Goal: Information Seeking & Learning: Learn about a topic

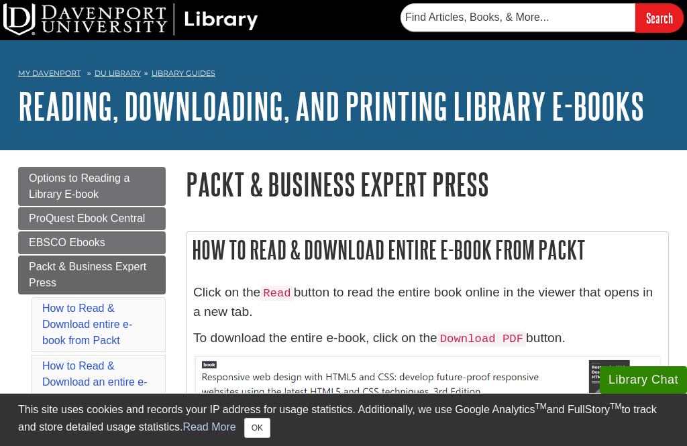
click at [203, 74] on link "Library Guides" at bounding box center [184, 72] width 64 height 9
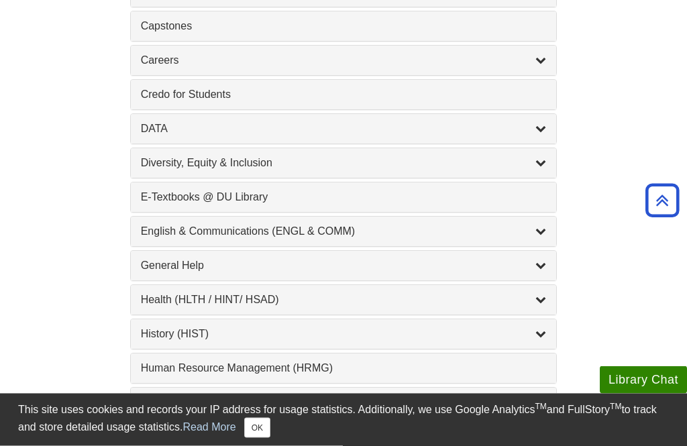
scroll to position [686, 0]
click at [360, 302] on div "Health (HLTH / HINT/ HSAD) , 12 guides" at bounding box center [344, 299] width 406 height 16
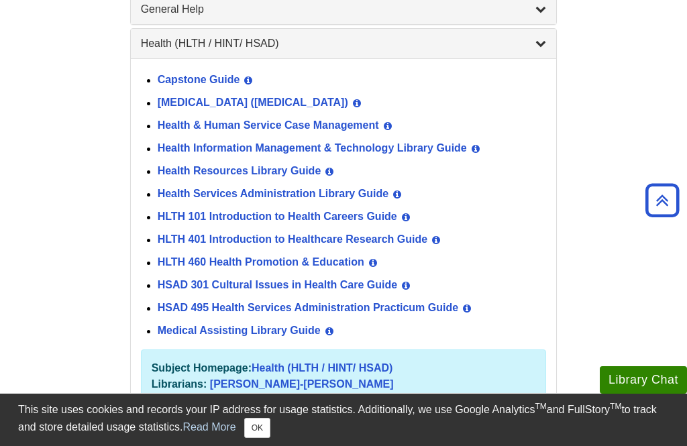
scroll to position [942, 0]
click at [294, 176] on link "Health Resources Library Guide" at bounding box center [240, 170] width 164 height 11
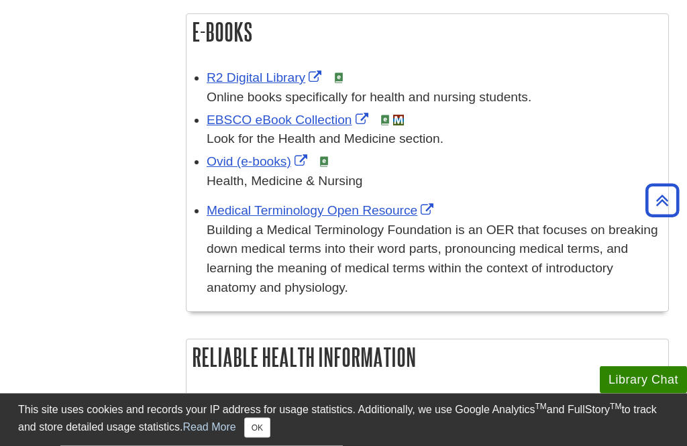
scroll to position [651, 0]
click at [397, 203] on link "Medical Terminology Open Resource" at bounding box center [322, 210] width 230 height 14
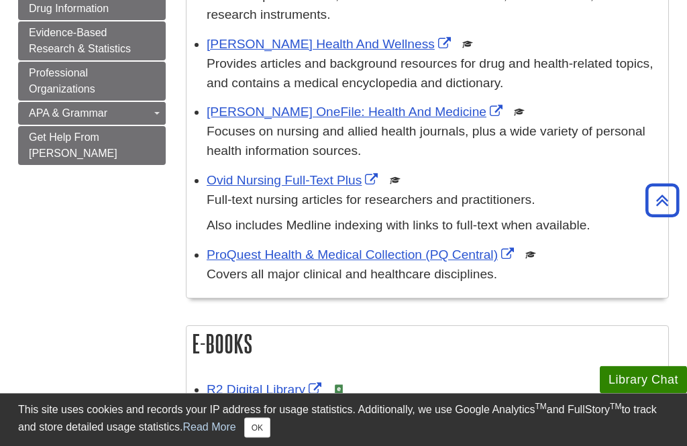
scroll to position [341, 0]
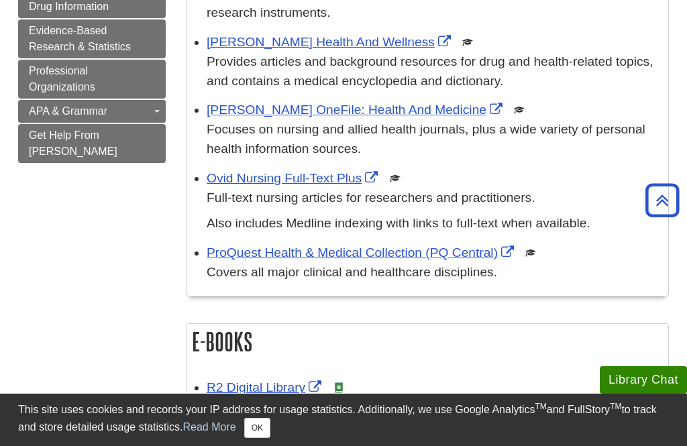
click at [353, 174] on link "Ovid Nursing Full-Text Plus" at bounding box center [294, 178] width 174 height 14
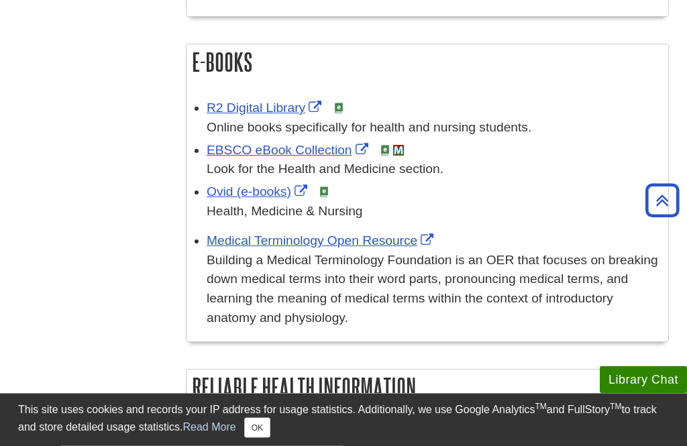
scroll to position [620, 0]
click at [339, 149] on link "EBSCO eBook Collection" at bounding box center [289, 150] width 165 height 14
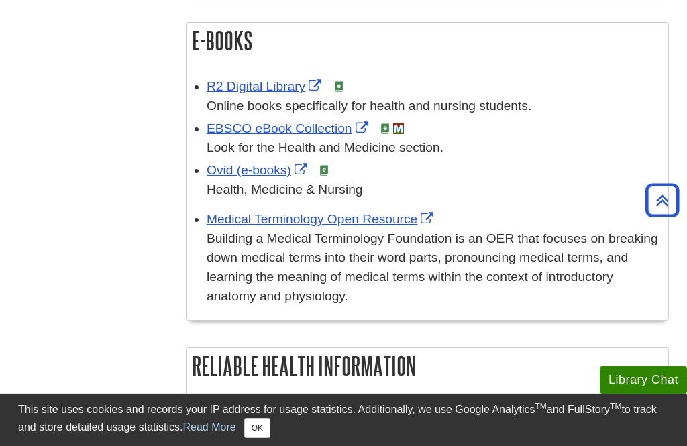
click at [284, 90] on link "R2 Digital Library" at bounding box center [266, 86] width 118 height 14
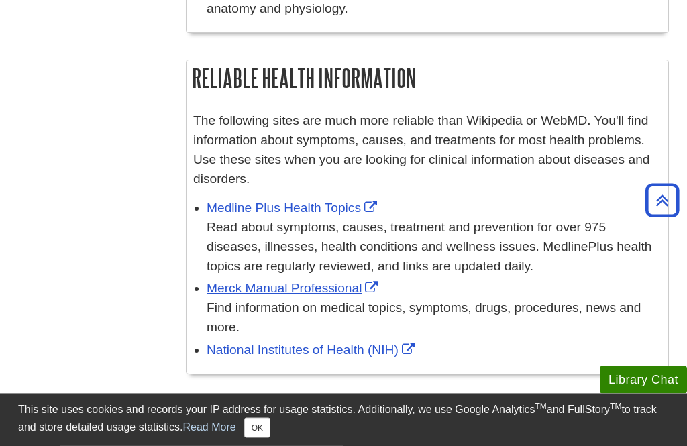
scroll to position [932, 0]
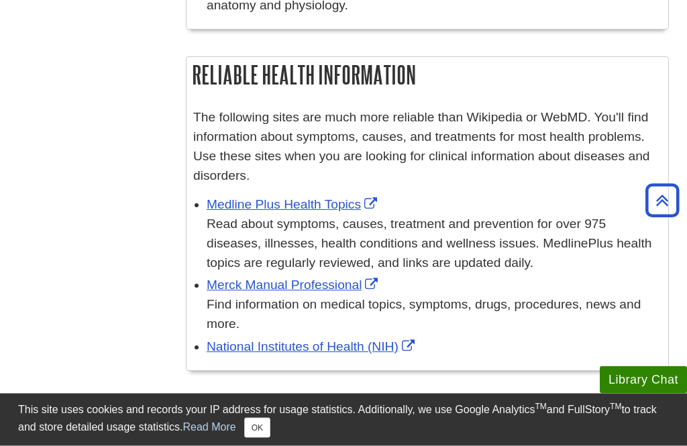
click at [341, 278] on link "Merck Manual Professional" at bounding box center [294, 285] width 174 height 14
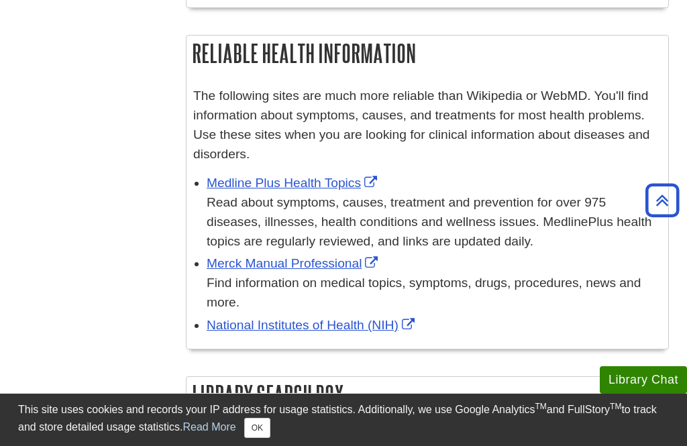
click at [333, 179] on link "Medline Plus Health Topics" at bounding box center [294, 183] width 174 height 14
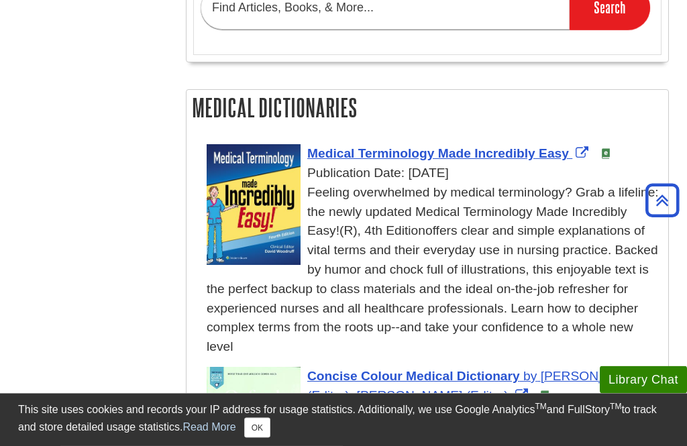
scroll to position [1563, 0]
click at [492, 146] on span "Medical Terminology Made Incredibly Easy" at bounding box center [438, 153] width 262 height 14
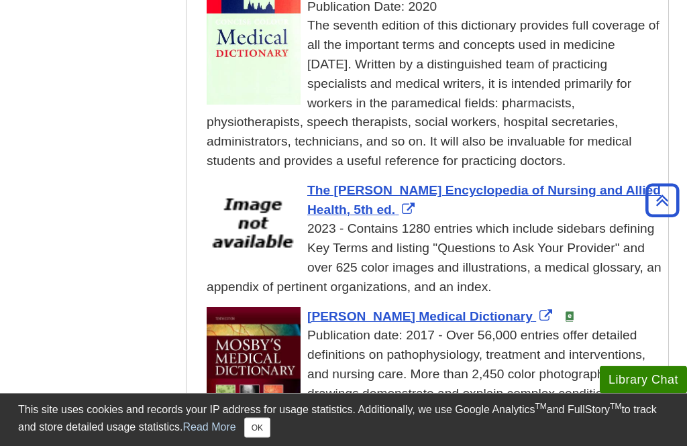
scroll to position [1971, 0]
click at [487, 183] on span "The Gale Encyclopedia of Nursing and Allied Health, 5th ed." at bounding box center [484, 200] width 354 height 34
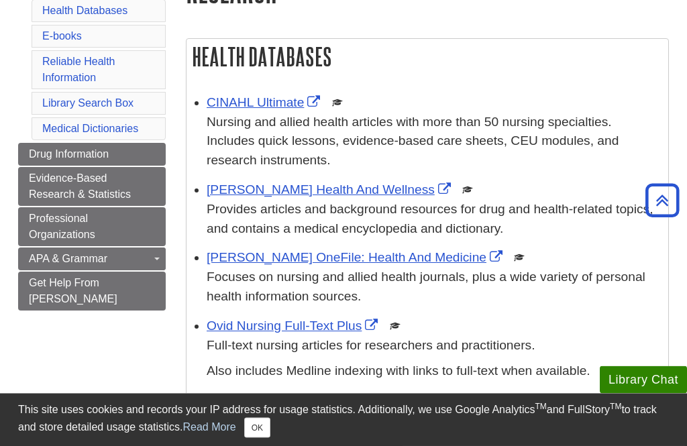
scroll to position [0, 0]
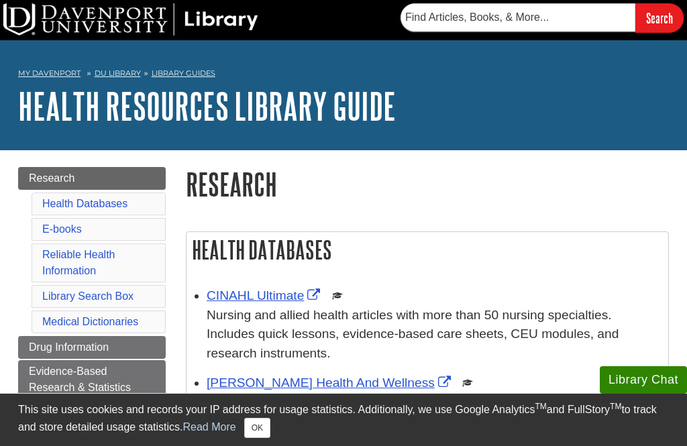
click at [186, 73] on link "Library Guides" at bounding box center [184, 72] width 64 height 9
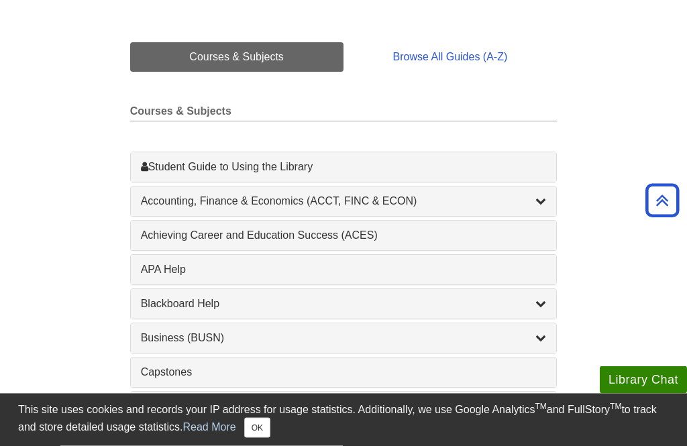
scroll to position [339, 0]
click at [361, 204] on div "Accounting, Finance & Economics (ACCT, FINC & ECON) , 4 guides" at bounding box center [344, 201] width 406 height 16
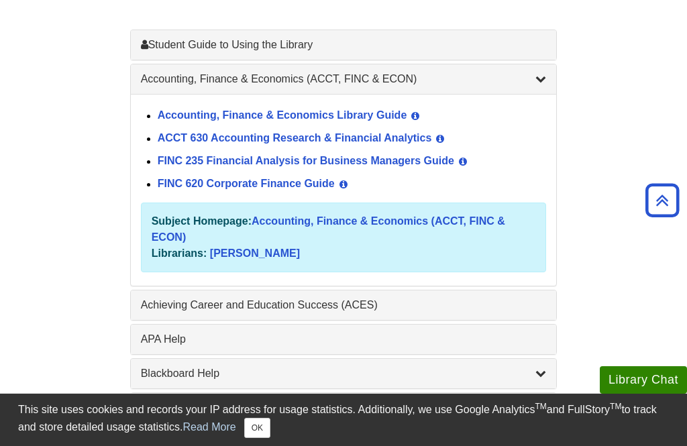
scroll to position [464, 0]
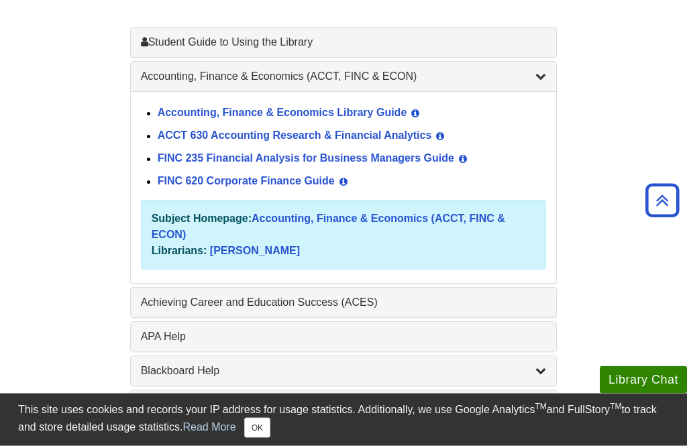
click at [392, 113] on link "Accounting, Finance & Economics Library Guide" at bounding box center [283, 113] width 250 height 11
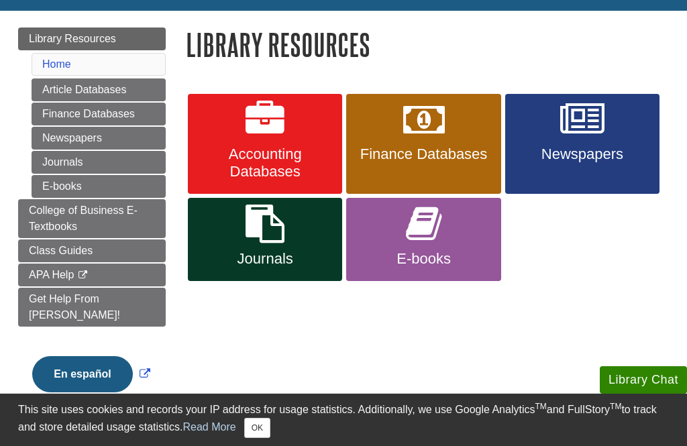
scroll to position [140, 0]
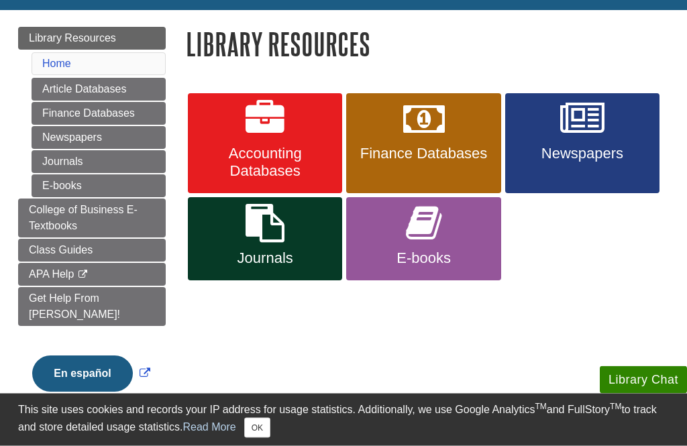
click at [391, 230] on link "E-books" at bounding box center [423, 239] width 154 height 83
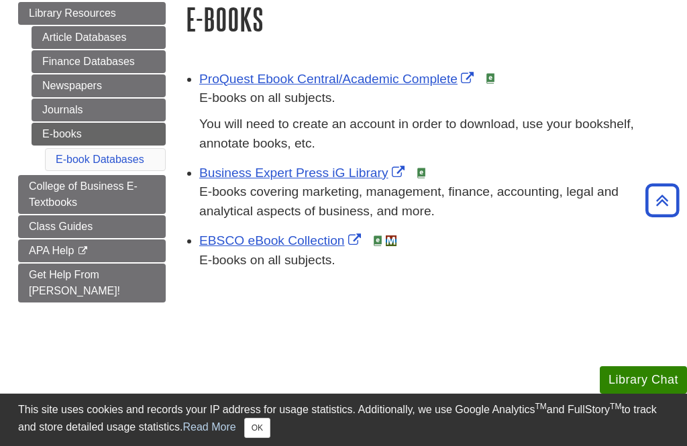
scroll to position [164, 0]
click at [370, 177] on link "Business Expert Press iG Library" at bounding box center [303, 173] width 209 height 14
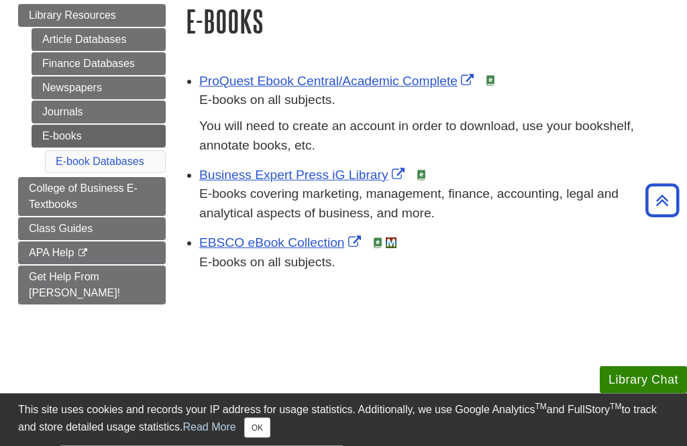
scroll to position [163, 0]
click at [56, 203] on span "College of Business E-Textbooks" at bounding box center [83, 196] width 109 height 28
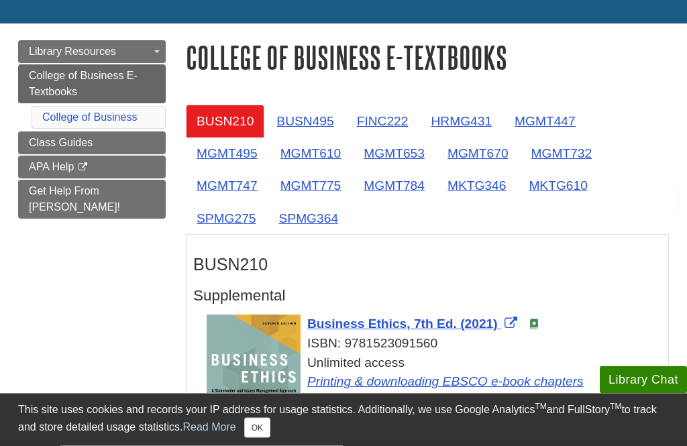
scroll to position [127, 0]
click at [322, 118] on link "BUSN495" at bounding box center [305, 121] width 78 height 33
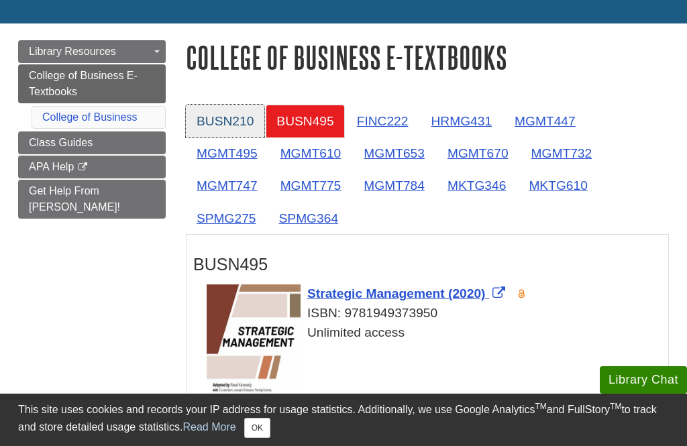
click at [240, 121] on link "BUSN210" at bounding box center [225, 121] width 78 height 33
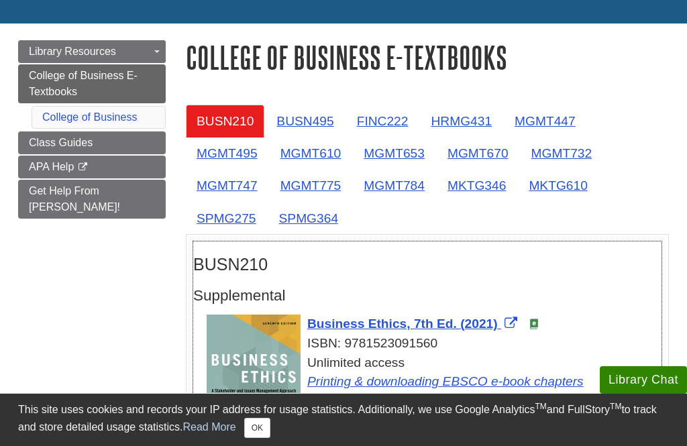
click at [388, 323] on span "Business Ethics, 7th Ed. (2021)" at bounding box center [402, 324] width 191 height 14
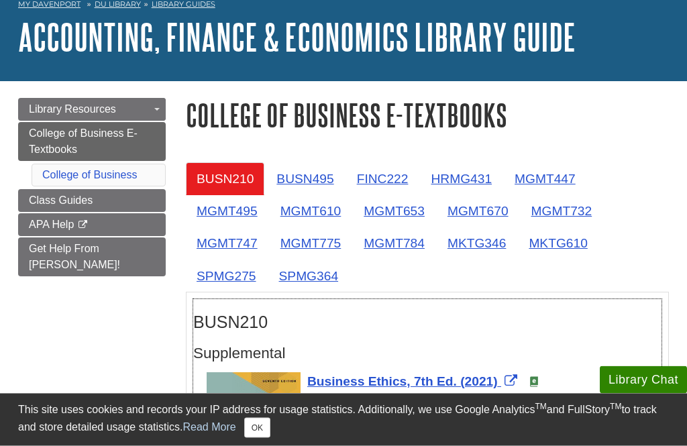
scroll to position [69, 0]
click at [131, 142] on link "College of Business E-Textbooks" at bounding box center [92, 141] width 148 height 39
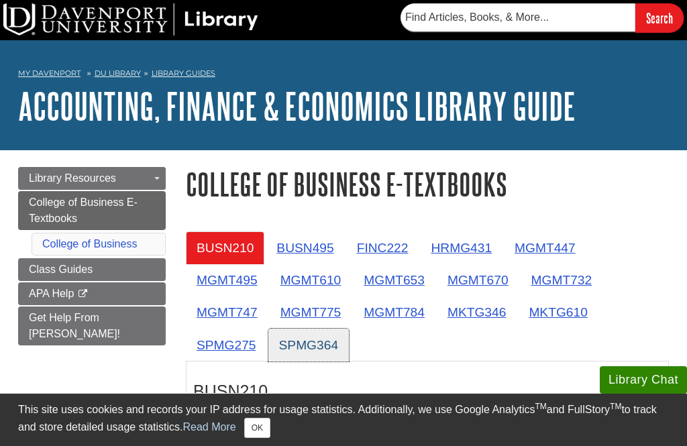
click at [268, 343] on link "SPMG364" at bounding box center [308, 345] width 81 height 33
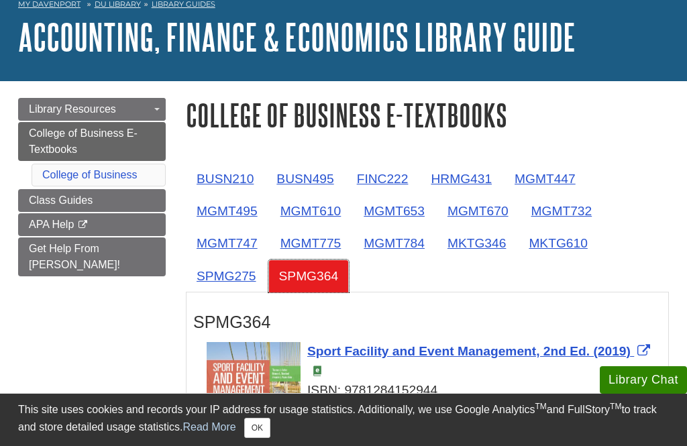
scroll to position [70, 0]
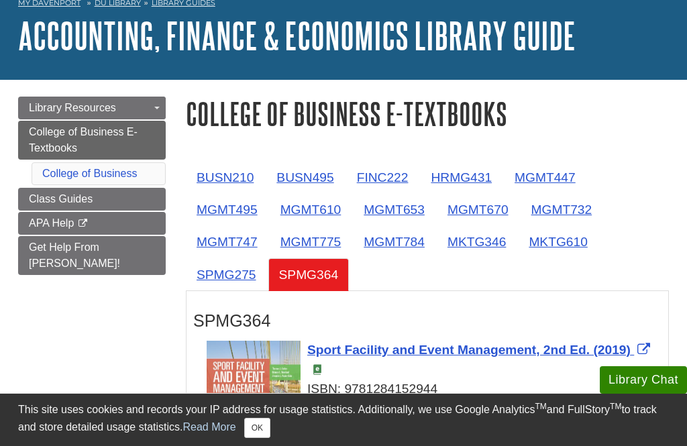
click at [125, 200] on link "Class Guides" at bounding box center [92, 199] width 148 height 23
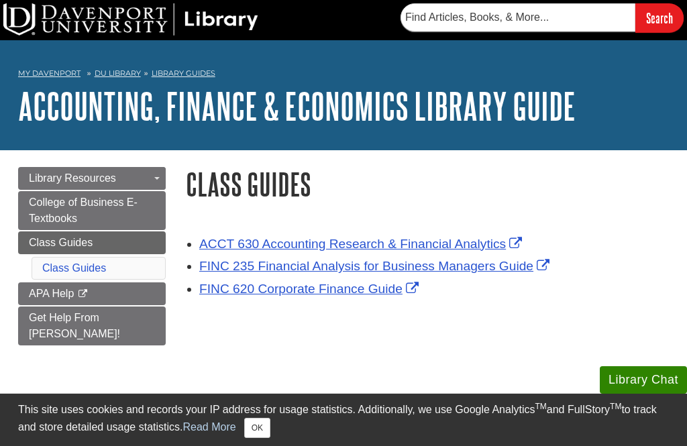
click at [266, 288] on link "FINC 620 Corporate Finance Guide" at bounding box center [310, 289] width 223 height 14
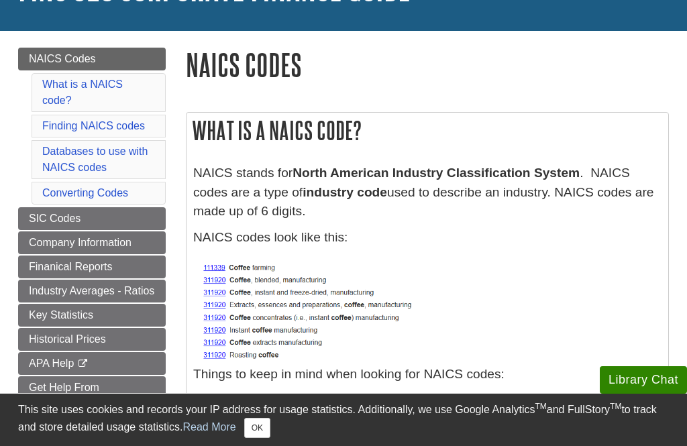
scroll to position [119, 0]
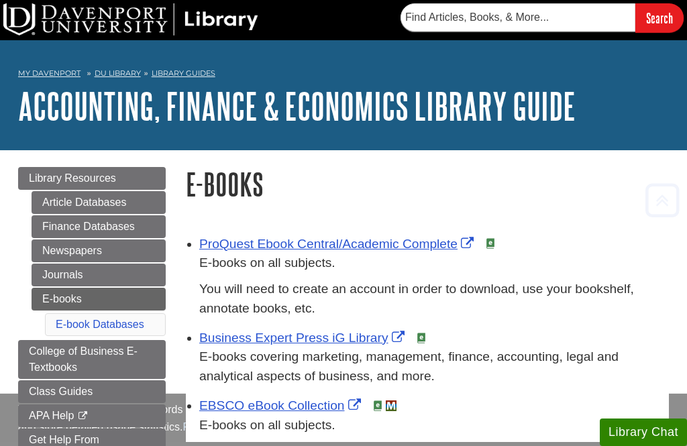
scroll to position [163, 0]
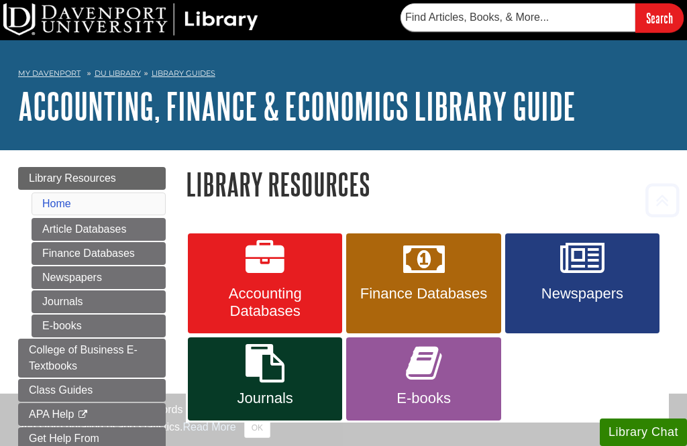
scroll to position [183, 0]
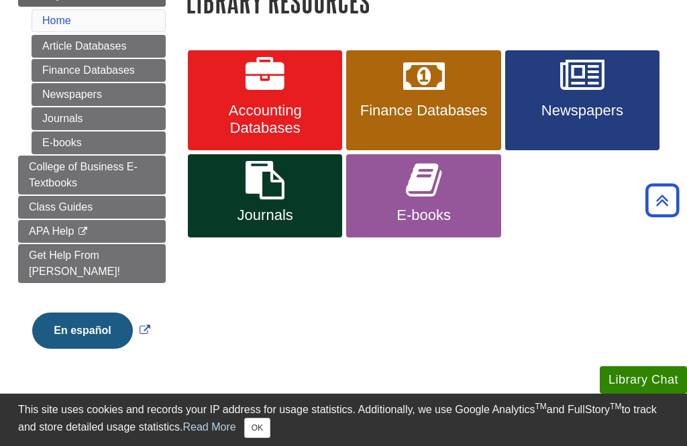
click at [299, 113] on span "Accounting Databases" at bounding box center [265, 119] width 134 height 35
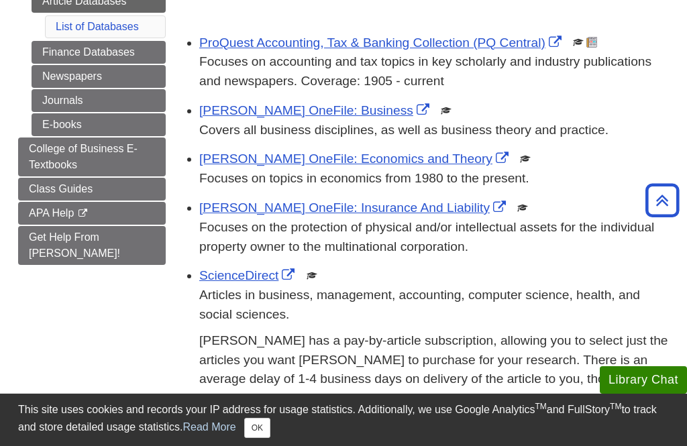
scroll to position [201, 0]
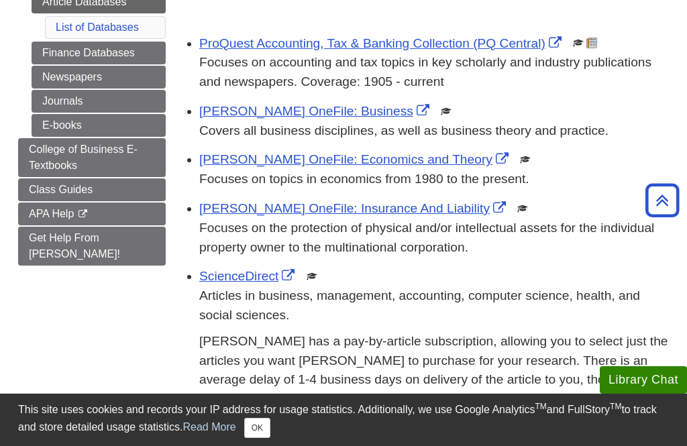
click at [254, 276] on link "ScienceDirect" at bounding box center [248, 276] width 99 height 14
click at [257, 277] on link "ScienceDirect" at bounding box center [248, 276] width 99 height 14
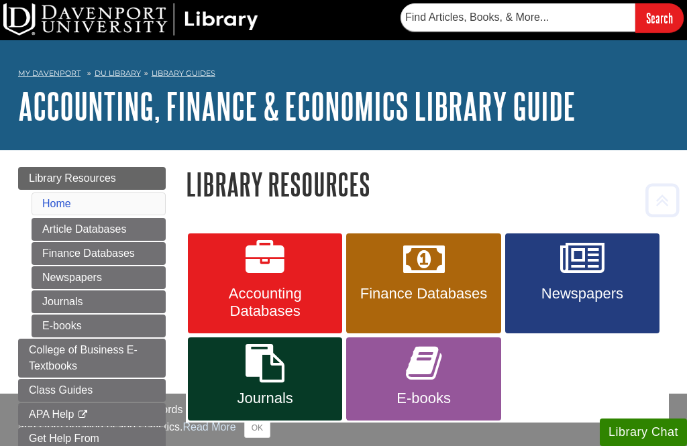
scroll to position [183, 0]
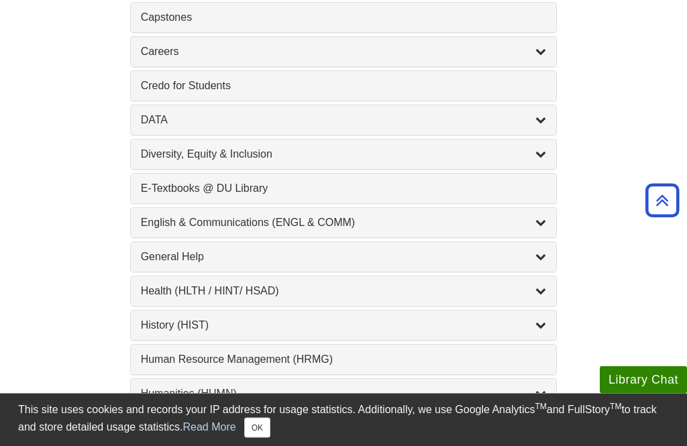
scroll to position [694, 0]
click at [313, 227] on div "English & Communications (ENGL & COMM) , 6 guides" at bounding box center [344, 223] width 406 height 16
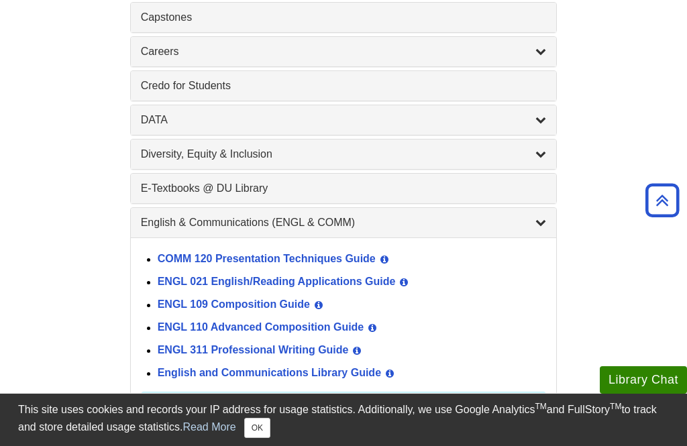
click at [294, 265] on link "COMM 120 Presentation Techniques Guide" at bounding box center [267, 259] width 218 height 11
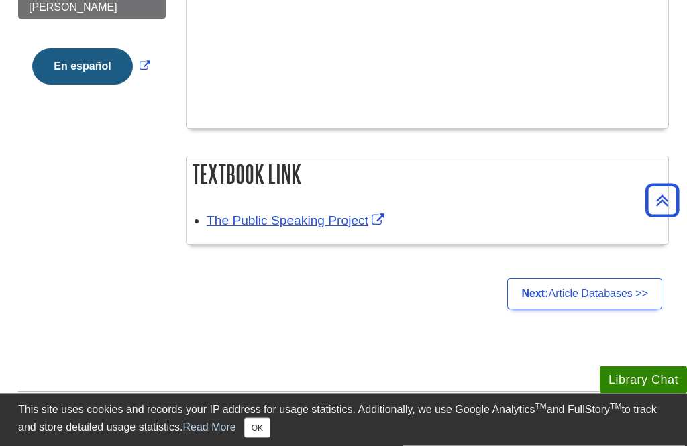
scroll to position [425, 0]
click at [327, 223] on link "The Public Speaking Project" at bounding box center [297, 220] width 181 height 14
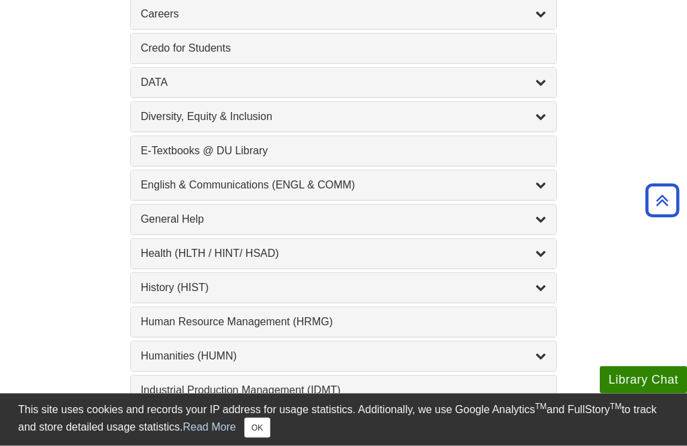
scroll to position [729, 0]
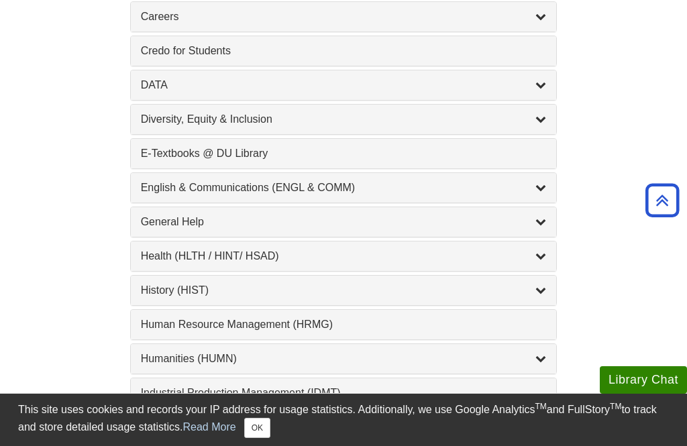
click at [398, 190] on div "English & Communications (ENGL & COMM) , 6 guides" at bounding box center [344, 188] width 406 height 16
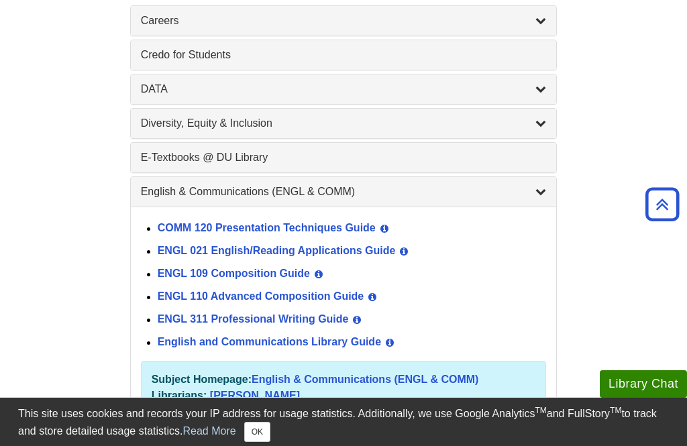
scroll to position [724, 0]
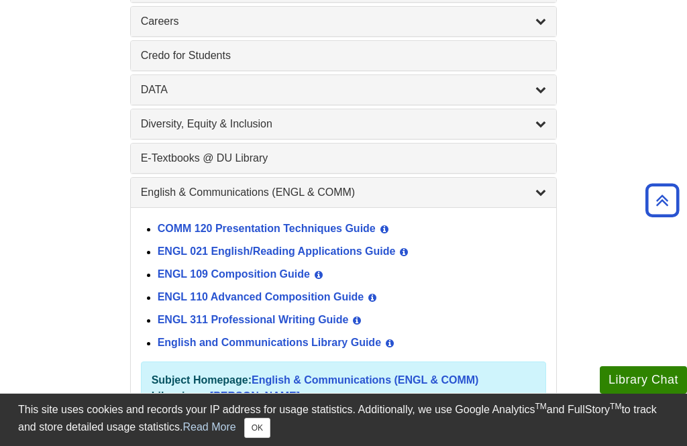
click at [294, 280] on link "ENGL 109 Composition Guide" at bounding box center [234, 274] width 152 height 11
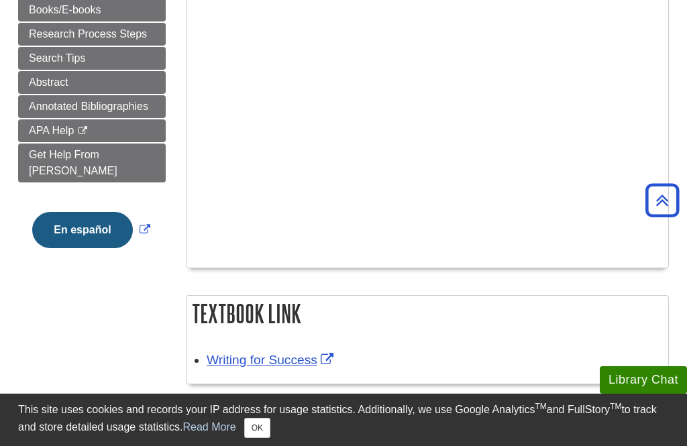
scroll to position [291, 0]
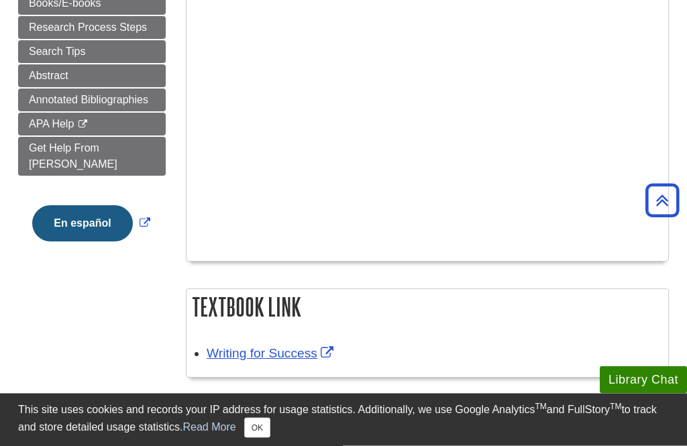
click at [286, 361] on link "Writing for Success" at bounding box center [272, 354] width 130 height 14
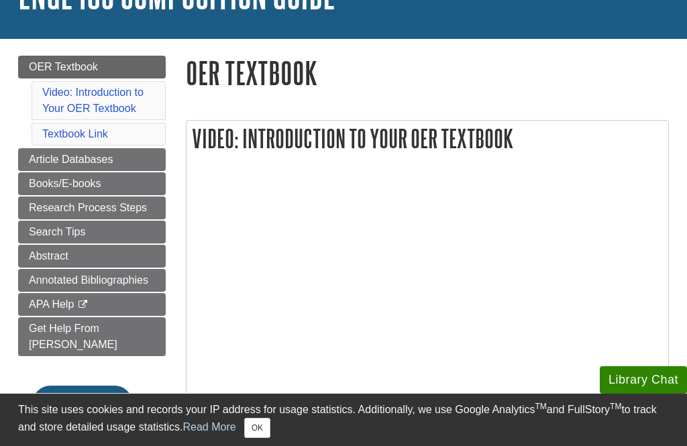
scroll to position [108, 0]
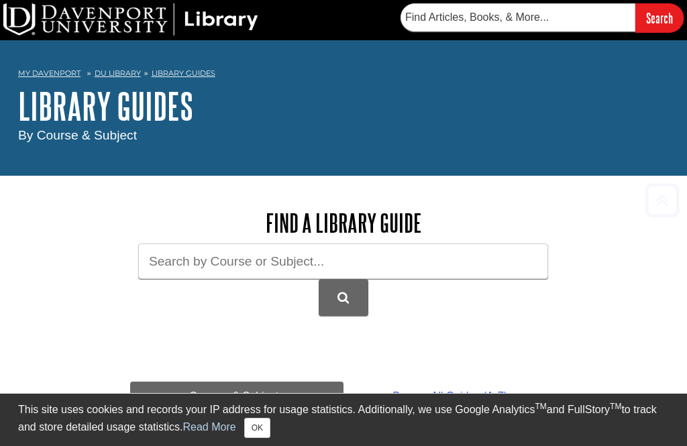
scroll to position [767, 0]
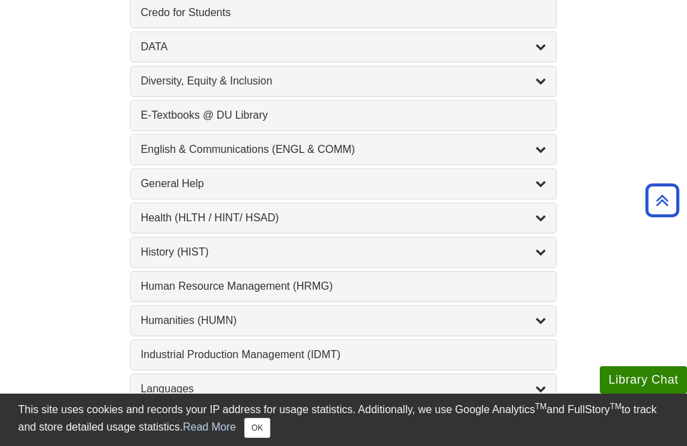
click at [347, 154] on div "English & Communications (ENGL & COMM) , 6 guides" at bounding box center [344, 150] width 406 height 16
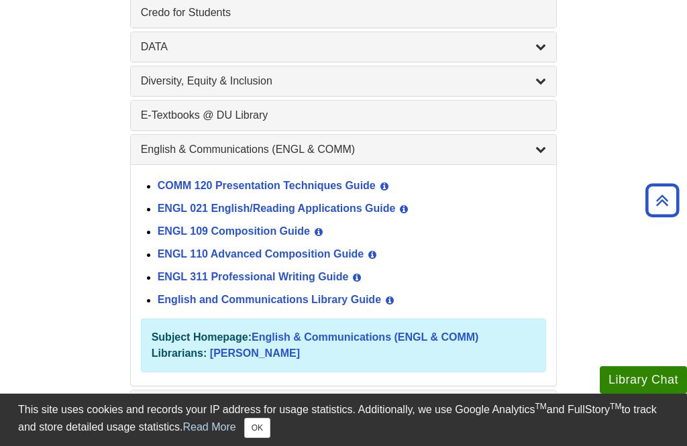
click at [309, 213] on link "ENGL 021 English/Reading Applications Guide" at bounding box center [277, 208] width 238 height 11
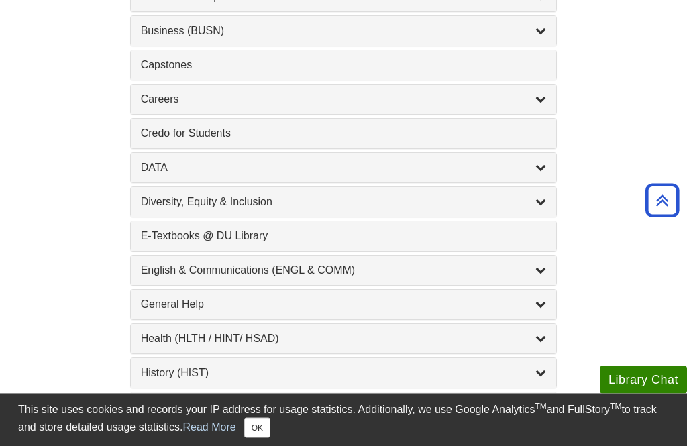
scroll to position [647, 0]
click at [393, 272] on div "English & Communications (ENGL & COMM) , 6 guides" at bounding box center [344, 270] width 406 height 16
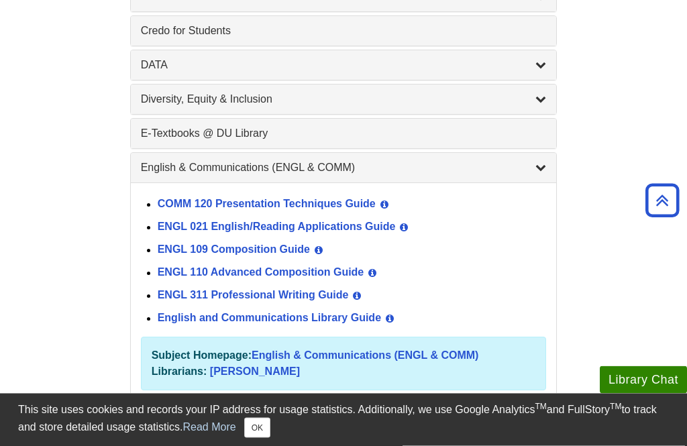
scroll to position [749, 0]
click at [366, 231] on link "ENGL 021 English/Reading Applications Guide" at bounding box center [277, 226] width 238 height 11
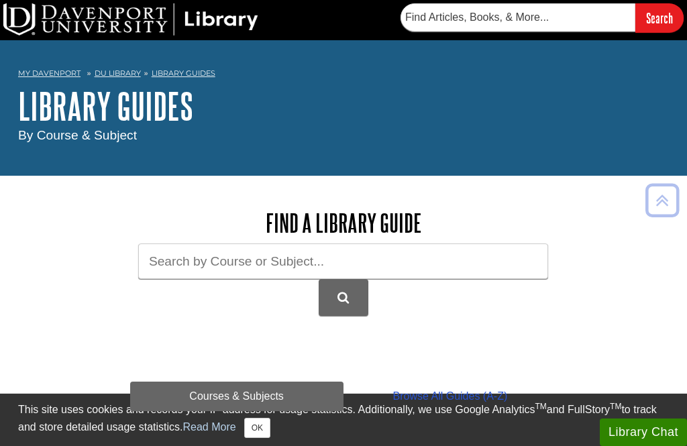
scroll to position [444, 0]
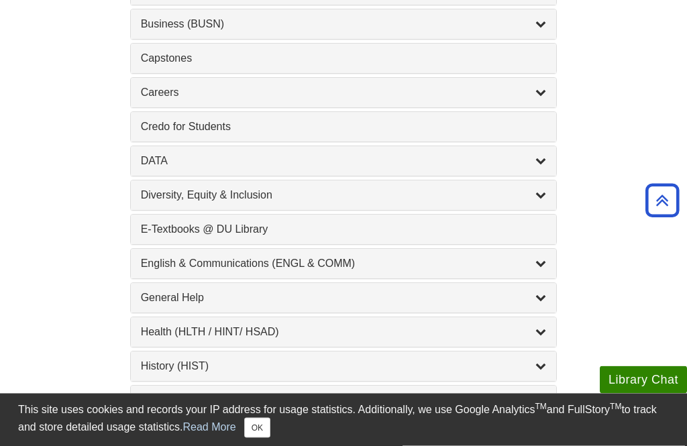
click at [360, 261] on div "English & Communications (ENGL & COMM) , 6 guides" at bounding box center [344, 264] width 406 height 16
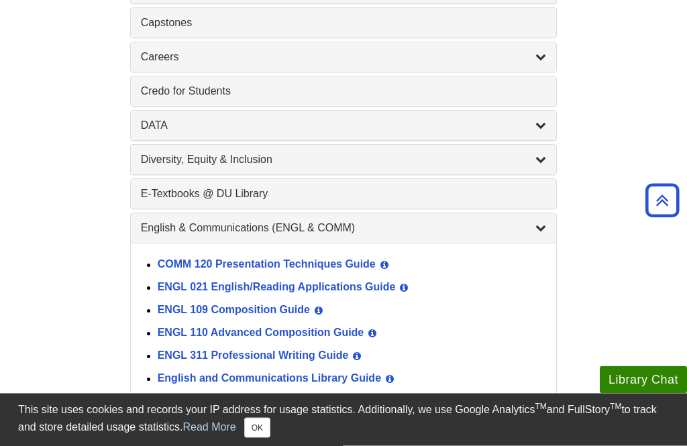
scroll to position [689, 0]
click at [356, 337] on link "ENGL 110 Advanced Composition Guide" at bounding box center [261, 332] width 207 height 11
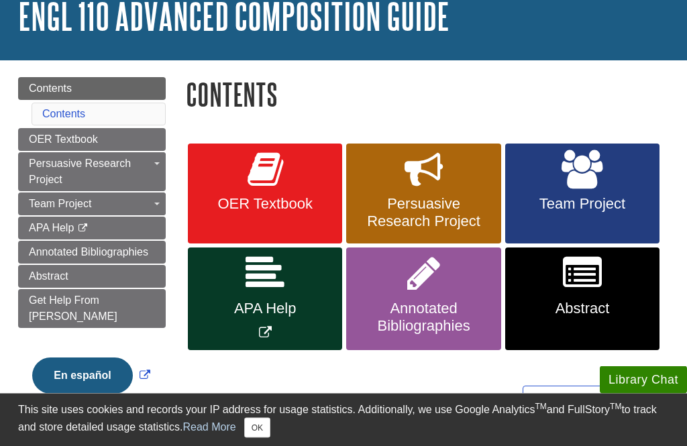
scroll to position [89, 0]
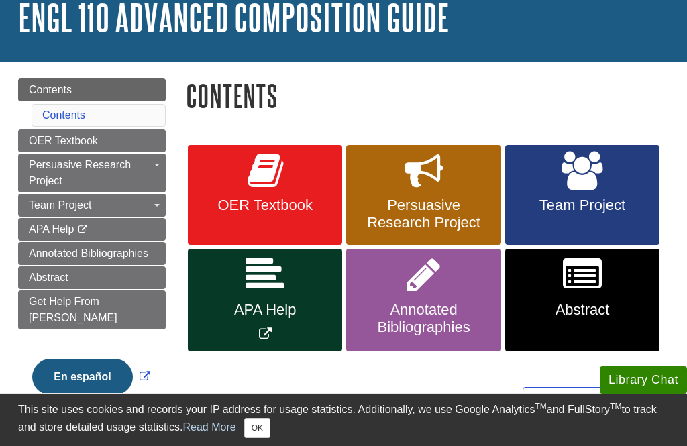
click at [305, 203] on span "OER Textbook" at bounding box center [265, 205] width 134 height 17
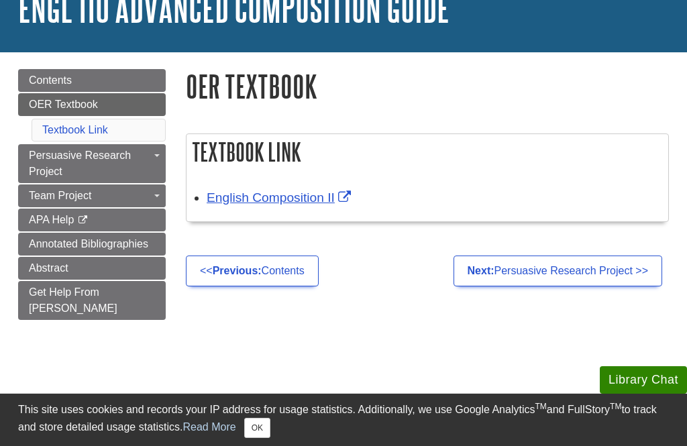
scroll to position [97, 0]
click at [324, 198] on link "English Composition II" at bounding box center [281, 198] width 148 height 14
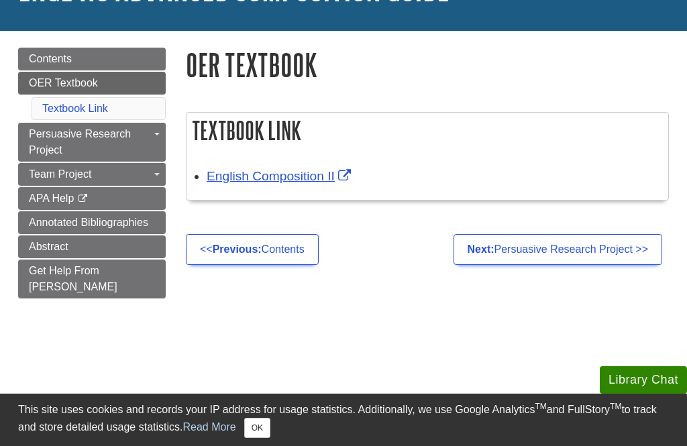
click at [504, 258] on link "Next: Persuasive Research Project >>" at bounding box center [557, 249] width 209 height 31
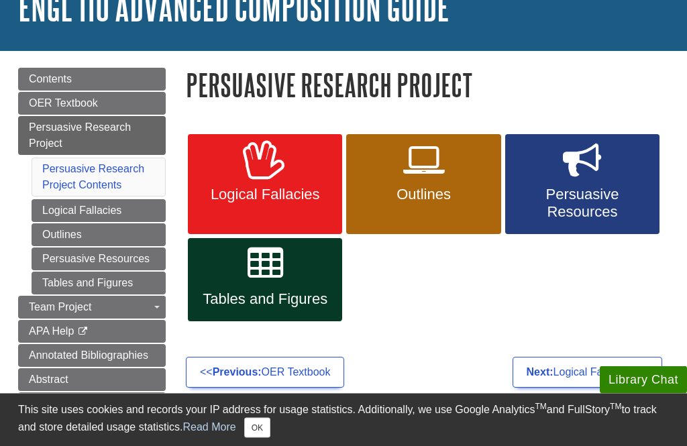
scroll to position [96, 0]
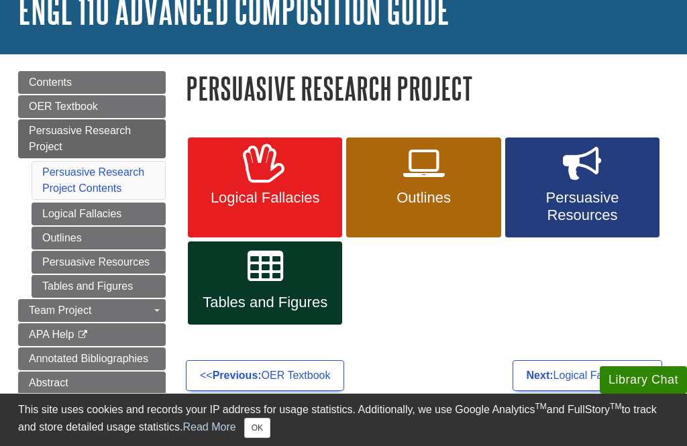
click at [295, 202] on span "Logical Fallacies" at bounding box center [265, 197] width 134 height 17
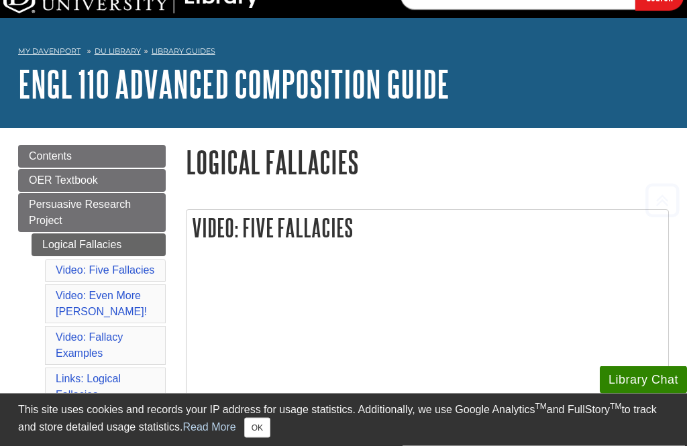
scroll to position [22, 0]
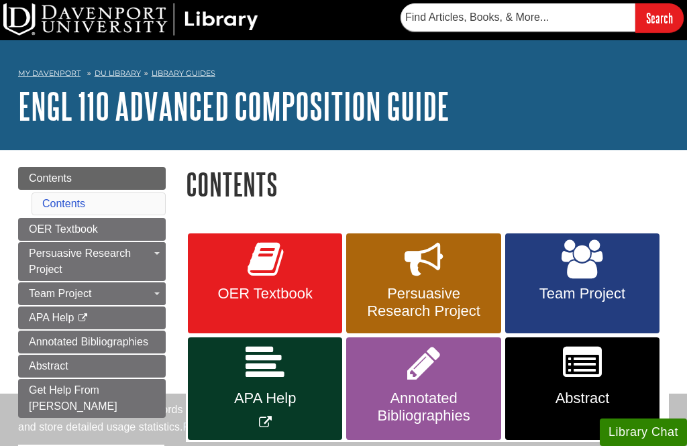
scroll to position [131, 0]
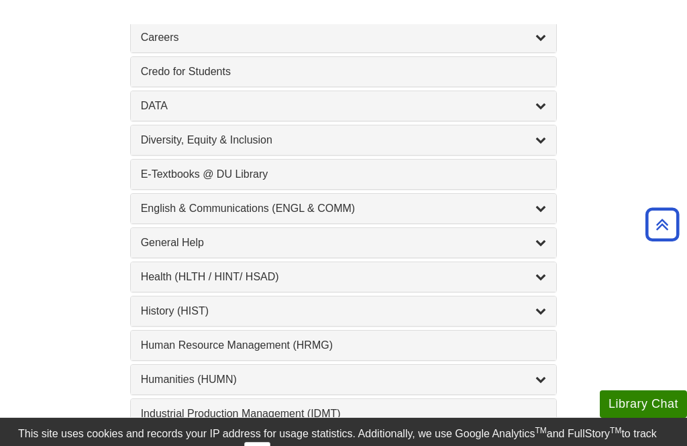
scroll to position [708, 0]
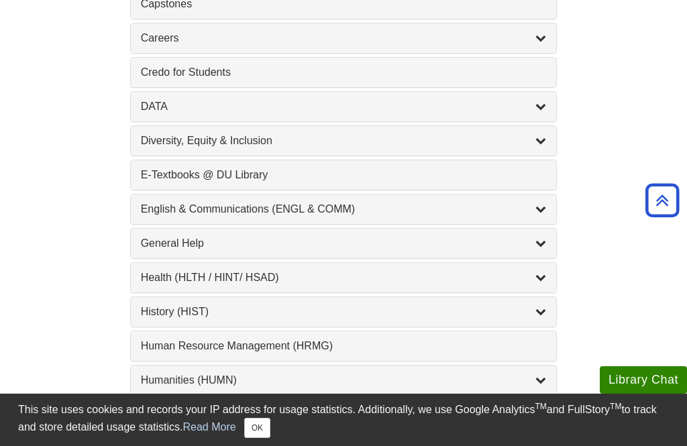
click at [440, 174] on div "E-Textbooks @ DU Library , 1 guides" at bounding box center [344, 175] width 406 height 16
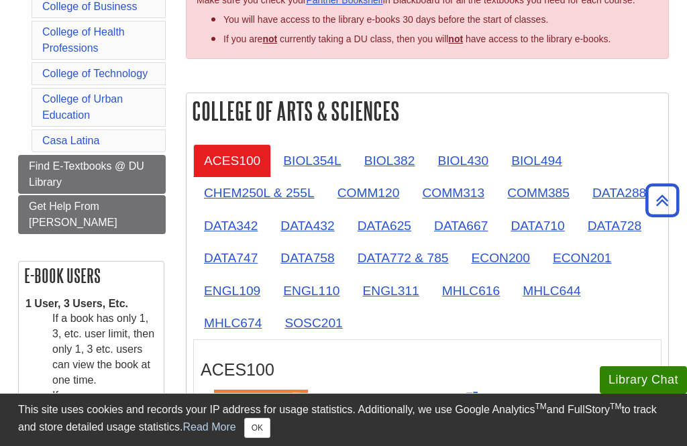
scroll to position [267, 0]
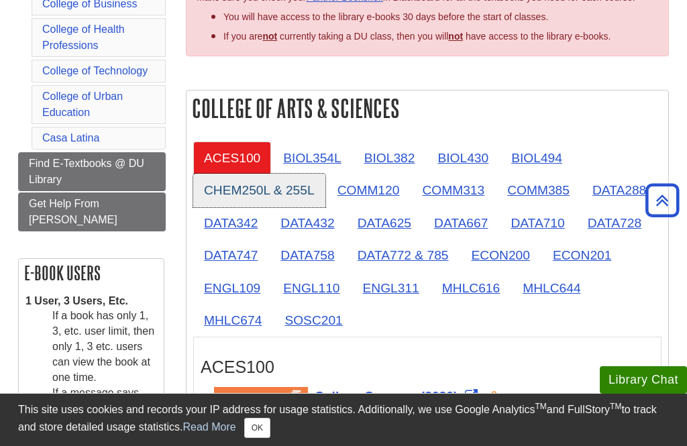
click at [249, 191] on link "CHEM250L & 255L" at bounding box center [259, 190] width 132 height 33
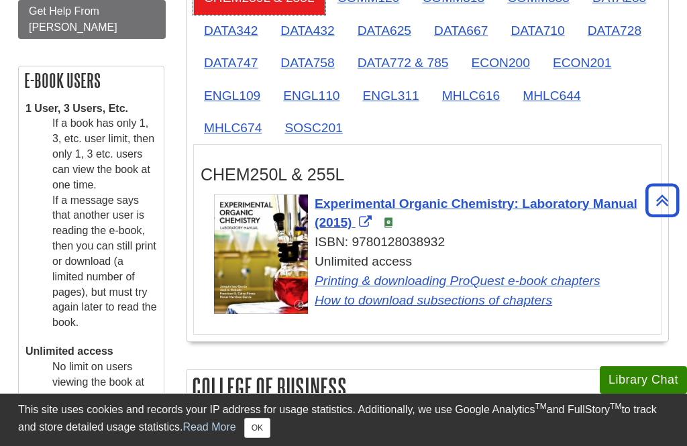
scroll to position [461, 0]
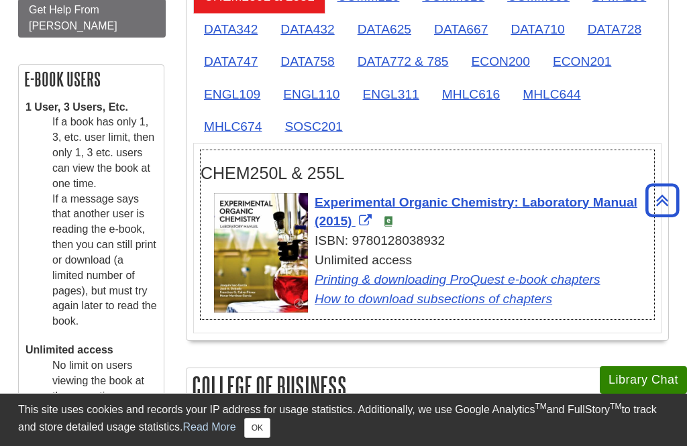
click at [484, 202] on span "Experimental Organic Chemistry: Laboratory Manual (2015)" at bounding box center [476, 212] width 323 height 34
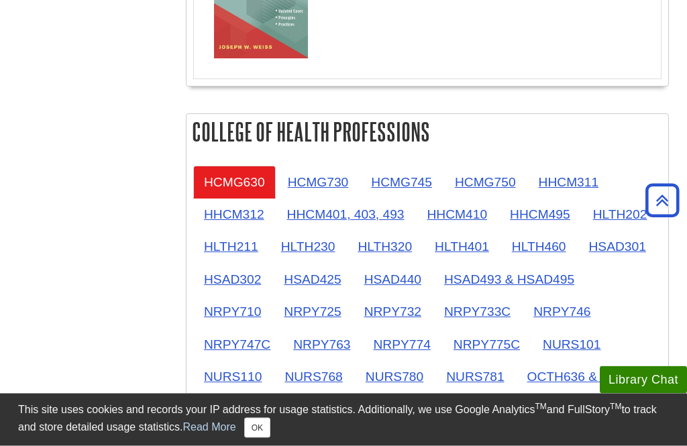
scroll to position [1175, 0]
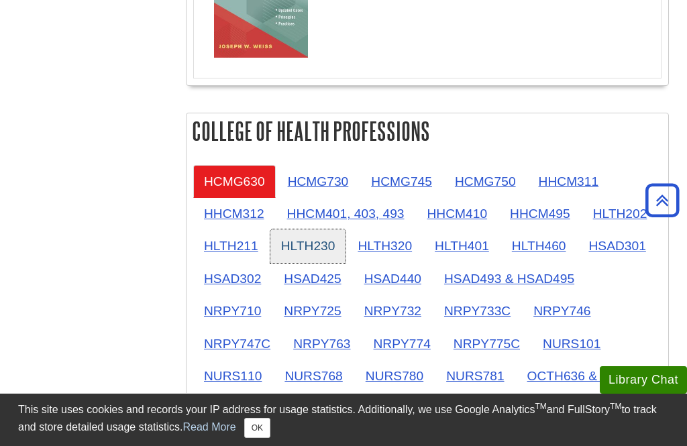
click at [316, 250] on link "HLTH230" at bounding box center [308, 245] width 76 height 33
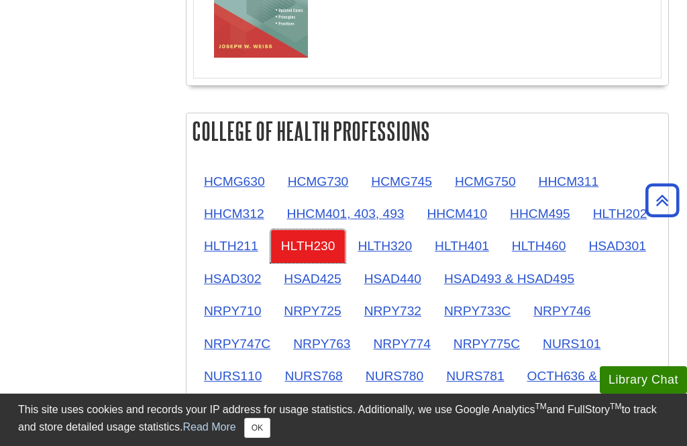
click at [323, 256] on link "HLTH230" at bounding box center [308, 245] width 76 height 33
click at [306, 253] on link "HLTH230" at bounding box center [308, 245] width 76 height 33
click at [390, 251] on link "HLTH320" at bounding box center [385, 245] width 76 height 33
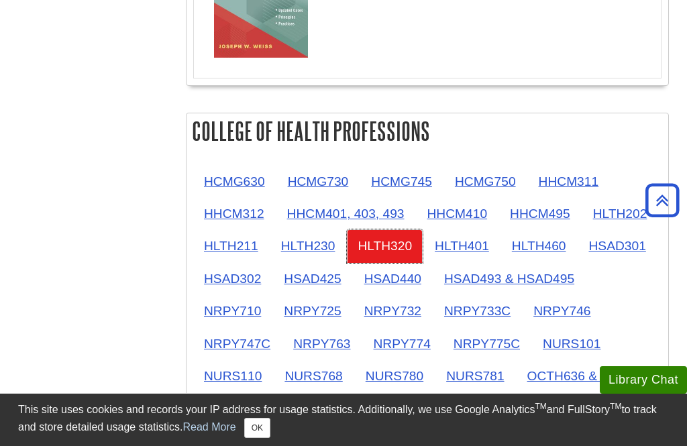
click at [394, 247] on link "HLTH320" at bounding box center [385, 245] width 76 height 33
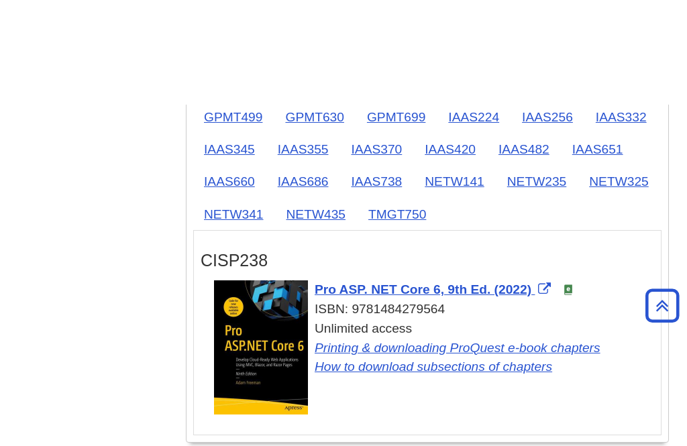
scroll to position [1841, 0]
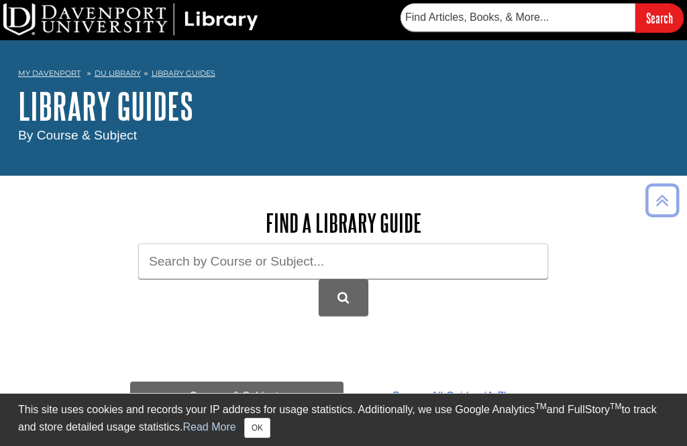
scroll to position [444, 0]
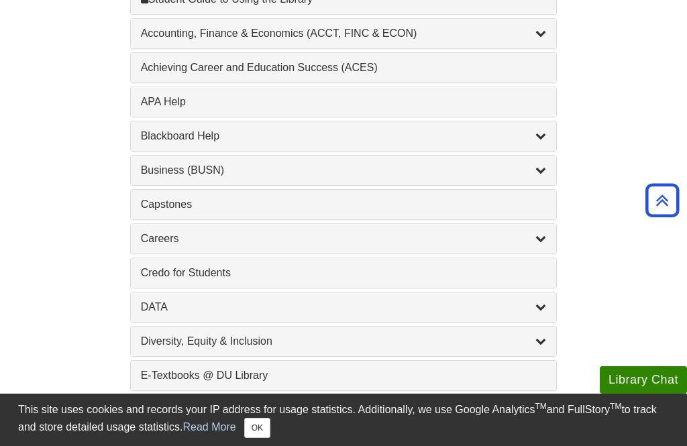
scroll to position [510, 0]
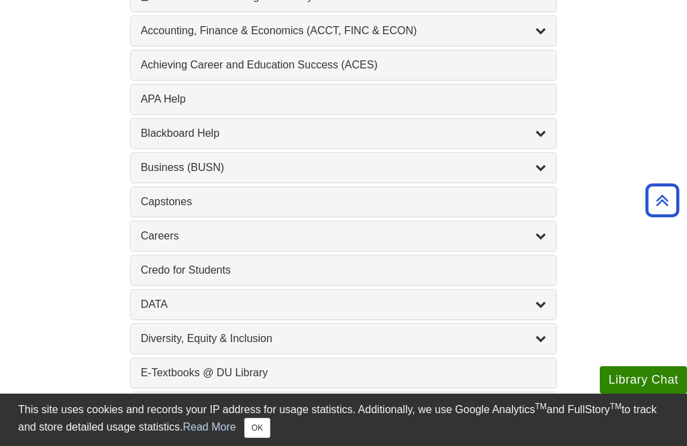
click at [434, 160] on div "Business (BUSN) , 9 guides" at bounding box center [344, 168] width 426 height 30
click at [534, 170] on div "Business (BUSN) , 9 guides" at bounding box center [344, 168] width 406 height 16
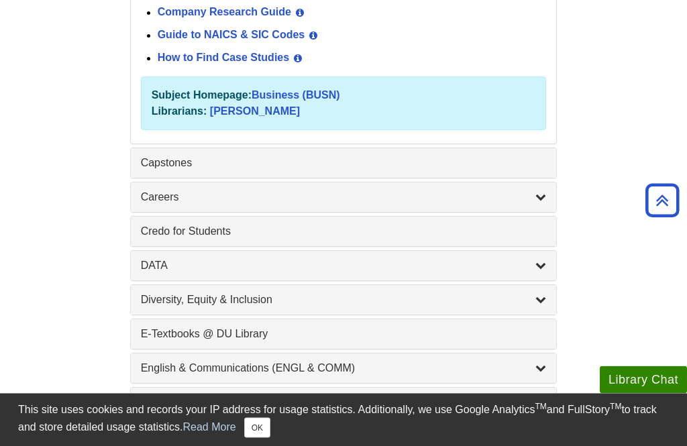
scroll to position [843, 0]
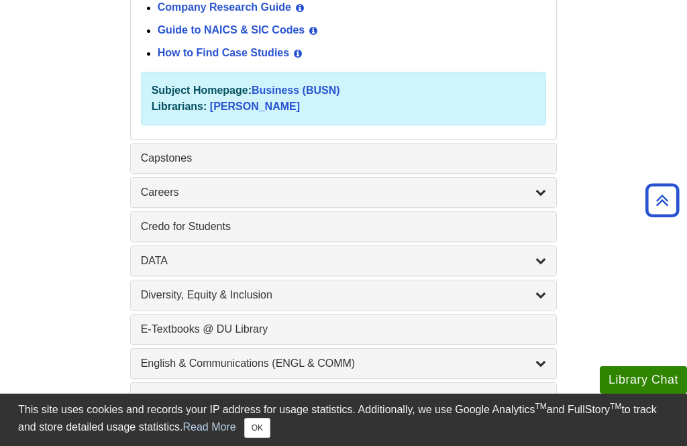
click at [470, 191] on div "Careers , 2 guides" at bounding box center [344, 192] width 406 height 16
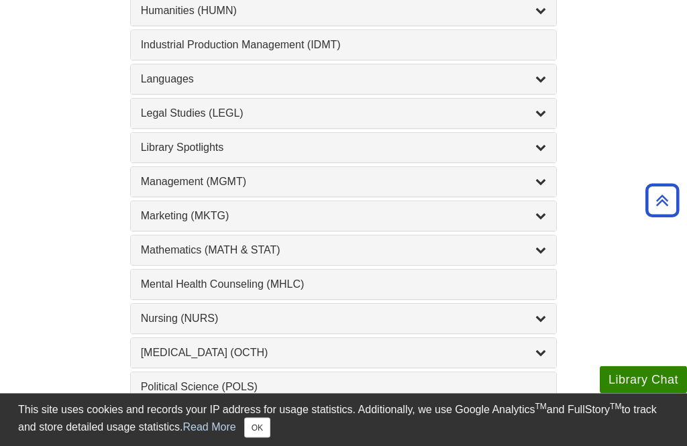
scroll to position [1191, 0]
click at [395, 249] on div "Mathematics (MATH & STAT) , 3 guides" at bounding box center [344, 250] width 406 height 16
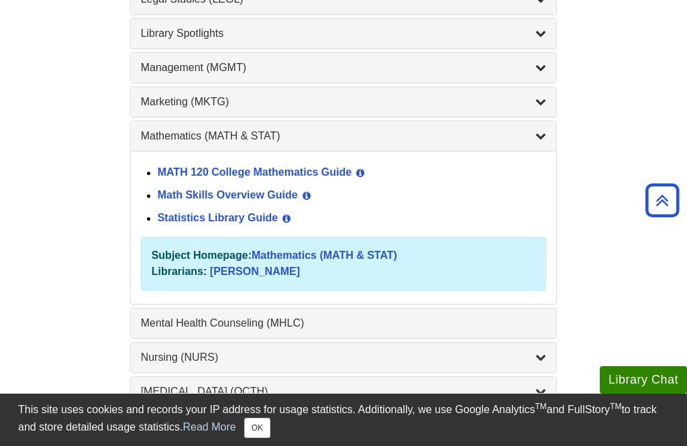
click at [286, 200] on link "Math Skills Overview Guide" at bounding box center [228, 195] width 140 height 11
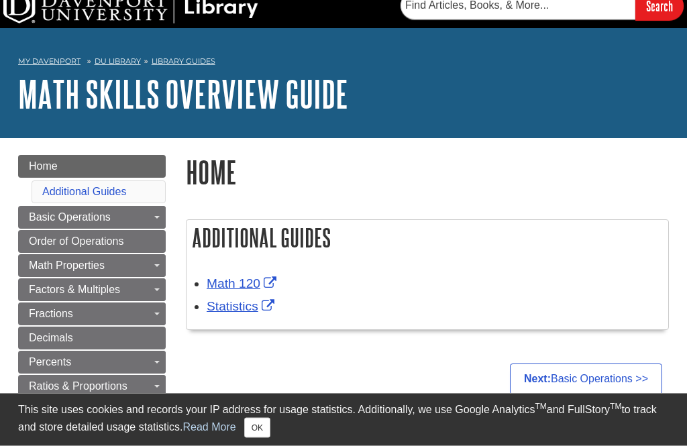
scroll to position [15, 0]
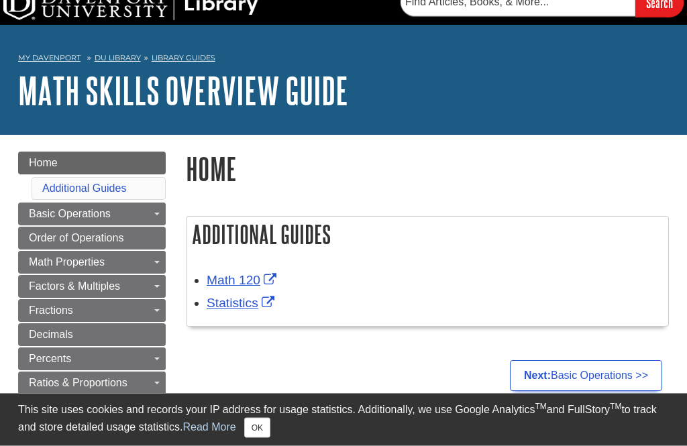
click at [247, 311] on link "Statistics" at bounding box center [242, 303] width 71 height 14
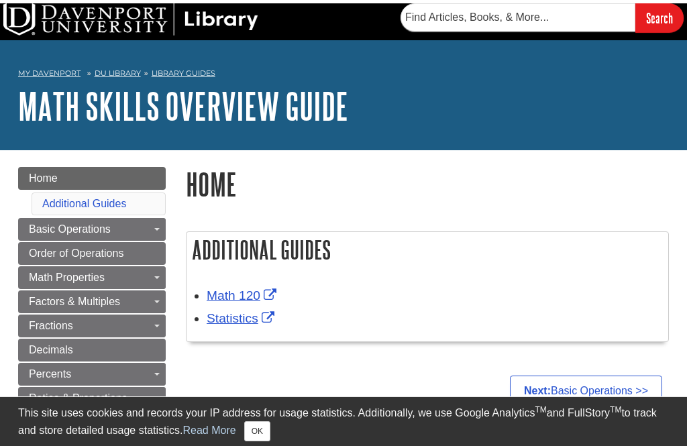
scroll to position [0, 0]
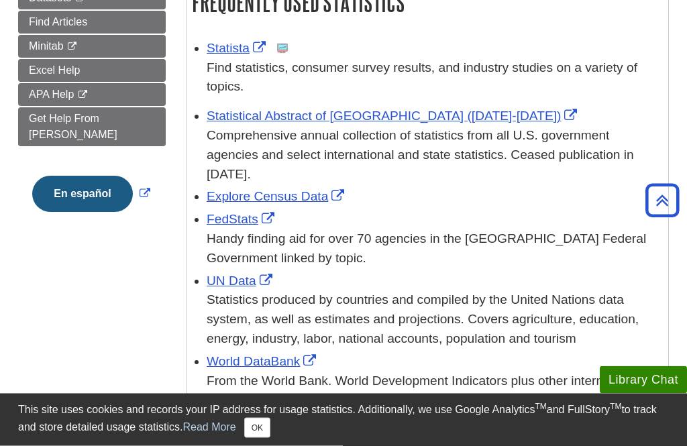
scroll to position [249, 0]
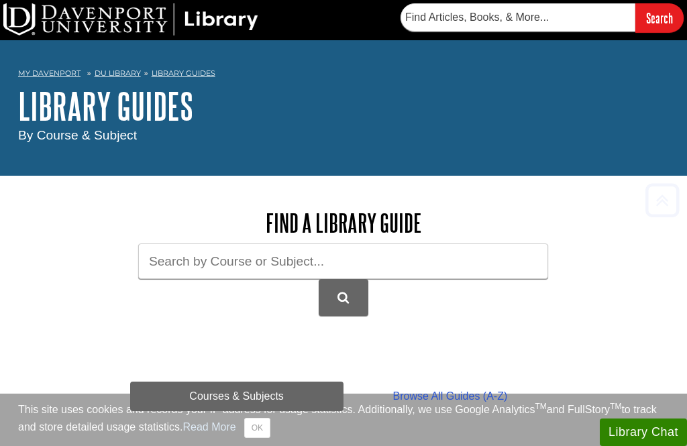
scroll to position [444, 0]
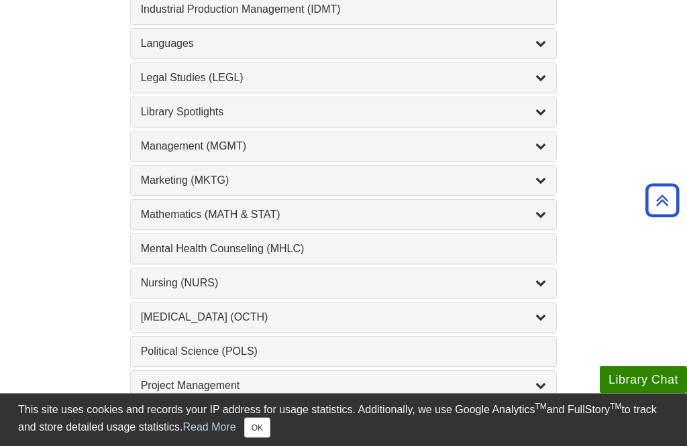
click at [384, 212] on div "Mathematics (MATH & STAT) , 3 guides" at bounding box center [344, 215] width 406 height 16
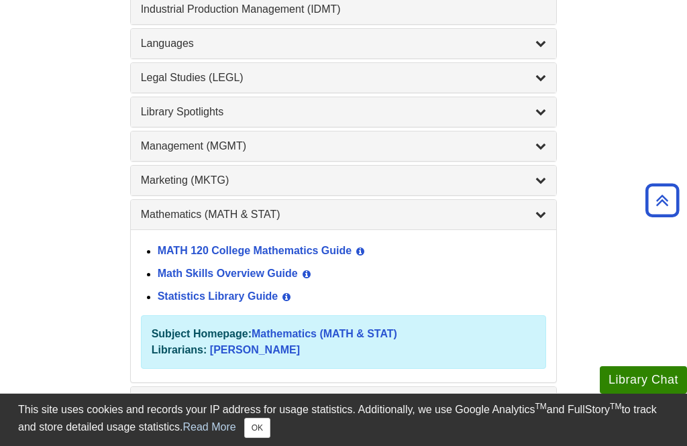
click at [346, 256] on link "MATH 120 College Mathematics Guide" at bounding box center [255, 251] width 195 height 11
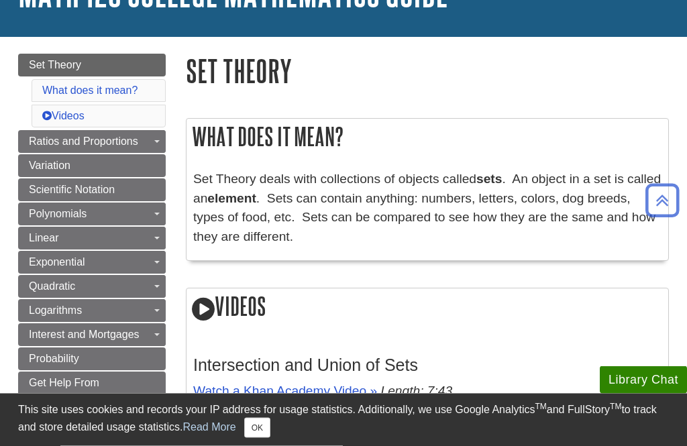
scroll to position [101, 0]
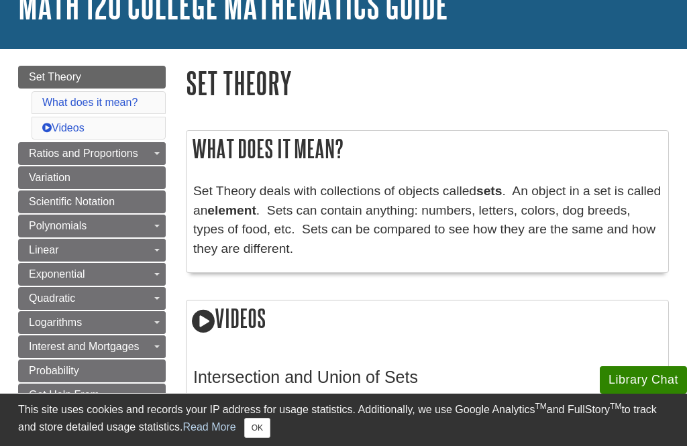
click at [409, 91] on h1 "Set Theory" at bounding box center [427, 83] width 483 height 34
click at [404, 97] on h1 "Set Theory" at bounding box center [427, 83] width 483 height 34
click at [0, 0] on link "Operations - Addition & Subtraction" at bounding box center [0, 0] width 0 height 0
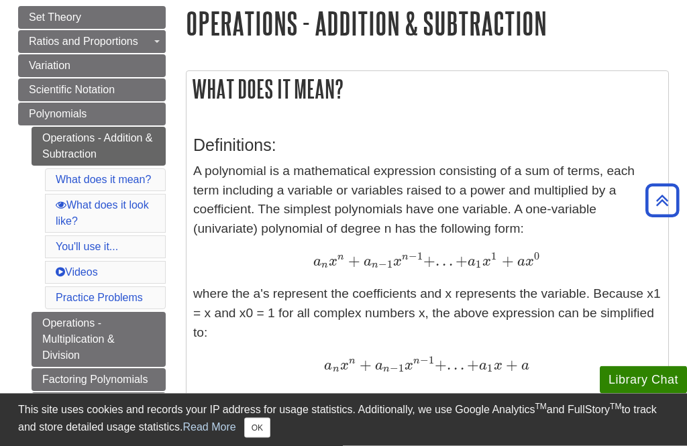
scroll to position [142, 0]
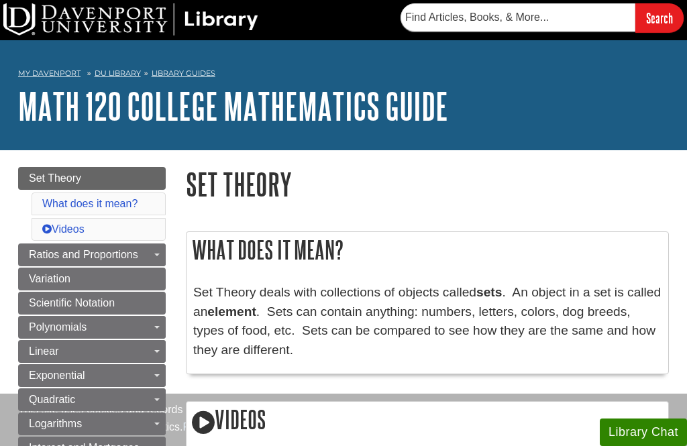
scroll to position [101, 0]
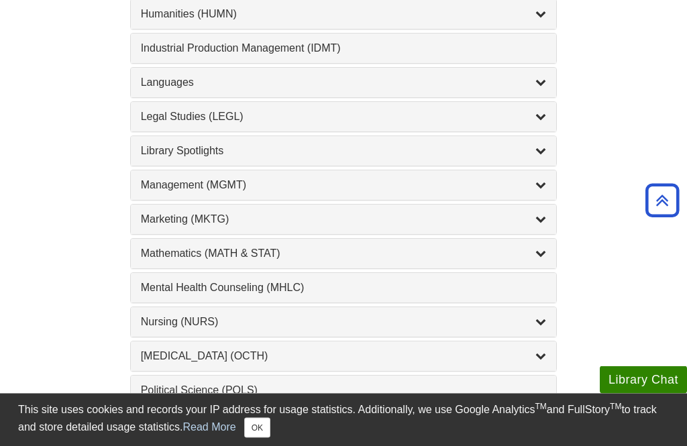
scroll to position [1074, 0]
click at [318, 254] on div "Mathematics (MATH & STAT) , 3 guides" at bounding box center [344, 254] width 406 height 16
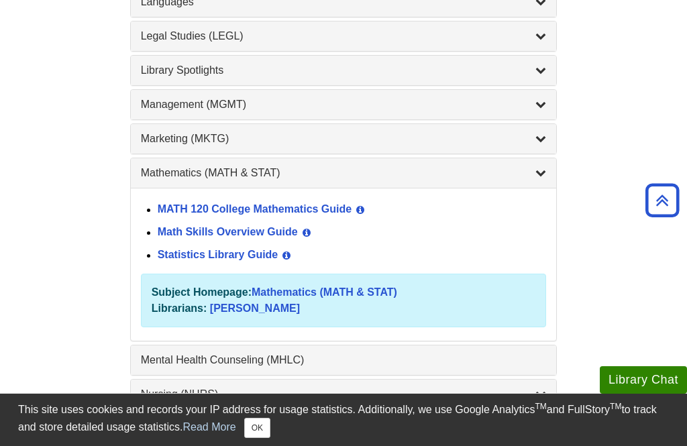
scroll to position [1154, 0]
click at [341, 215] on link "MATH 120 College Mathematics Guide" at bounding box center [255, 210] width 195 height 11
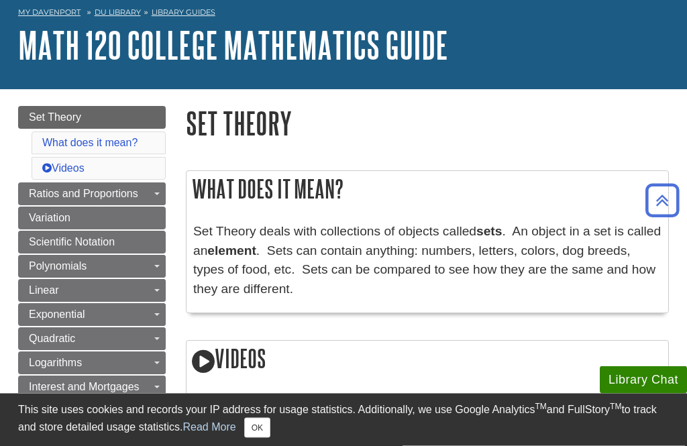
scroll to position [52, 0]
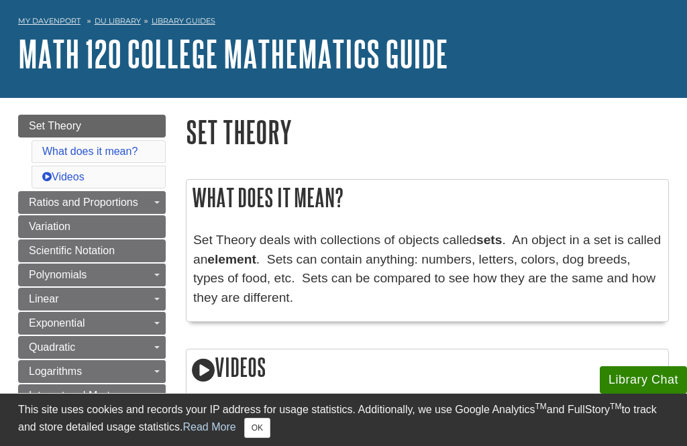
click at [129, 130] on link "Set Theory" at bounding box center [92, 126] width 148 height 23
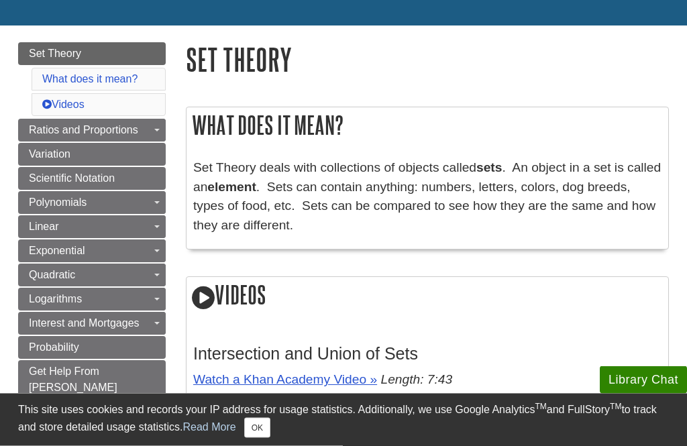
scroll to position [125, 0]
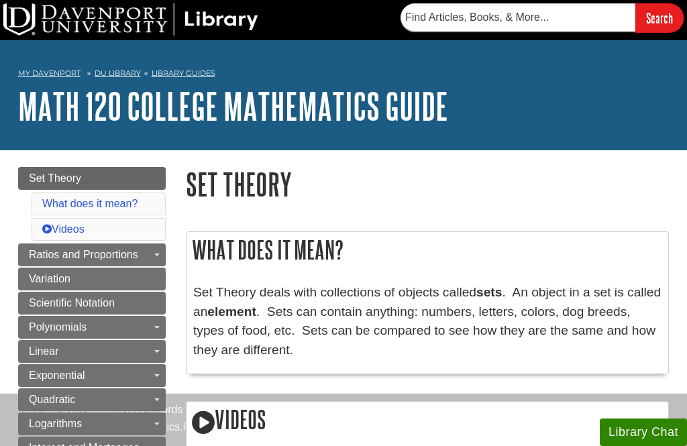
scroll to position [52, 0]
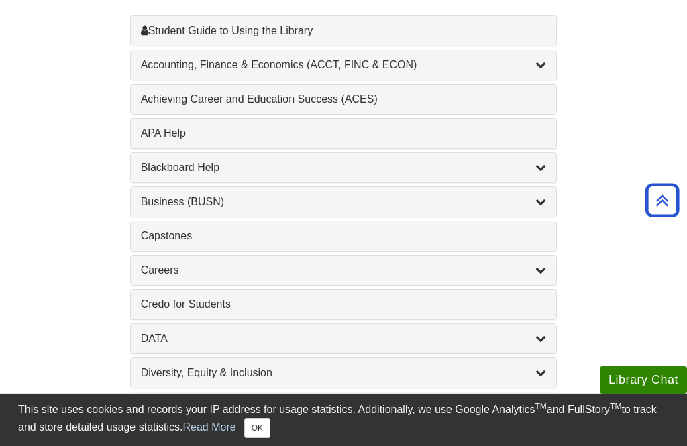
scroll to position [474, 0]
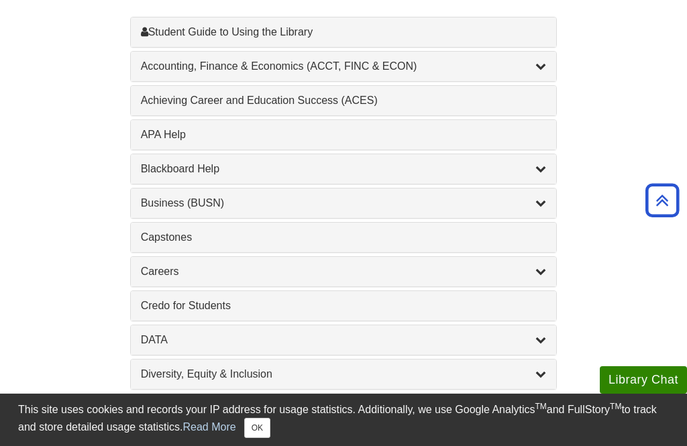
click at [384, 69] on div "Accounting, Finance & Economics (ACCT, FINC & ECON) , 4 guides" at bounding box center [344, 66] width 406 height 16
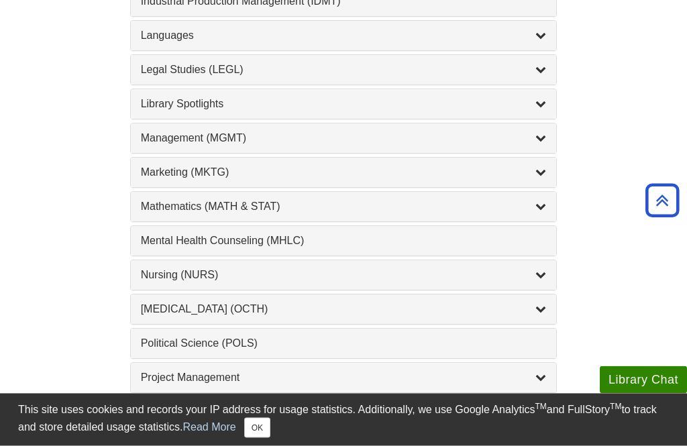
scroll to position [1316, 0]
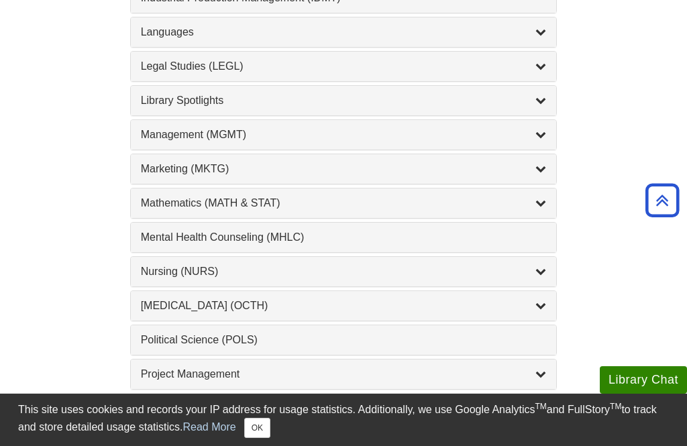
click at [316, 203] on div "Mathematics (MATH & STAT) , 3 guides" at bounding box center [344, 203] width 406 height 16
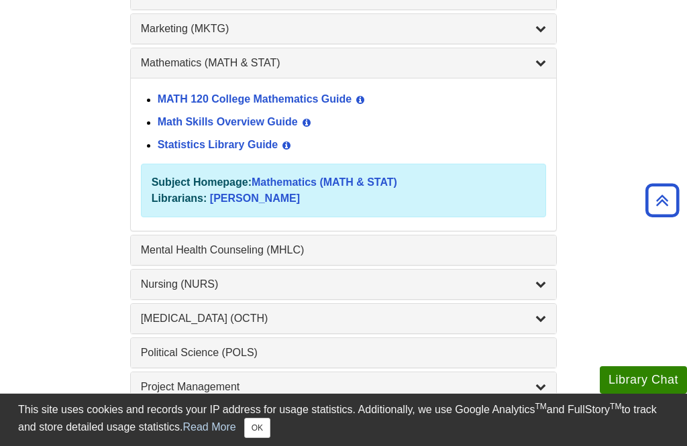
scroll to position [1264, 0]
click at [294, 129] on link "Math Skills Overview Guide" at bounding box center [228, 122] width 140 height 11
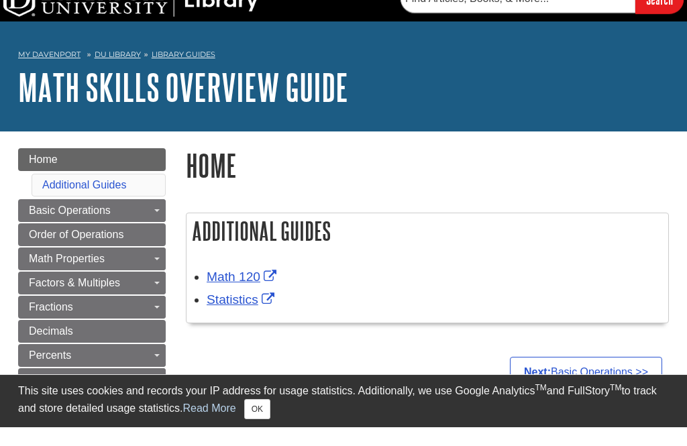
scroll to position [19, 0]
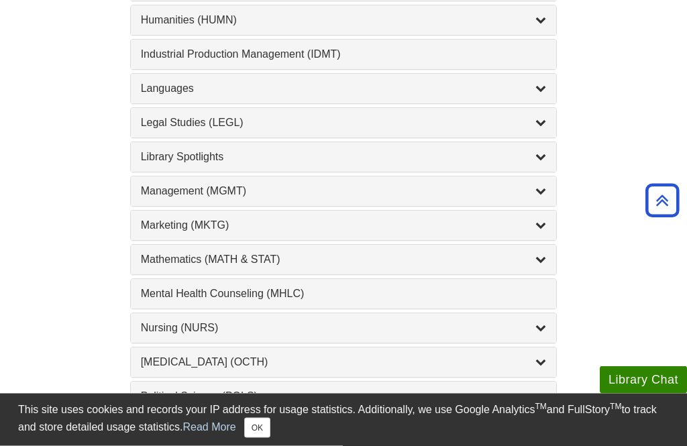
scroll to position [1068, 0]
click at [293, 258] on div "Mathematics (MATH & STAT) , 3 guides" at bounding box center [344, 260] width 406 height 16
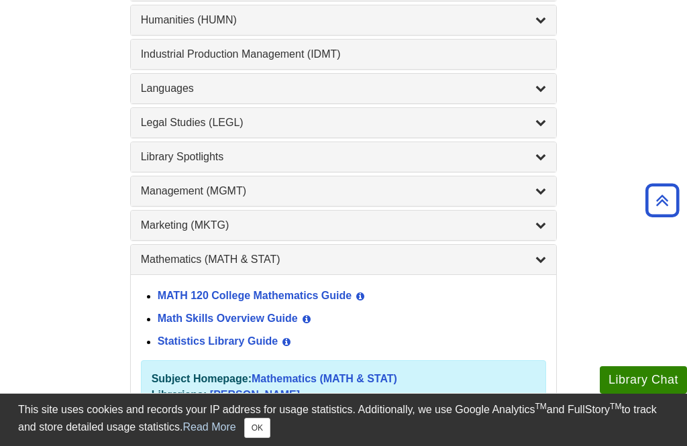
click at [256, 347] on link "Statistics Library Guide" at bounding box center [218, 341] width 121 height 11
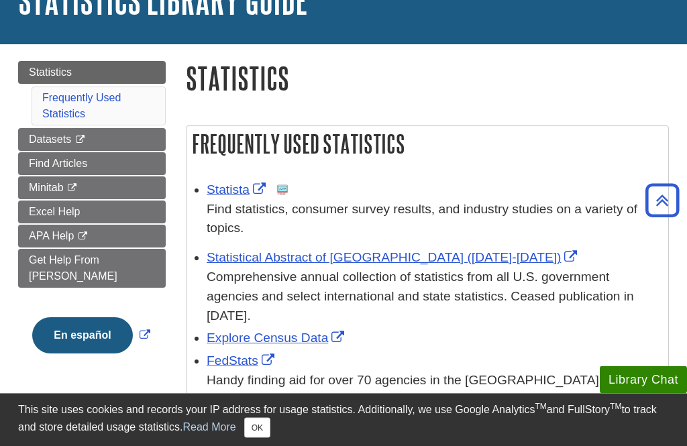
scroll to position [103, 0]
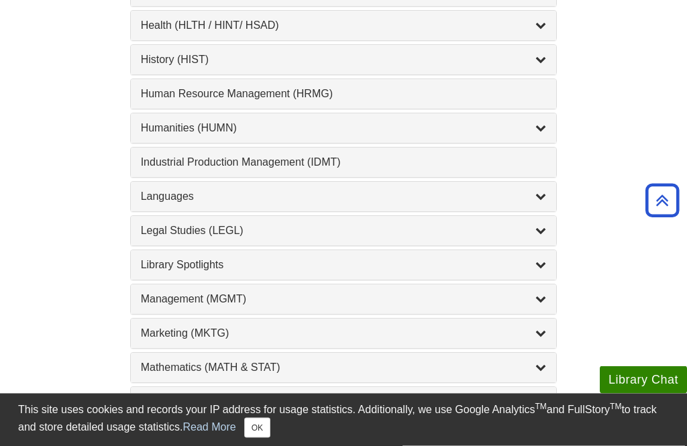
scroll to position [965, 0]
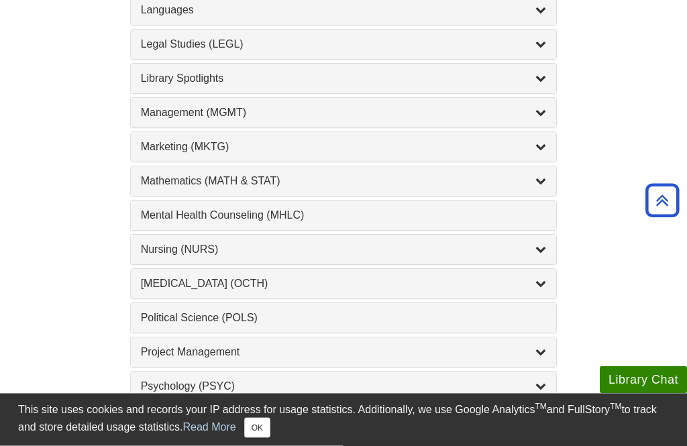
click at [307, 251] on div "Nursing (NURS) , 14 guides" at bounding box center [344, 250] width 406 height 16
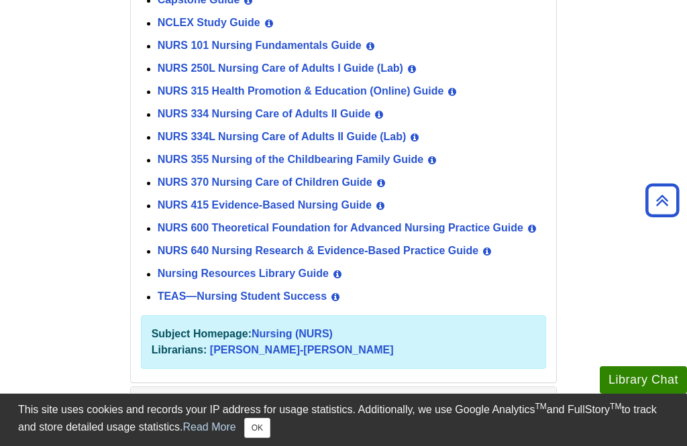
scroll to position [1433, 0]
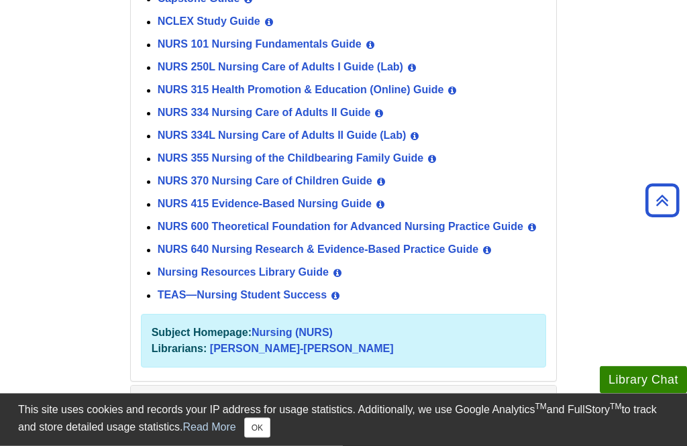
click at [287, 302] on link "TEAS—Nursing Student Success" at bounding box center [243, 295] width 170 height 11
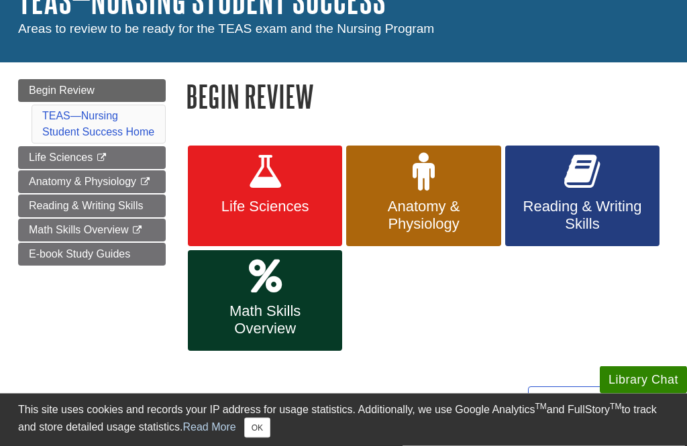
scroll to position [107, 0]
click at [294, 212] on span "Life Sciences" at bounding box center [265, 206] width 134 height 17
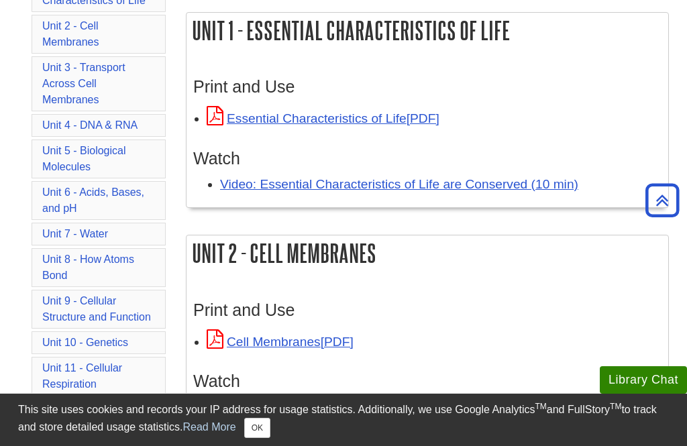
scroll to position [216, 0]
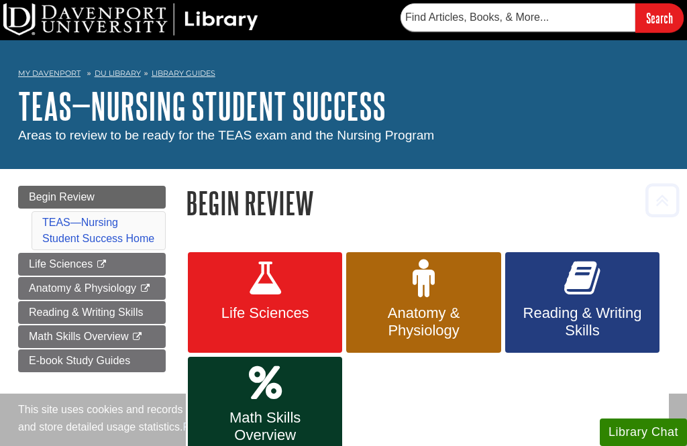
scroll to position [150, 0]
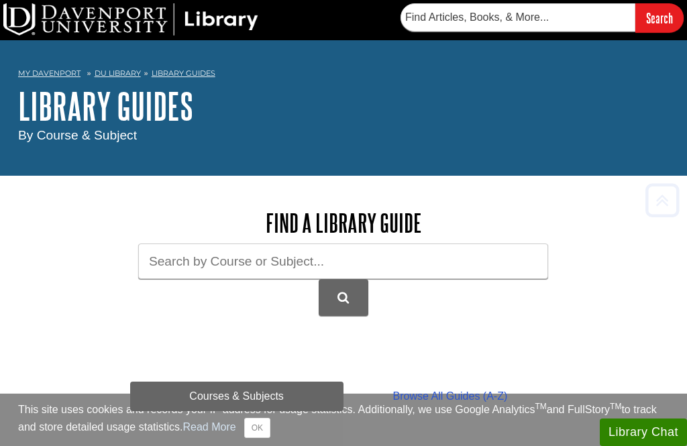
scroll to position [444, 0]
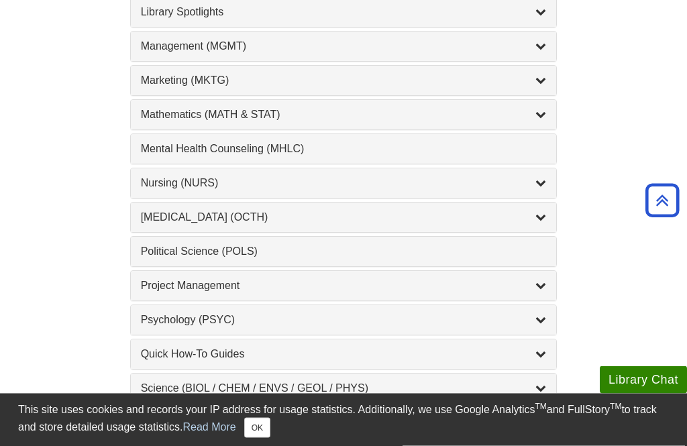
click at [381, 186] on div "Nursing (NURS) , 14 guides" at bounding box center [344, 184] width 406 height 16
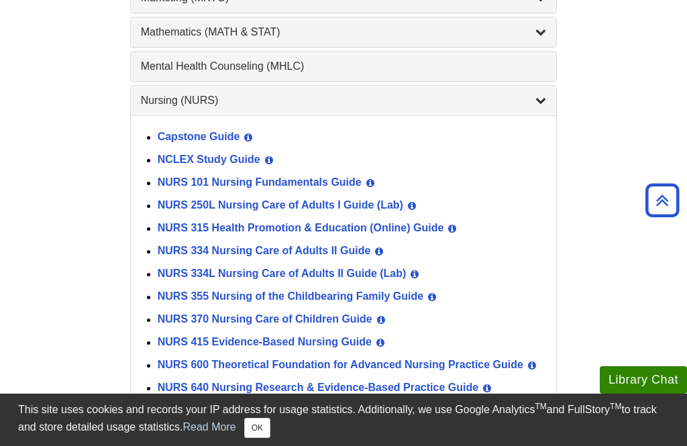
scroll to position [1295, 0]
click at [245, 166] on link "NCLEX Study Guide" at bounding box center [209, 160] width 103 height 11
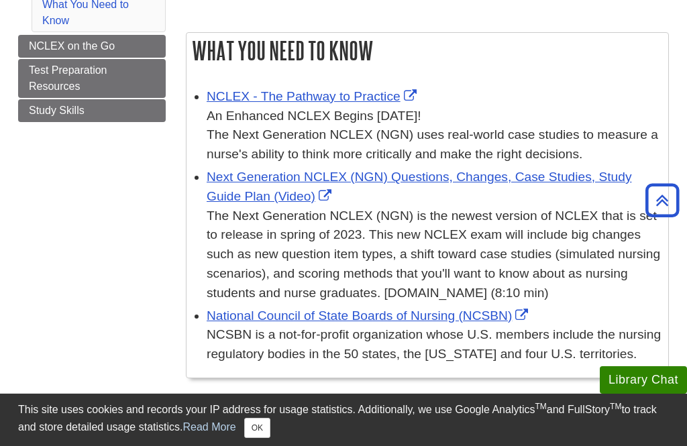
scroll to position [198, 0]
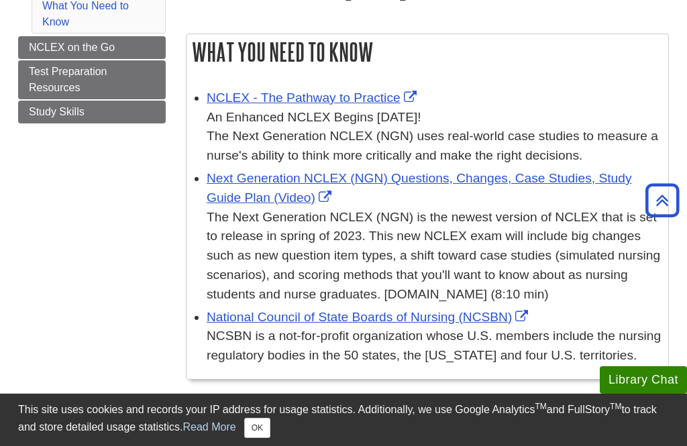
click at [396, 93] on link "NCLEX - The Pathway to Practice" at bounding box center [313, 98] width 213 height 14
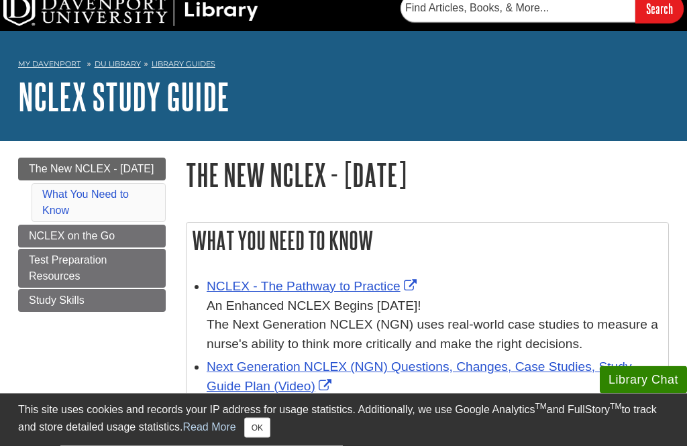
scroll to position [0, 0]
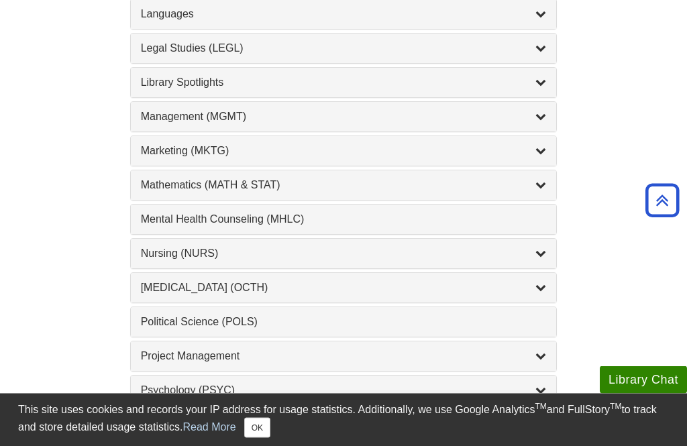
scroll to position [1142, 0]
click at [303, 256] on div "Nursing (NURS) , 14 guides" at bounding box center [344, 254] width 406 height 16
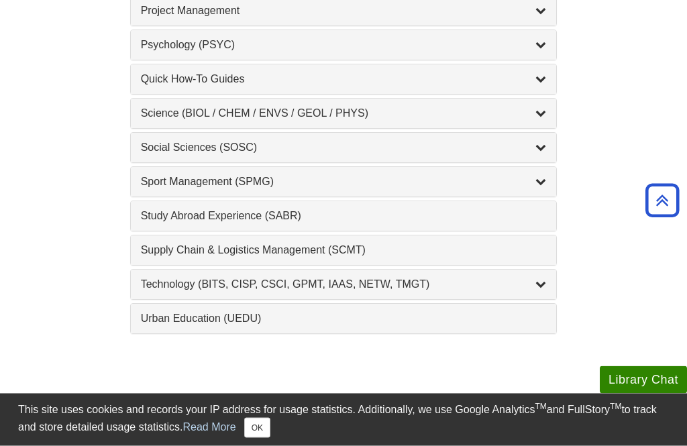
scroll to position [1892, 0]
click at [448, 258] on div "Supply Chain & Logistics Management (SCMT) , 1 guides" at bounding box center [344, 250] width 406 height 16
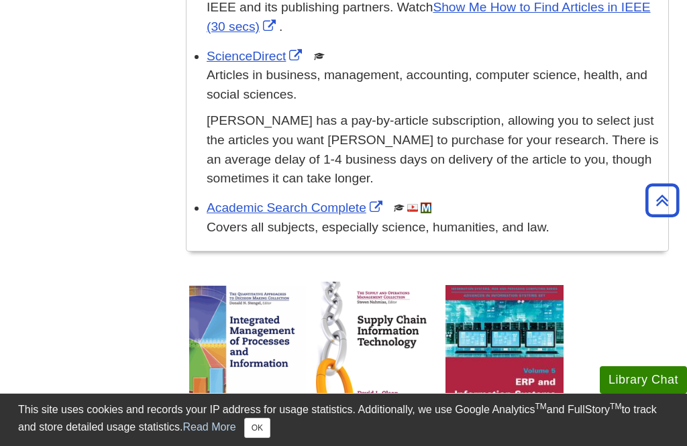
scroll to position [710, 0]
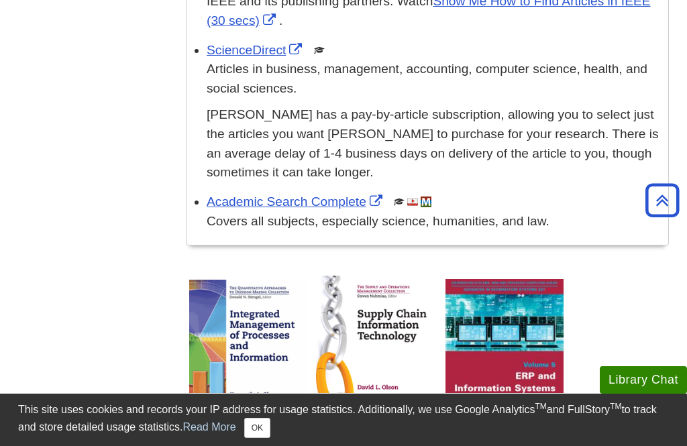
click at [358, 195] on link "Academic Search Complete" at bounding box center [296, 202] width 179 height 14
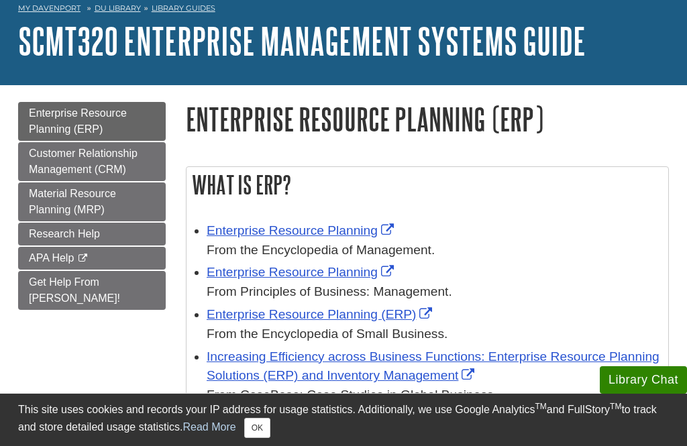
scroll to position [66, 0]
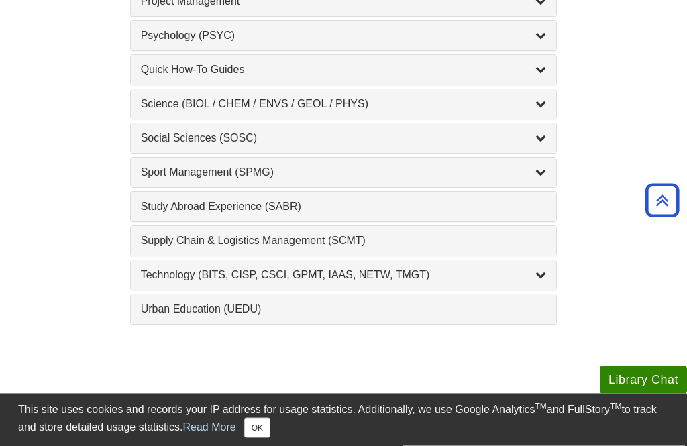
scroll to position [1501, 0]
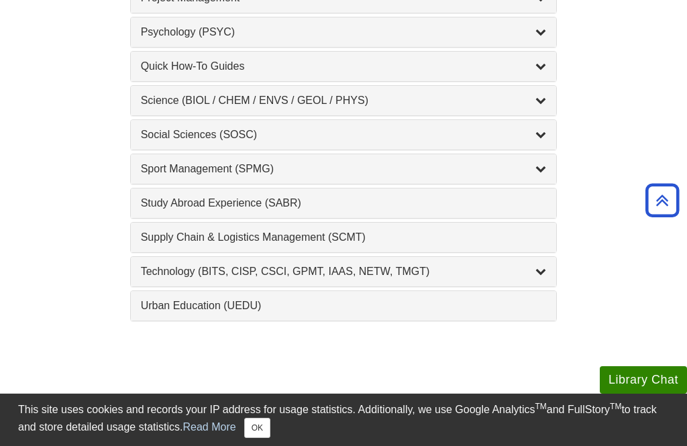
click at [520, 274] on div "Technology (BITS, CISP, CSCI, GPMT, IAAS, NETW, TMGT) , 22 guides" at bounding box center [344, 272] width 406 height 16
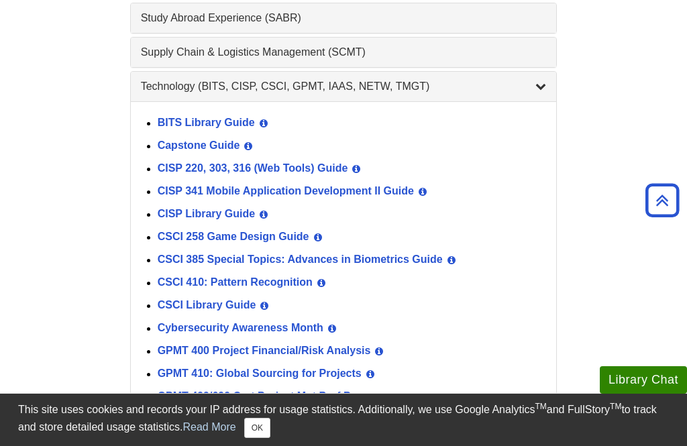
scroll to position [1685, 0]
click at [241, 221] on link "CISP Library Guide" at bounding box center [207, 214] width 98 height 11
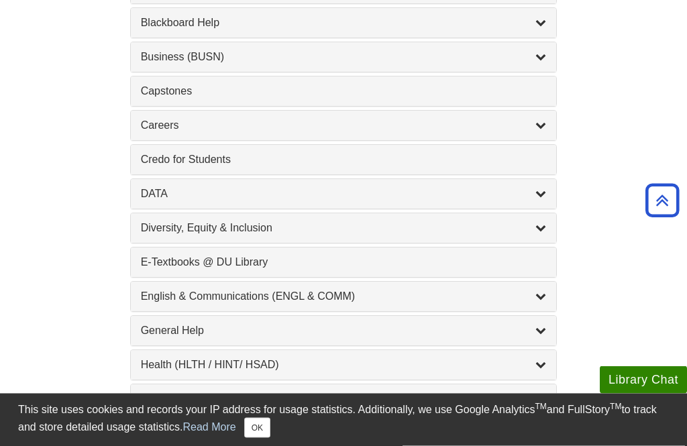
scroll to position [620, 0]
click at [433, 196] on div "DATA , 2 guides" at bounding box center [344, 194] width 406 height 16
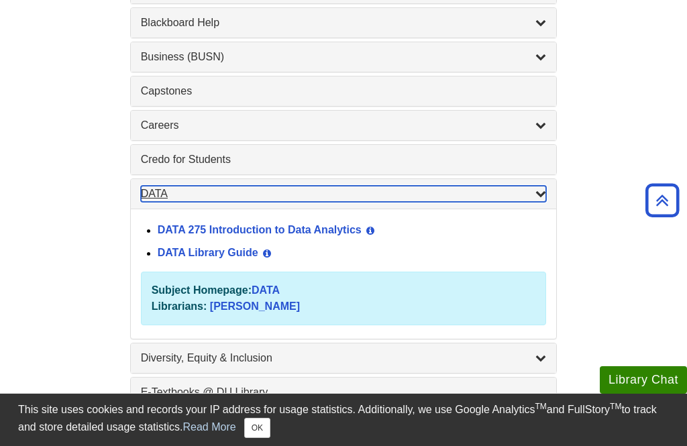
click at [520, 202] on div "DATA , 2 guides" at bounding box center [344, 194] width 406 height 16
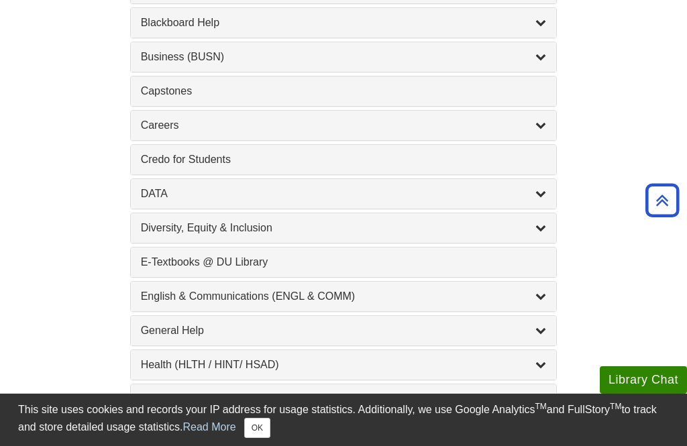
click at [419, 269] on div "E-Textbooks @ DU Library , 1 guides" at bounding box center [344, 262] width 406 height 16
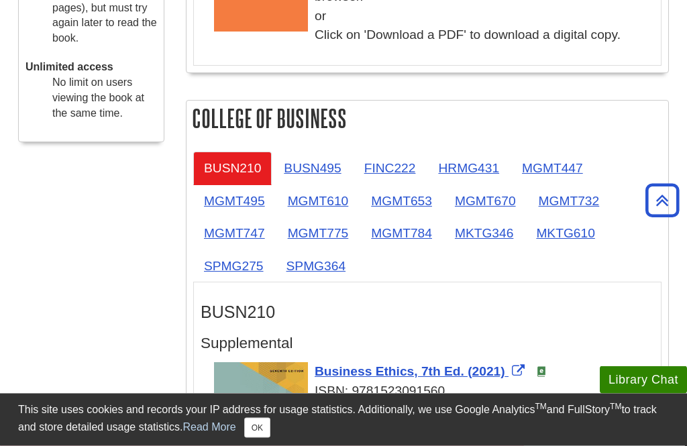
scroll to position [744, 0]
click at [555, 172] on link "MGMT447" at bounding box center [552, 168] width 83 height 33
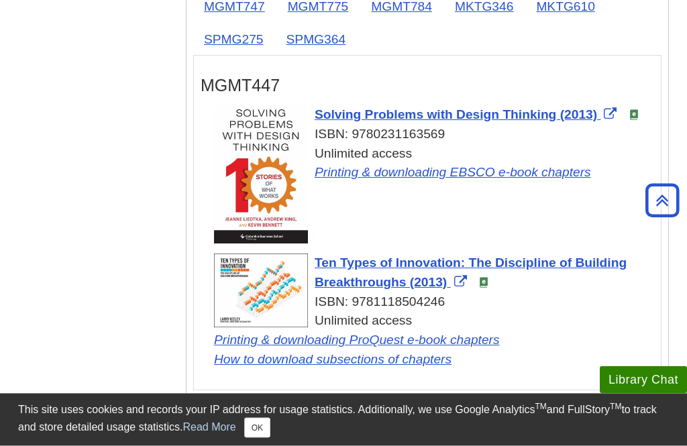
scroll to position [971, 0]
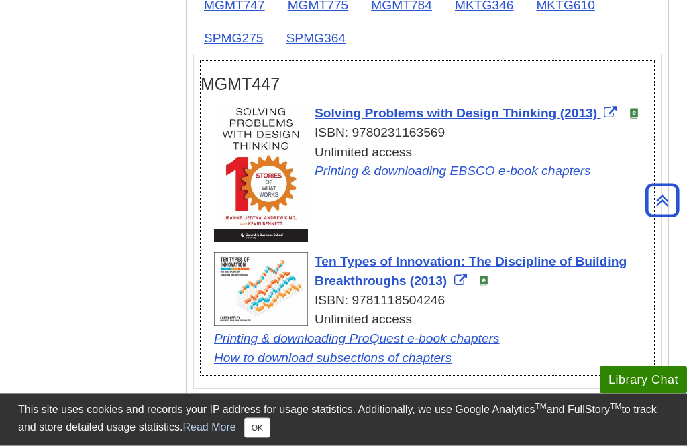
click at [525, 175] on link "Printing & downloading EBSCO e-book chapters" at bounding box center [453, 171] width 276 height 14
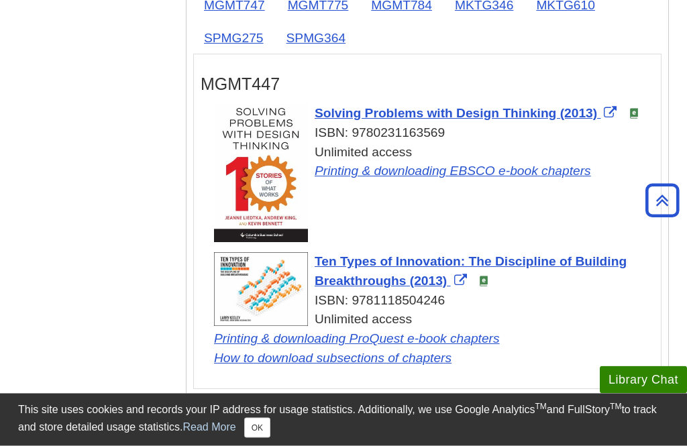
scroll to position [993, 0]
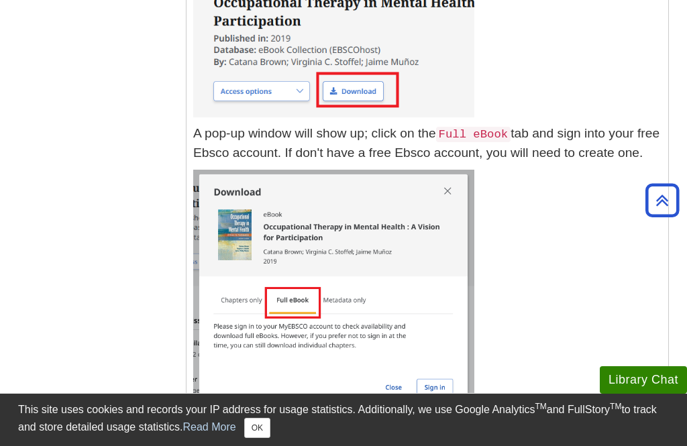
scroll to position [1633, 0]
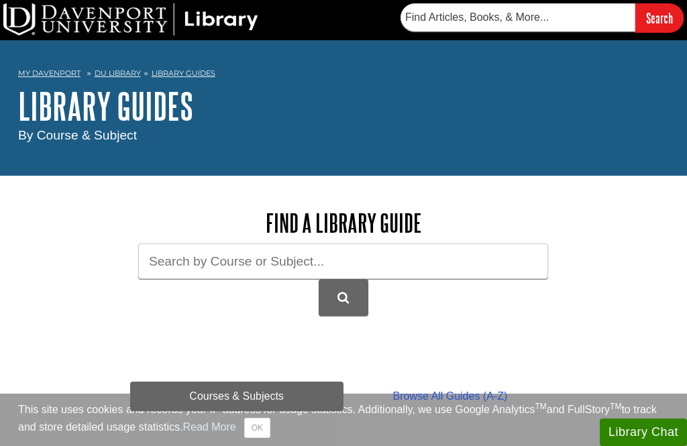
scroll to position [444, 0]
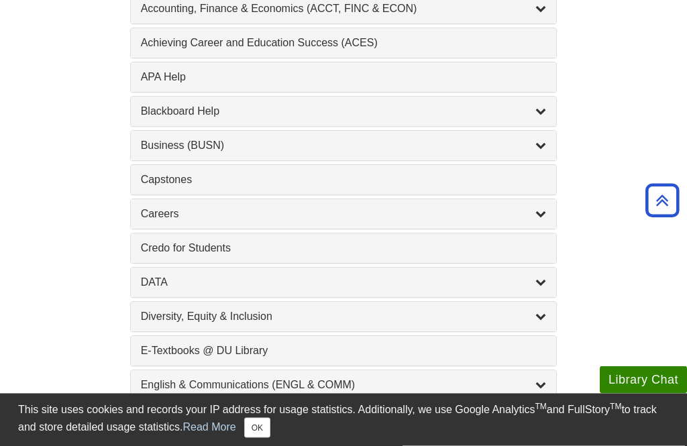
click at [448, 221] on div "Careers , 2 guides" at bounding box center [344, 215] width 406 height 16
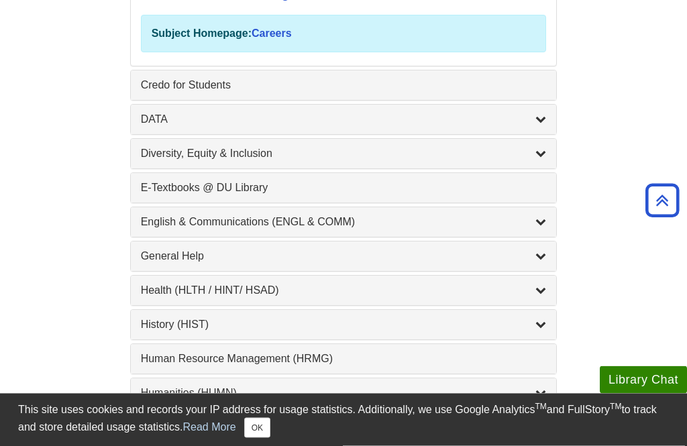
scroll to position [809, 0]
click at [438, 228] on div "English & Communications (ENGL & COMM) , 6 guides" at bounding box center [344, 222] width 406 height 16
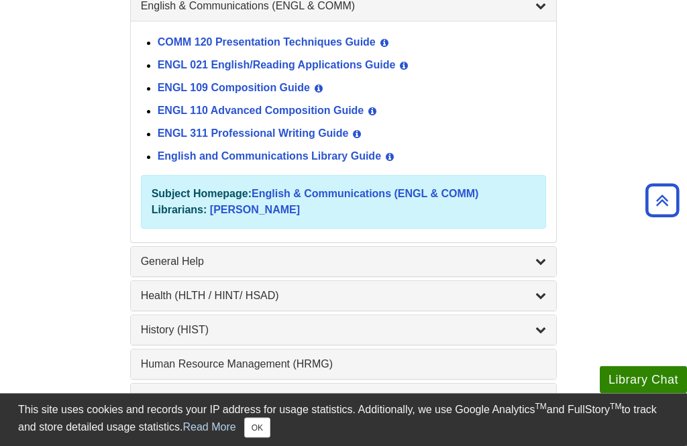
scroll to position [911, 0]
click at [381, 302] on div "Health (HLTH / HINT/ HSAD) , 12 guides" at bounding box center [344, 296] width 406 height 16
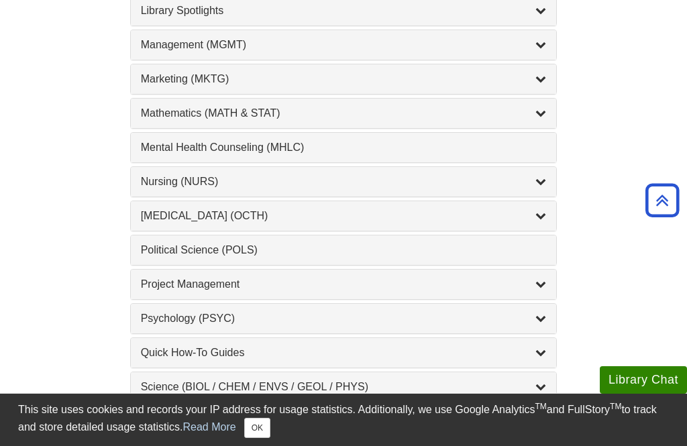
scroll to position [1576, 0]
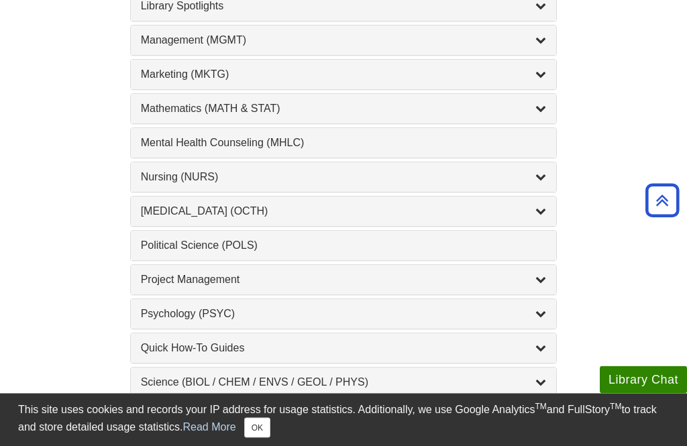
click at [500, 220] on div "Occupational Therapy (OCTH) , 2 guides" at bounding box center [344, 212] width 406 height 16
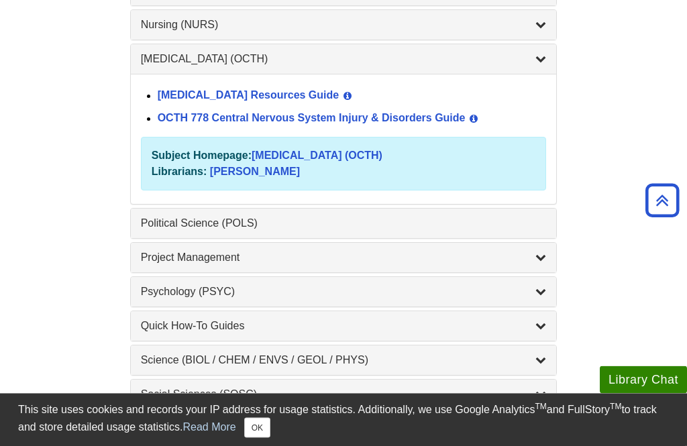
scroll to position [1371, 0]
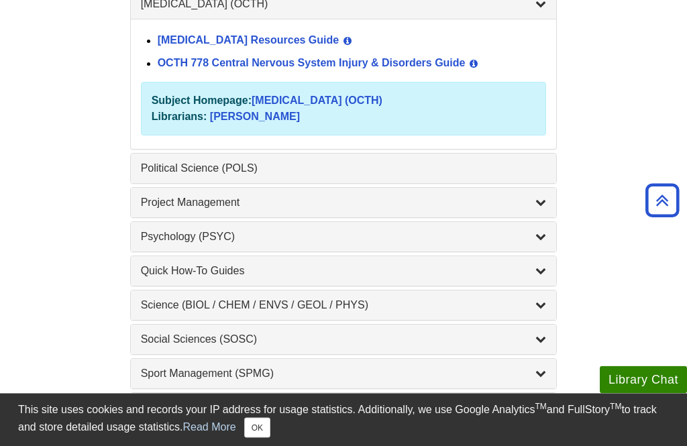
click at [461, 242] on div "Psychology (PSYC) , 2 guides" at bounding box center [344, 237] width 406 height 16
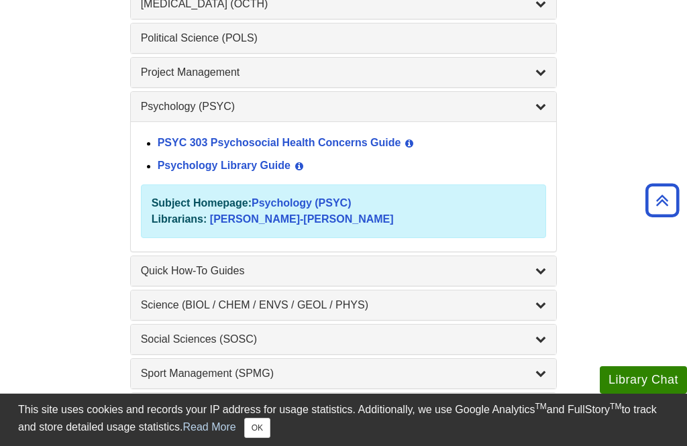
click at [462, 269] on div "Quick How-To Guides , 10 guides" at bounding box center [344, 271] width 406 height 16
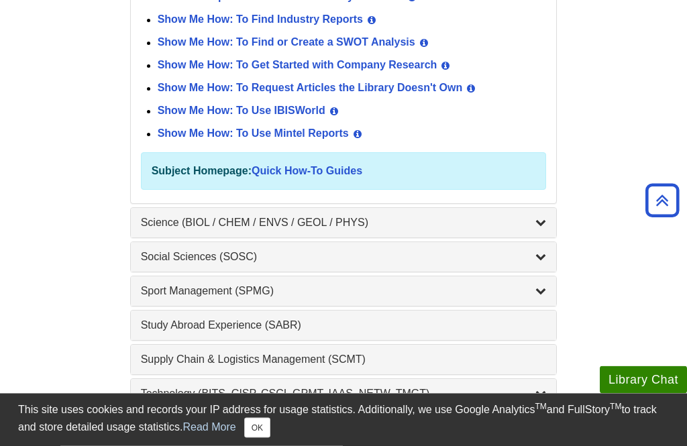
click at [496, 220] on div "Science (BIOL / CHEM / ENVS / GEOL / PHYS) , 7 guides" at bounding box center [344, 223] width 406 height 16
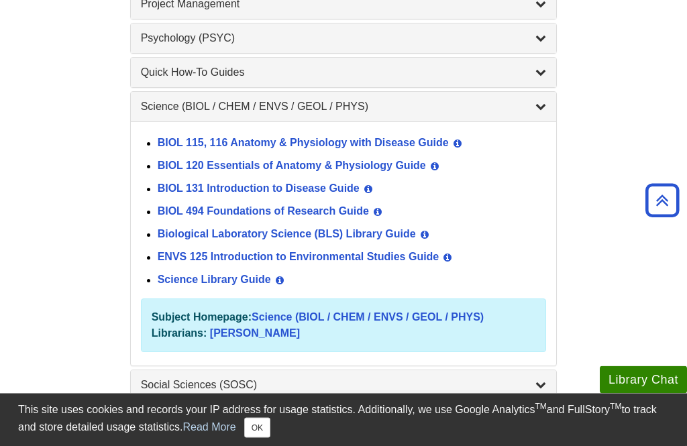
scroll to position [1492, 0]
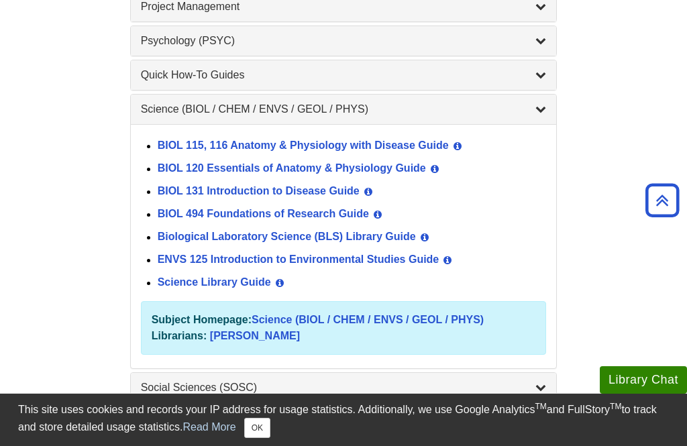
click at [435, 152] on link "BIOL 115, 116 Anatomy & Physiology with Disease Guide" at bounding box center [303, 145] width 291 height 11
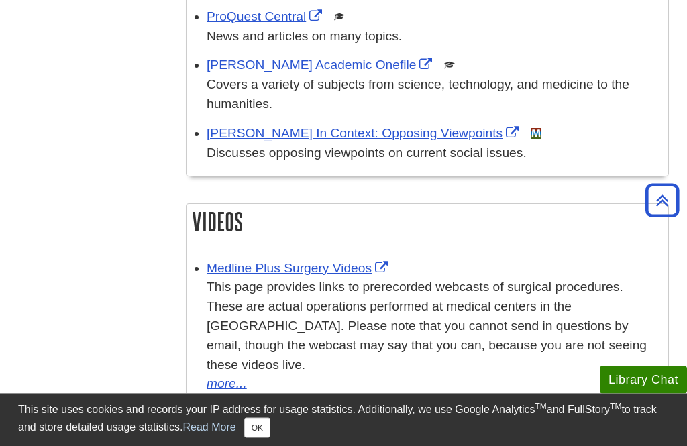
scroll to position [1289, 0]
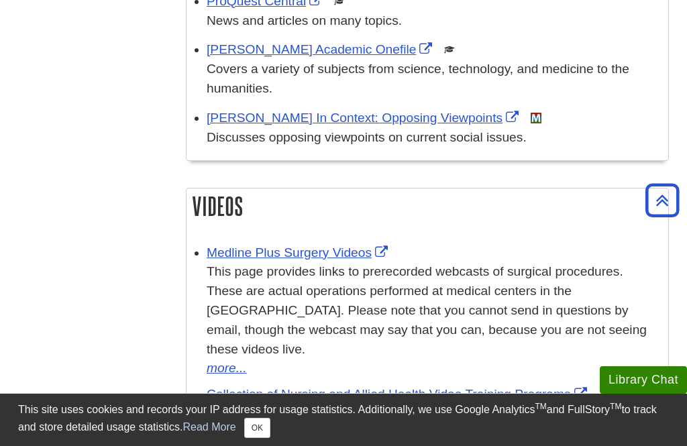
click at [367, 246] on link "Medline Plus Surgery Videos" at bounding box center [299, 253] width 184 height 14
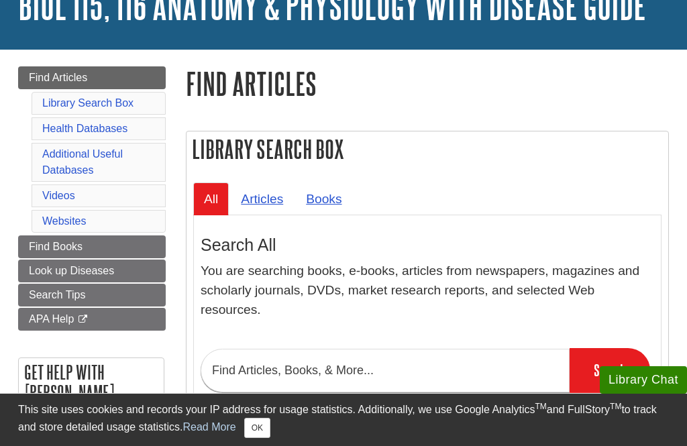
scroll to position [99, 0]
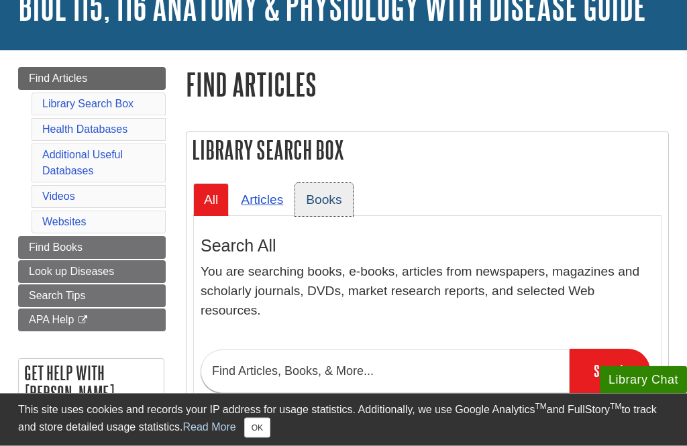
click at [333, 200] on link "Books" at bounding box center [323, 200] width 57 height 33
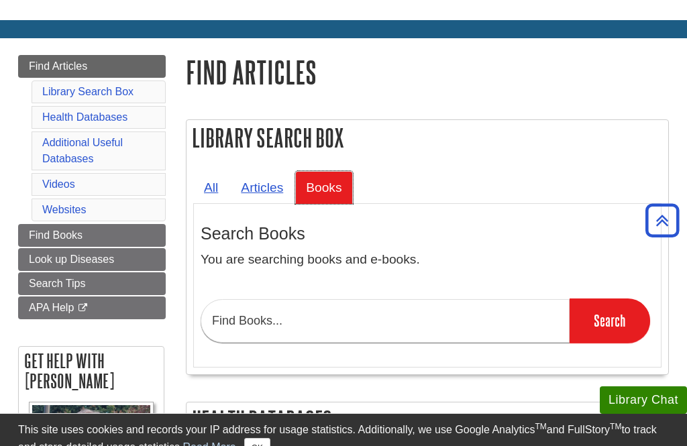
scroll to position [112, 0]
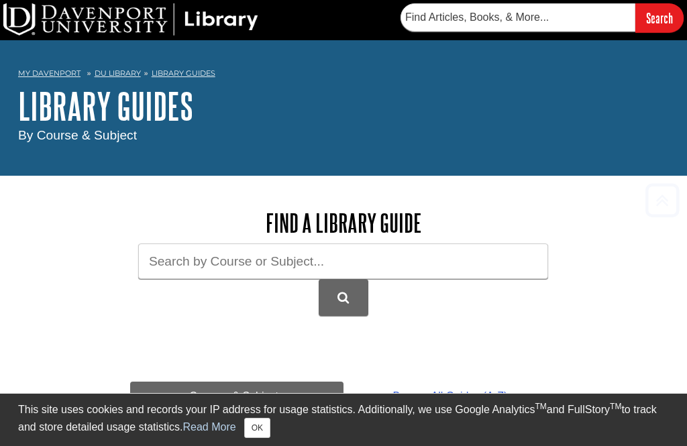
scroll to position [1492, 0]
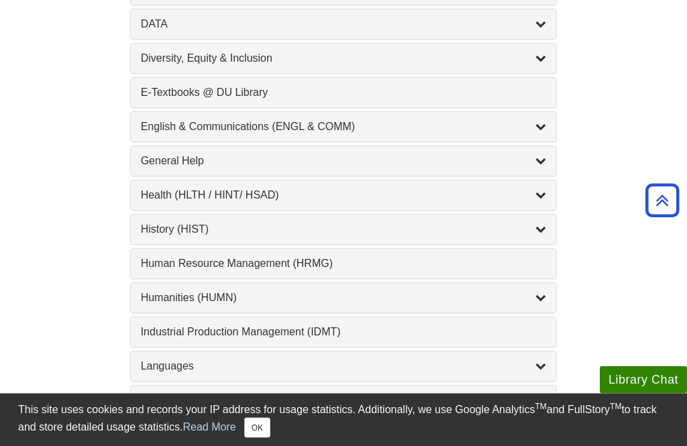
scroll to position [790, 0]
click at [462, 258] on div "1 Human Resource Management (HRMG) , 1 guides" at bounding box center [344, 264] width 426 height 30
click at [413, 258] on div "1 Human Resource Management (HRMG) , 1 guides" at bounding box center [344, 264] width 426 height 30
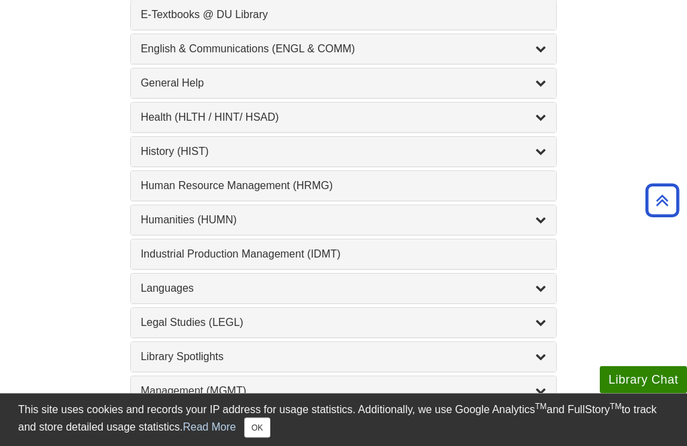
scroll to position [868, 0]
click at [486, 219] on div "Humanities (HUMN) , 2 guides" at bounding box center [344, 220] width 406 height 16
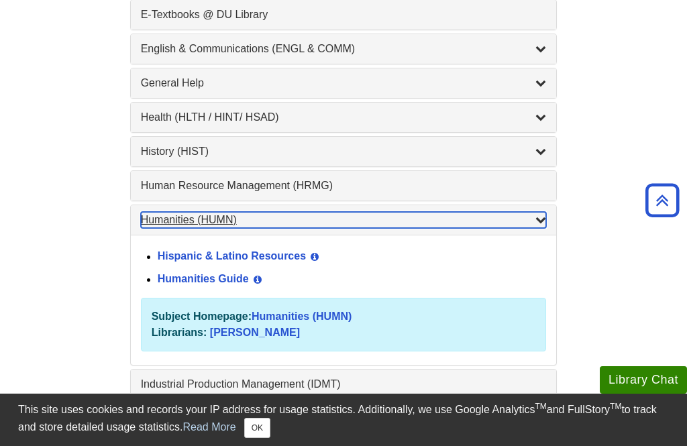
click at [494, 219] on div "Humanities (HUMN) , 2 guides" at bounding box center [344, 220] width 406 height 16
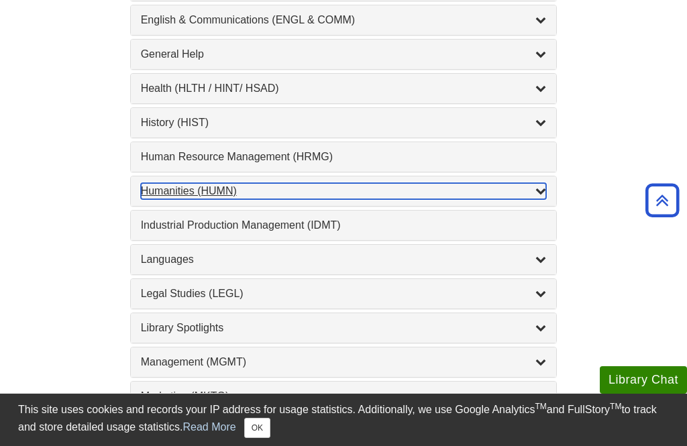
scroll to position [904, 0]
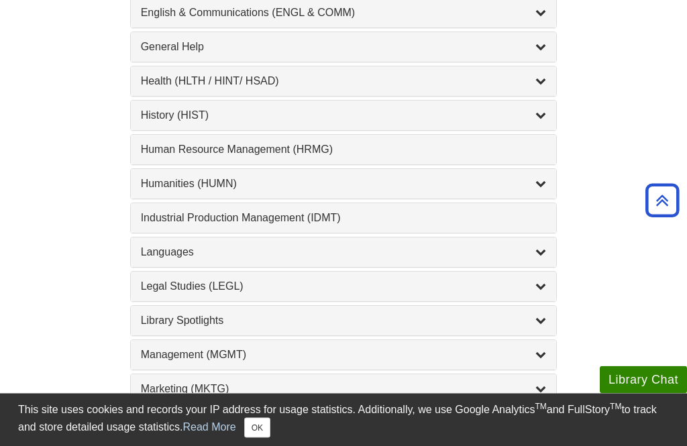
click at [466, 245] on div "Languages , 2 guides" at bounding box center [344, 253] width 426 height 30
click at [481, 244] on div "Languages , 2 guides" at bounding box center [344, 253] width 426 height 30
click at [539, 253] on icon "List of Subjects" at bounding box center [540, 252] width 11 height 11
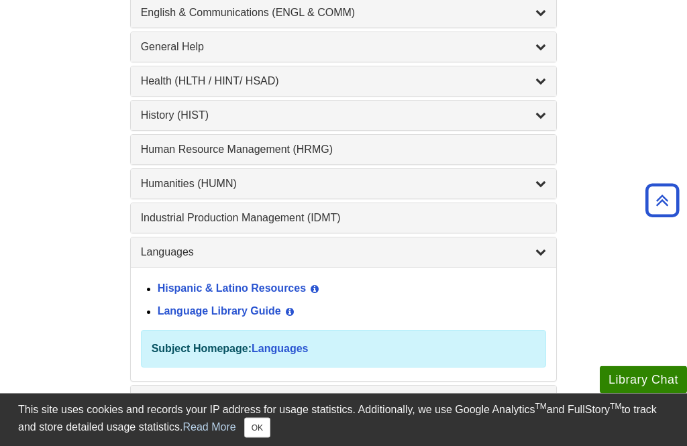
scroll to position [904, 0]
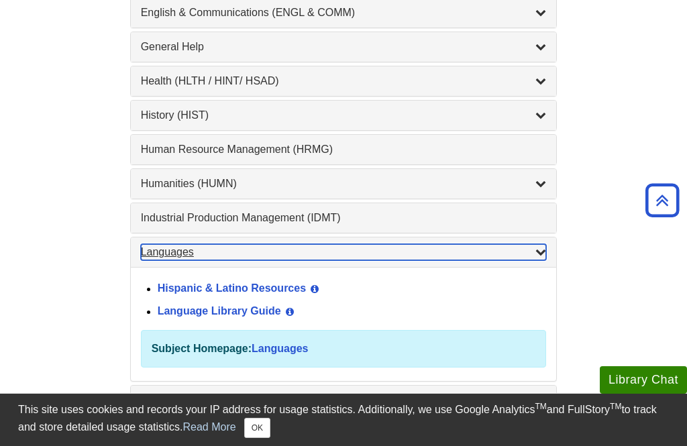
click at [531, 257] on div "Languages , 2 guides" at bounding box center [344, 252] width 406 height 16
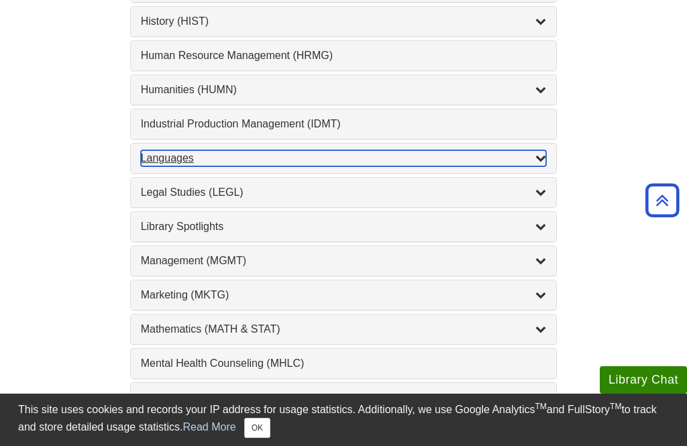
scroll to position [1002, 0]
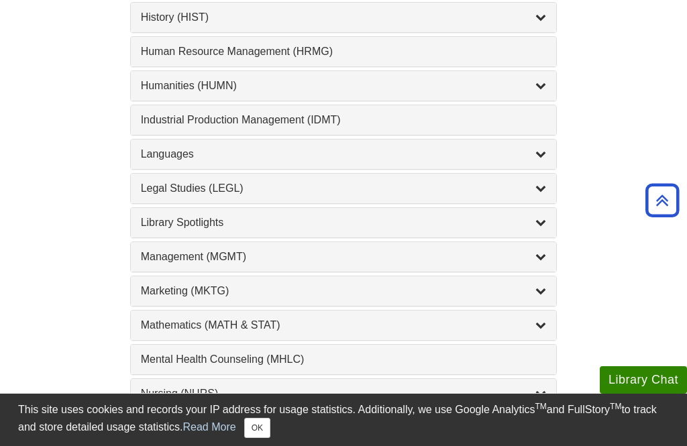
click at [487, 255] on div "Management (MGMT) , 9 guides" at bounding box center [344, 257] width 406 height 16
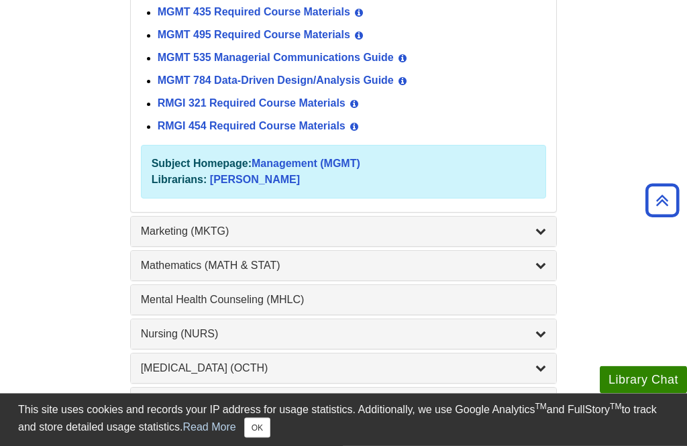
scroll to position [1352, 0]
click at [493, 212] on div "Management Guide View Guide Info MGMT 316 Required Course Materials View Guide …" at bounding box center [344, 67] width 426 height 290
click at [521, 239] on div "Marketing (MKTG) , 4 guides" at bounding box center [344, 231] width 406 height 16
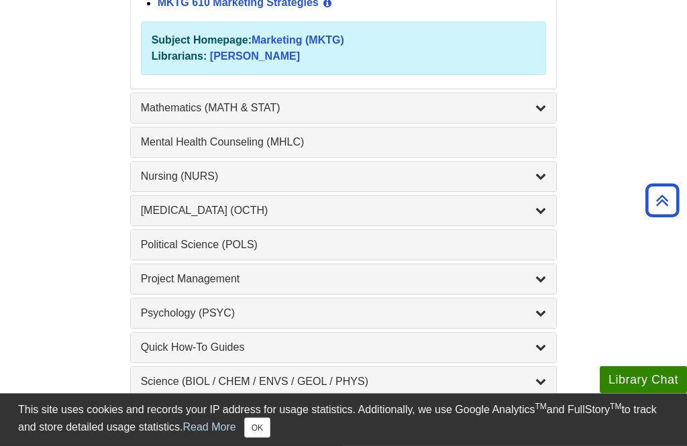
scroll to position [1395, 0]
click at [507, 184] on div "Nursing (NURS) , 14 guides" at bounding box center [344, 176] width 406 height 16
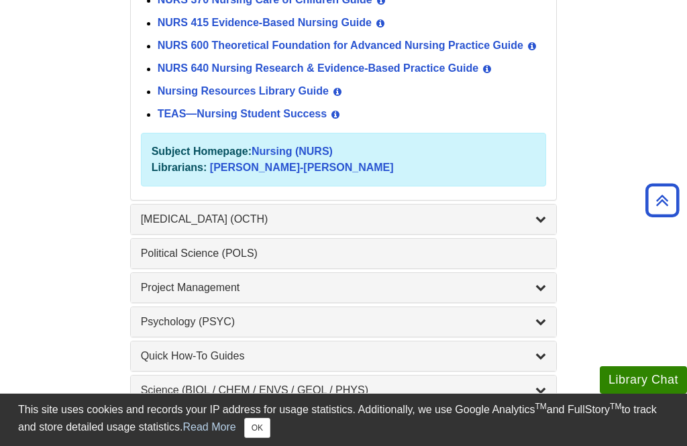
scroll to position [1618, 0]
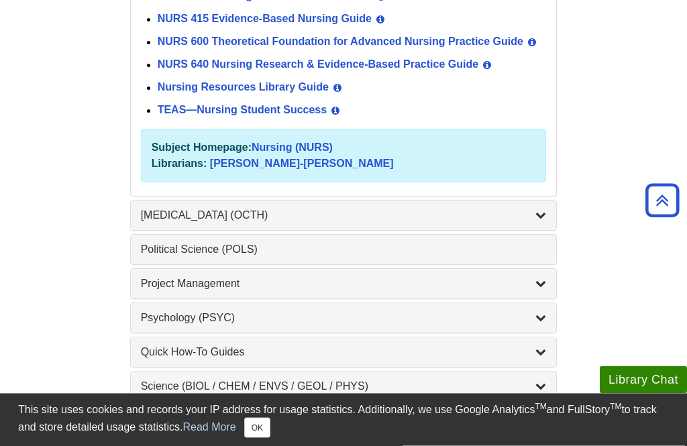
click at [510, 221] on div "Occupational Therapy (OCTH) , 2 guides" at bounding box center [344, 216] width 406 height 16
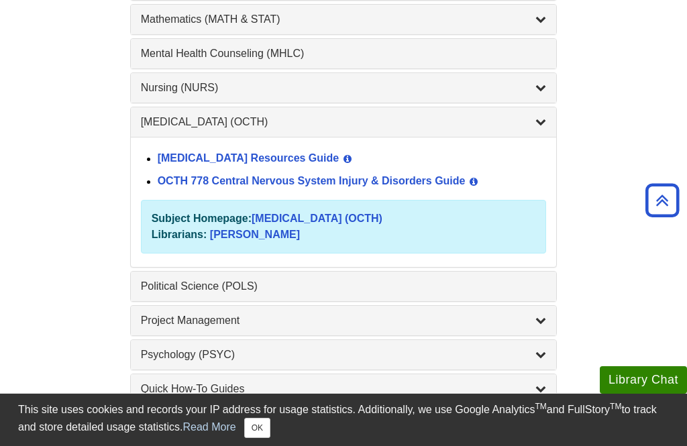
scroll to position [1313, 0]
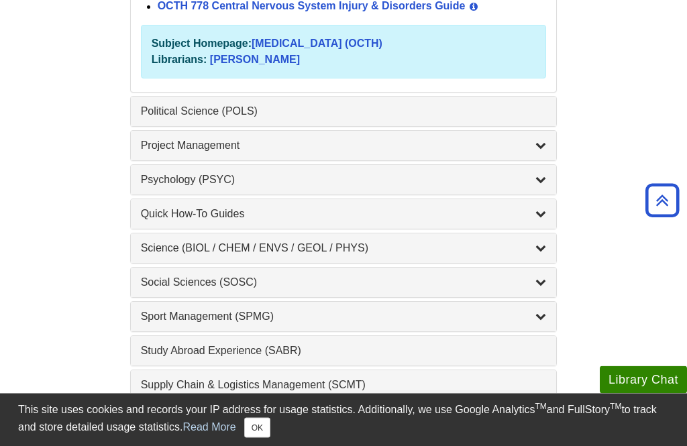
click at [503, 215] on div "Quick How-To Guides , 10 guides" at bounding box center [344, 215] width 406 height 16
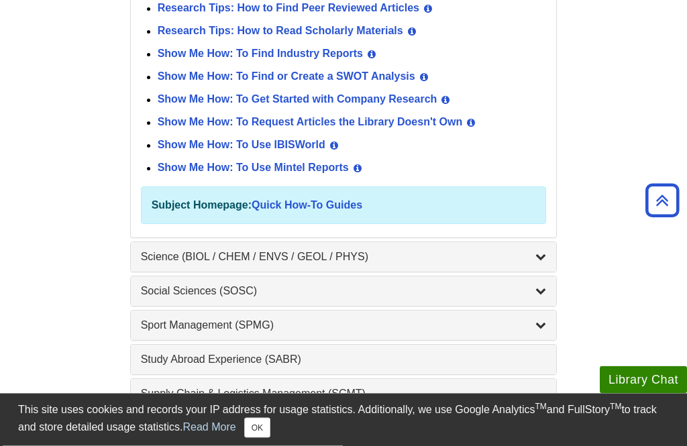
scroll to position [1641, 0]
click at [482, 258] on div "Science (BIOL / CHEM / ENVS / GEOL / PHYS) , 7 guides" at bounding box center [344, 256] width 406 height 16
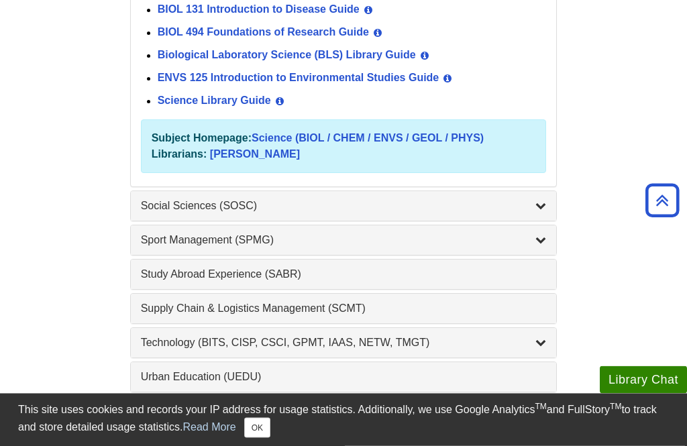
scroll to position [1674, 0]
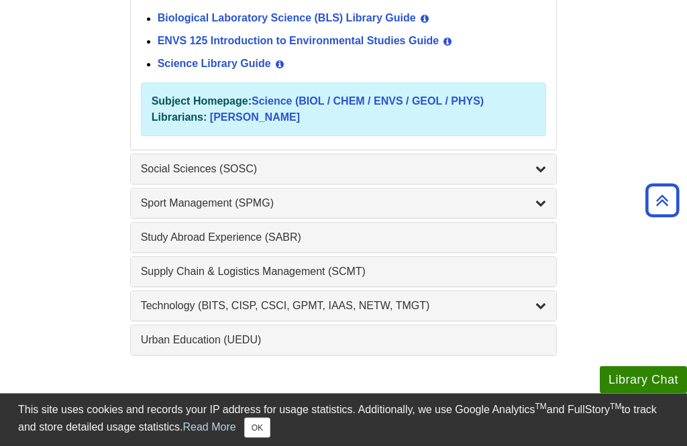
click at [447, 305] on div "Technology (BITS, CISP, CSCI, GPMT, IAAS, NETW, TMGT) , 22 guides" at bounding box center [344, 307] width 406 height 16
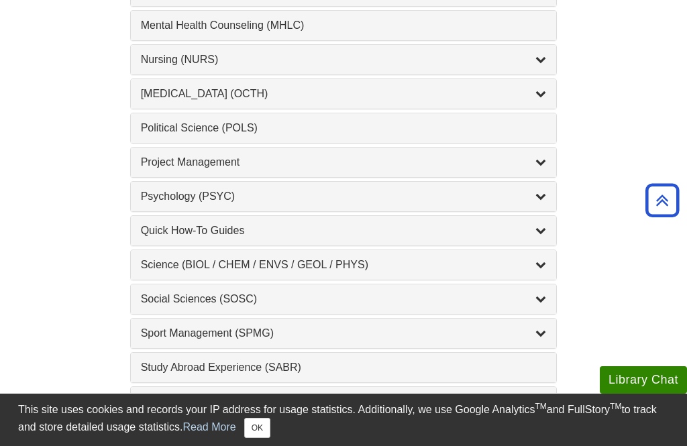
scroll to position [1336, 0]
click at [478, 224] on div "Quick How-To Guides , 10 guides" at bounding box center [344, 232] width 426 height 30
click at [537, 233] on icon "List of Subjects" at bounding box center [540, 230] width 11 height 11
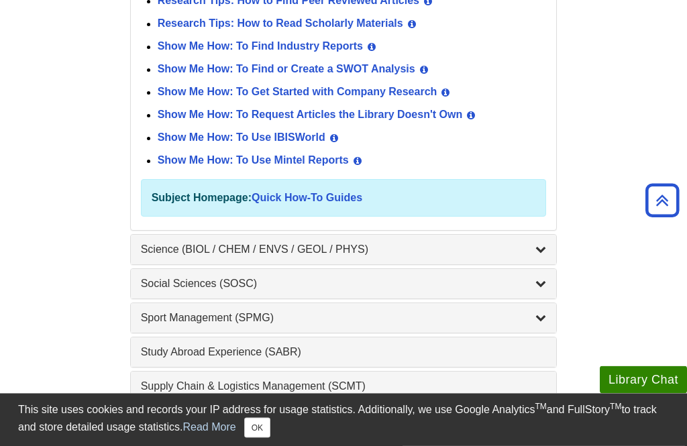
scroll to position [1648, 0]
click at [498, 248] on div "Science (BIOL / CHEM / ENVS / GEOL / PHYS) , 7 guides" at bounding box center [344, 249] width 406 height 16
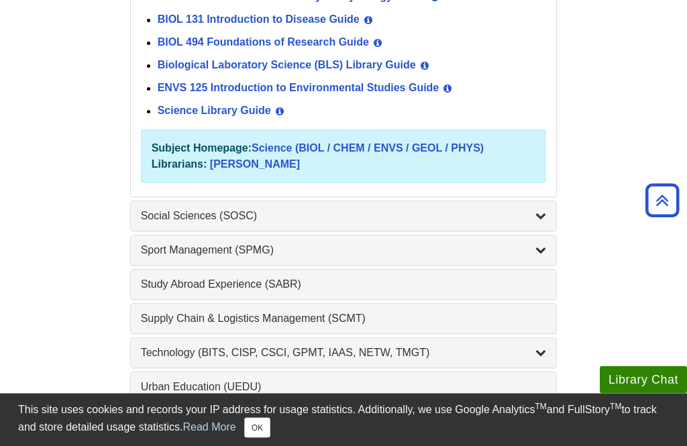
scroll to position [1664, 0]
click at [523, 221] on div "Social Sciences (SOSC) , 5 guides" at bounding box center [344, 216] width 406 height 16
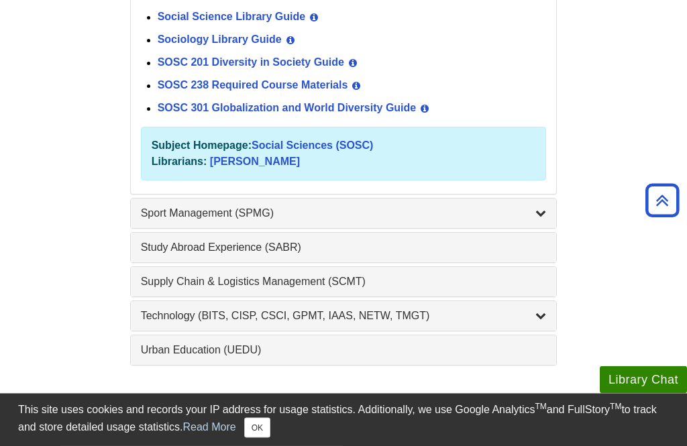
scroll to position [1656, 0]
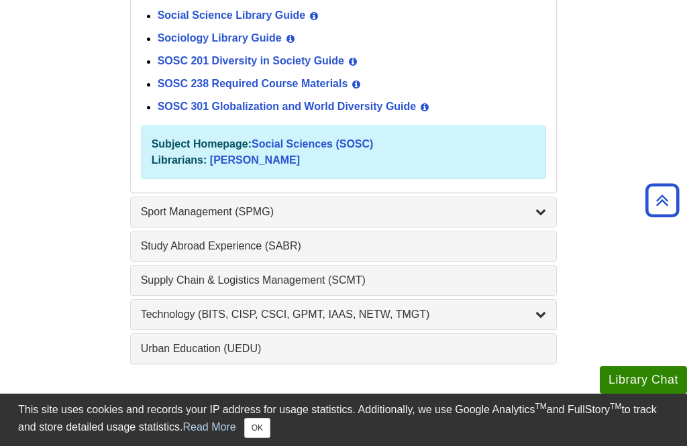
click at [469, 278] on div "Supply Chain & Logistics Management (SCMT) , 1 guides" at bounding box center [344, 280] width 406 height 16
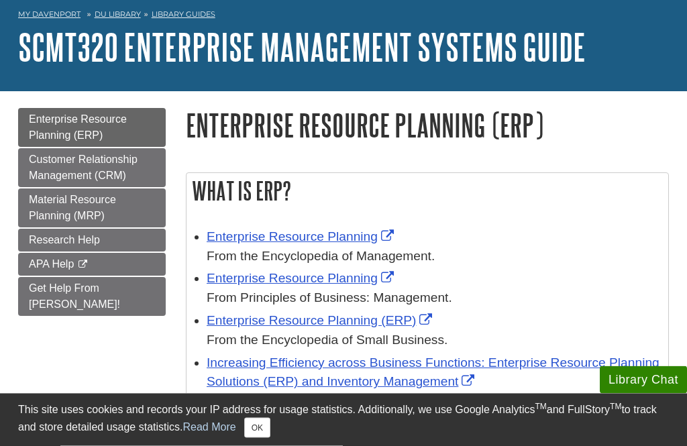
scroll to position [60, 0]
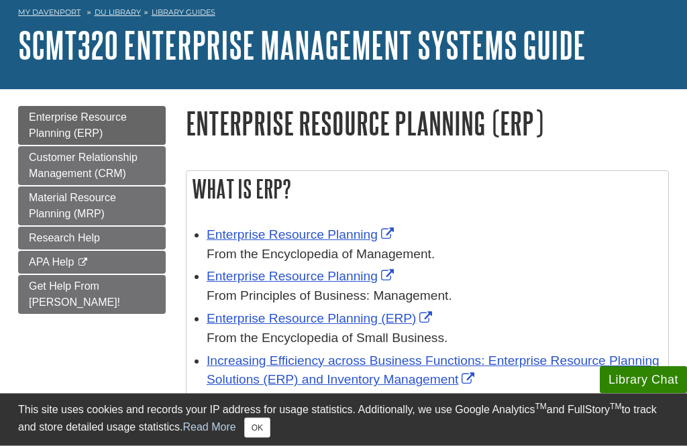
click at [362, 241] on link "Enterprise Resource Planning" at bounding box center [302, 235] width 191 height 14
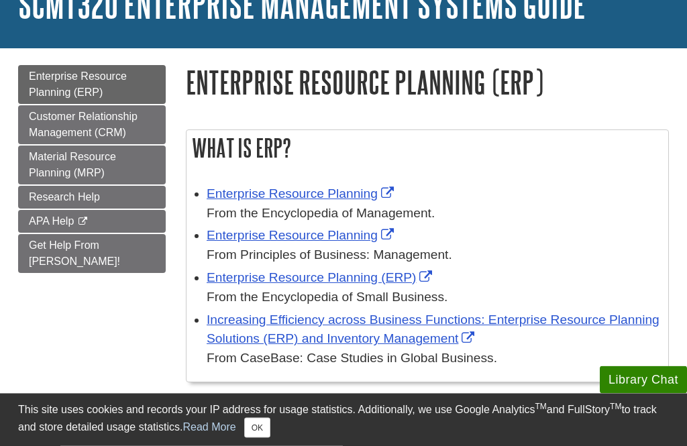
scroll to position [99, 0]
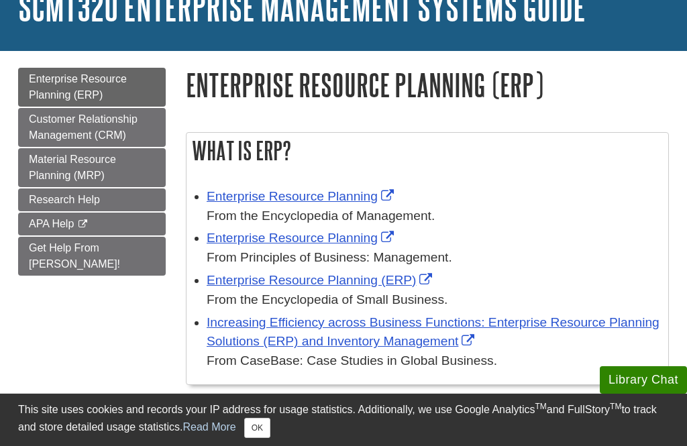
click at [417, 329] on link "Increasing Efficiency across Business Functions: Enterprise Resource Planning S…" at bounding box center [433, 332] width 453 height 34
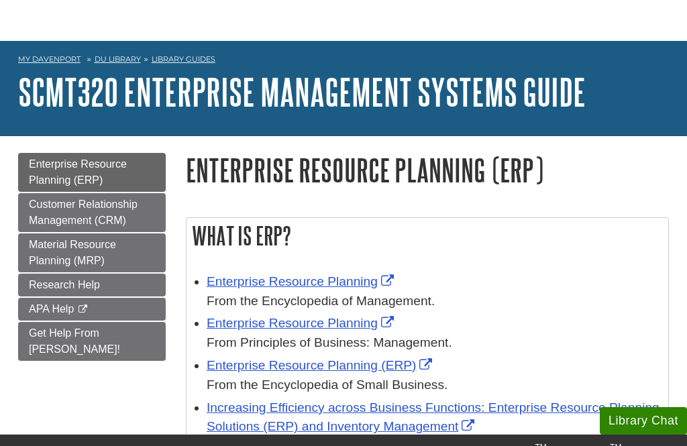
scroll to position [0, 0]
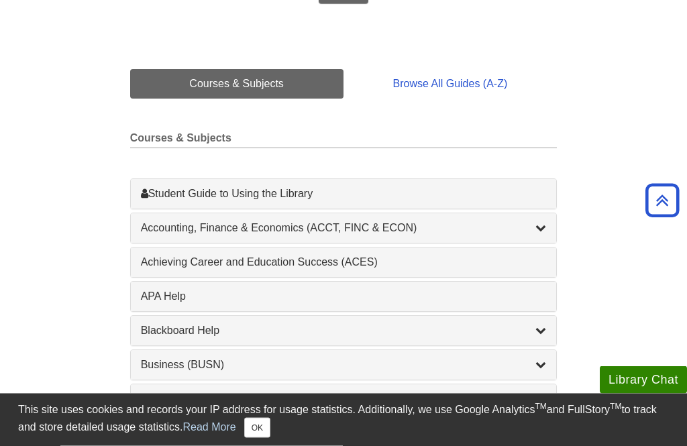
scroll to position [315, 0]
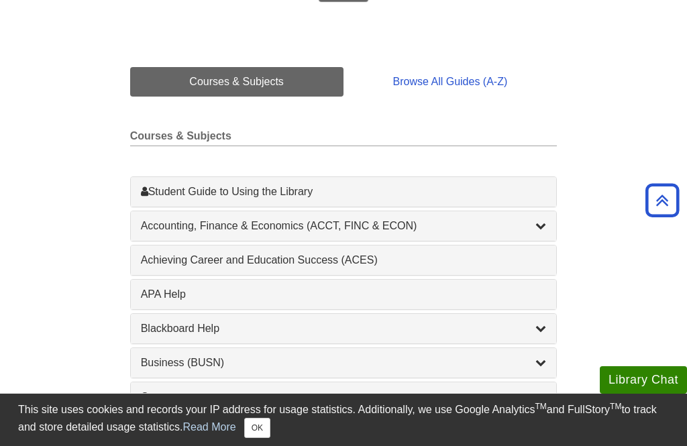
click at [482, 266] on div "Achieving Career and Education Success (ACES) , 1 guides" at bounding box center [344, 260] width 406 height 16
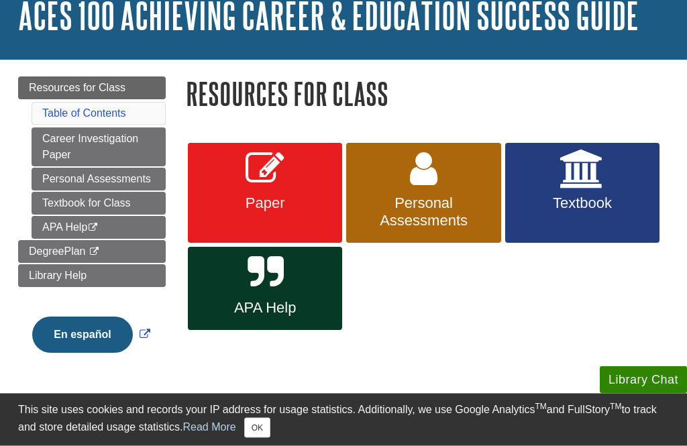
scroll to position [91, 0]
click at [577, 189] on link "Textbook" at bounding box center [582, 193] width 154 height 101
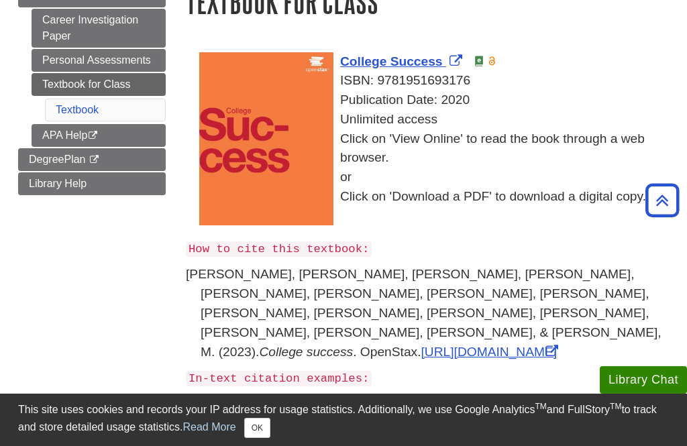
scroll to position [164, 0]
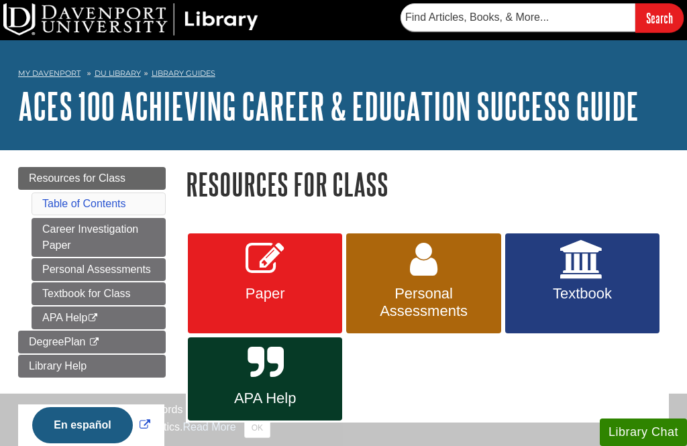
scroll to position [134, 0]
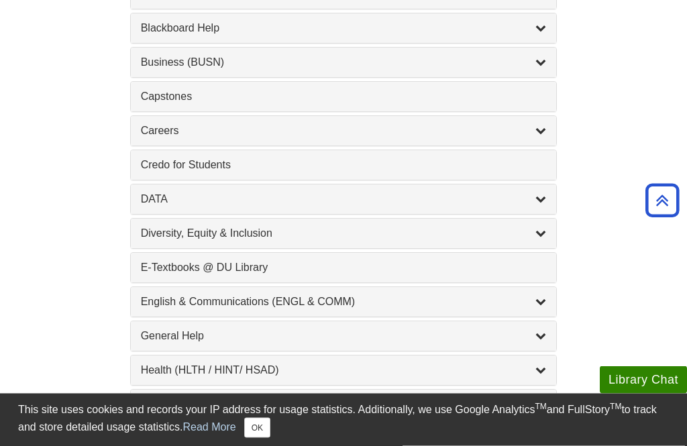
scroll to position [616, 0]
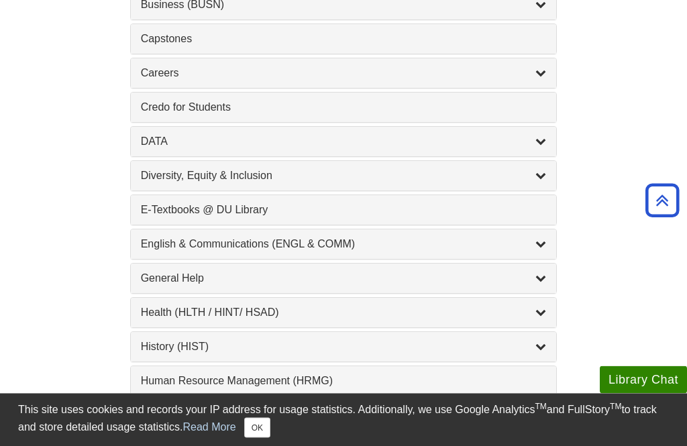
click at [444, 277] on div "General Help , 16 guides" at bounding box center [344, 279] width 406 height 16
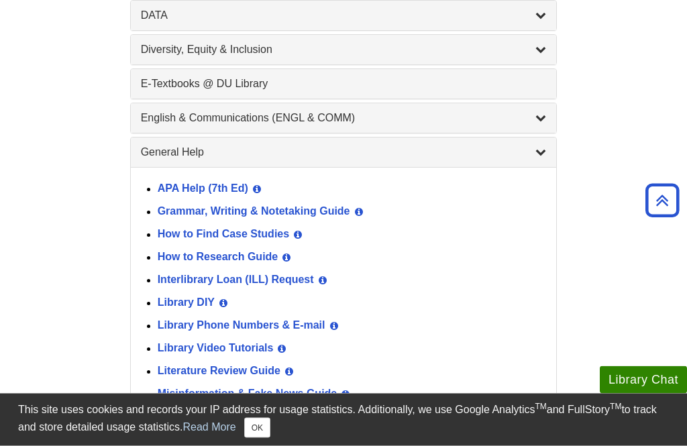
scroll to position [797, 0]
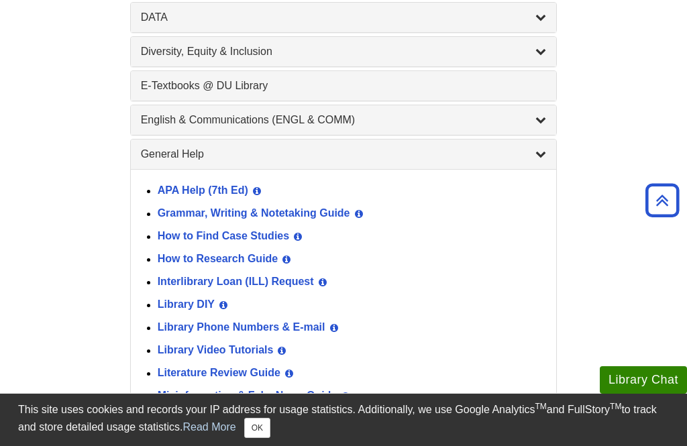
click at [333, 219] on link "Grammar, Writing & Notetaking Guide" at bounding box center [254, 213] width 193 height 11
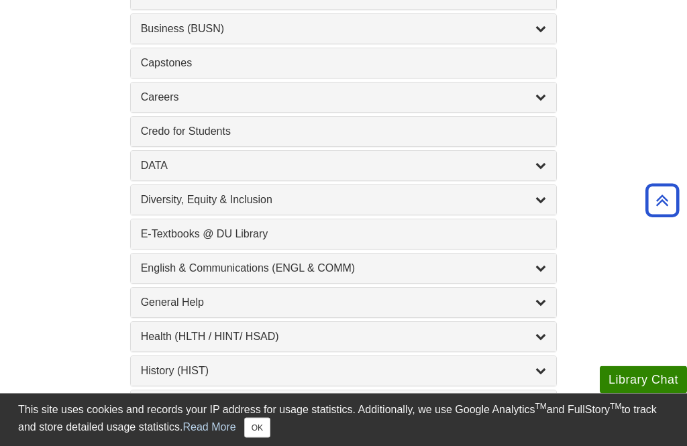
scroll to position [649, 0]
click at [447, 268] on div "English & Communications (ENGL & COMM) , 6 guides" at bounding box center [344, 268] width 406 height 16
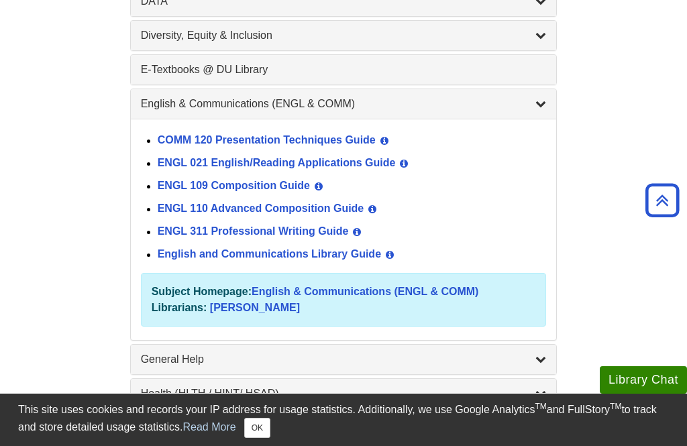
scroll to position [922, 0]
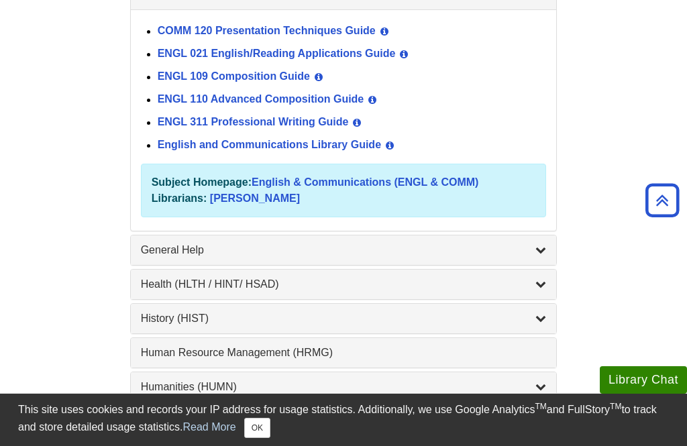
click at [336, 251] on div "General Help , 16 guides" at bounding box center [344, 250] width 406 height 16
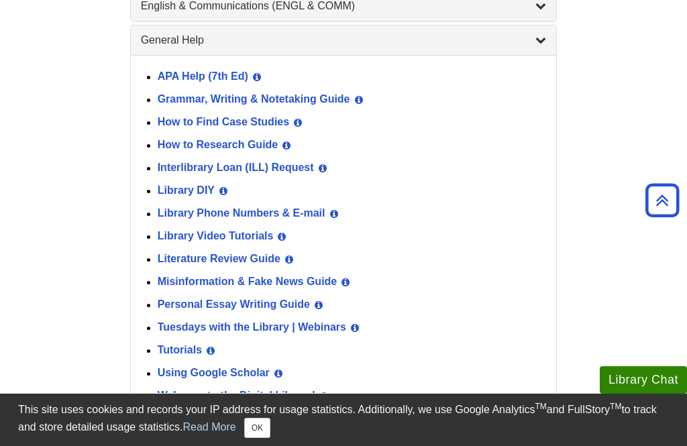
scroll to position [910, 0]
click at [268, 266] on link "Literature Review Guide" at bounding box center [219, 259] width 123 height 11
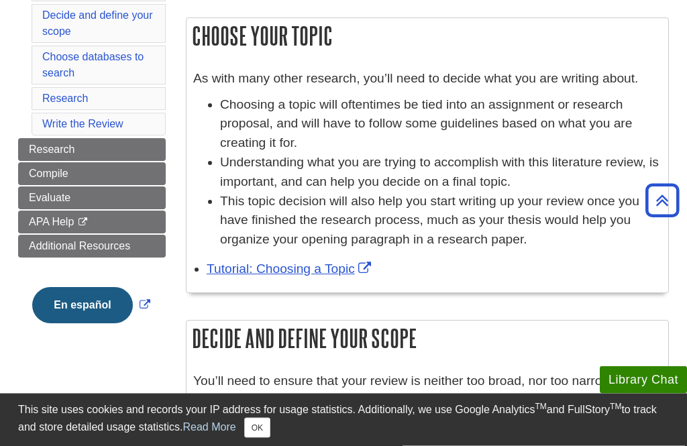
scroll to position [214, 0]
click at [349, 262] on link "Tutorial: Choosing a Topic" at bounding box center [291, 269] width 168 height 14
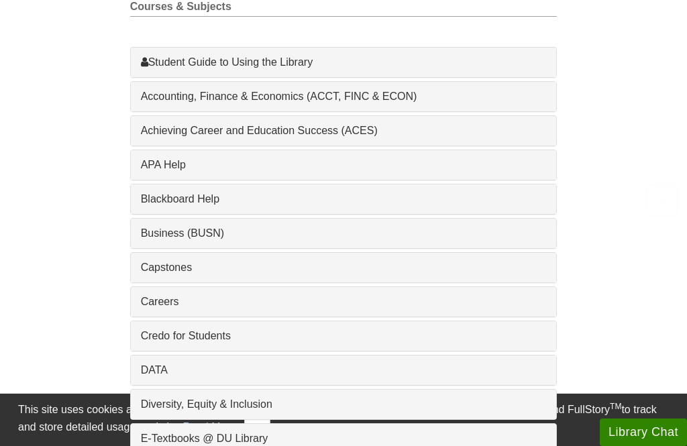
scroll to position [444, 0]
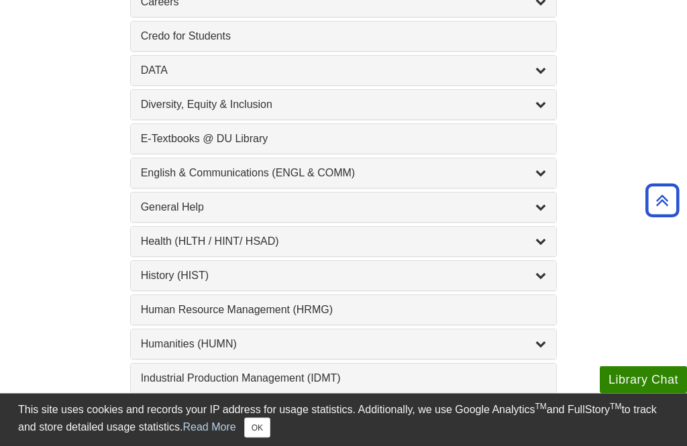
click at [441, 239] on div "Health (HLTH / HINT/ HSAD) , 12 guides" at bounding box center [344, 242] width 406 height 16
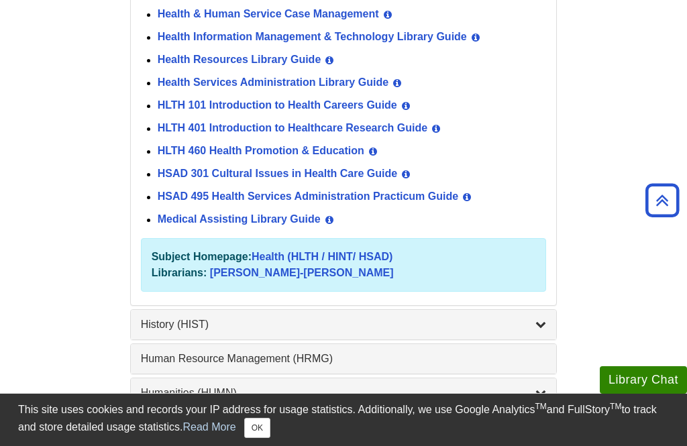
scroll to position [1056, 0]
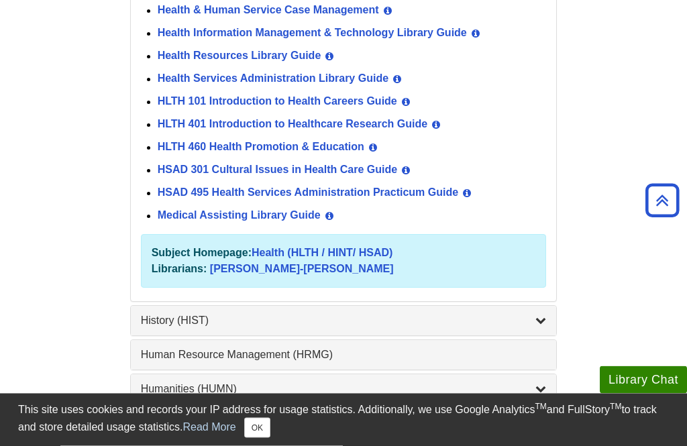
click at [312, 222] on link "Medical Assisting Library Guide" at bounding box center [239, 216] width 163 height 11
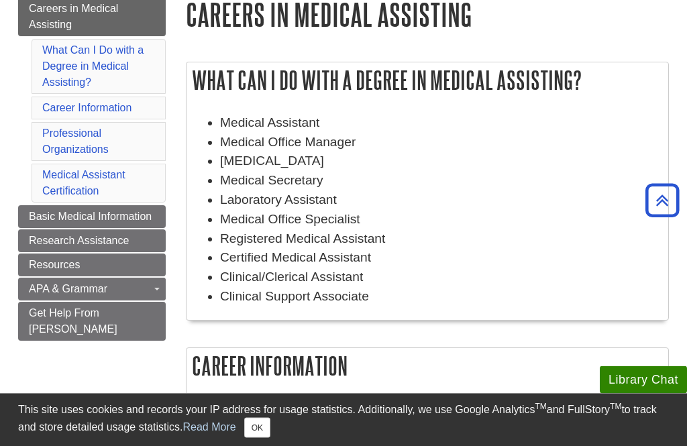
scroll to position [170, 0]
click at [148, 215] on span "Basic Medical Information" at bounding box center [90, 216] width 123 height 11
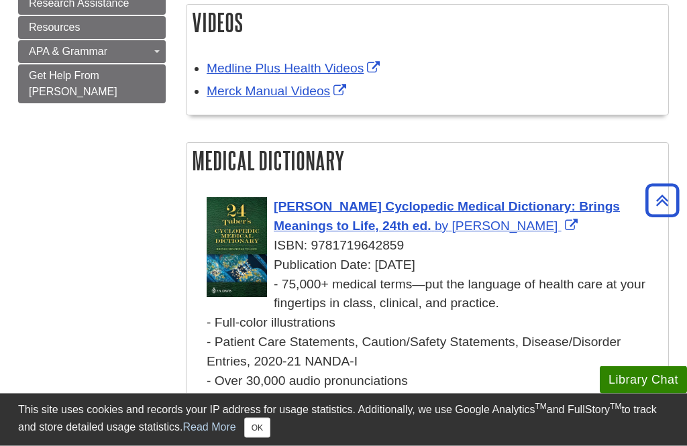
scroll to position [394, 0]
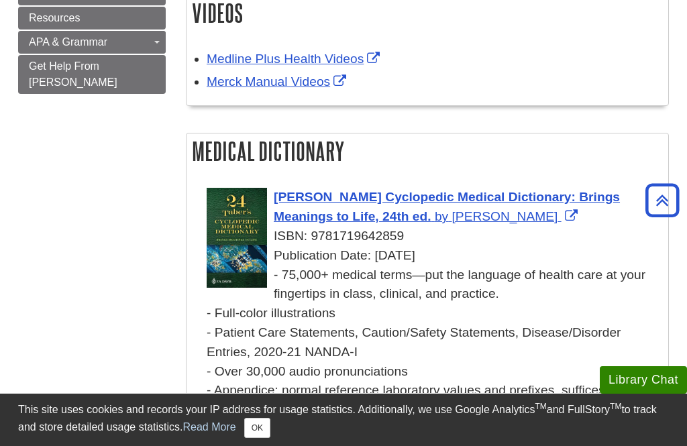
click at [440, 206] on span "Taber's Cyclopedic Medical Dictionary: Brings Meanings to Life, 24th ed." at bounding box center [447, 207] width 346 height 34
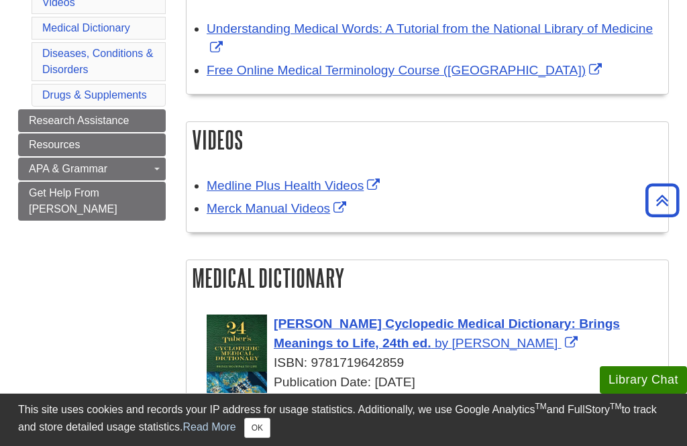
scroll to position [266, 0]
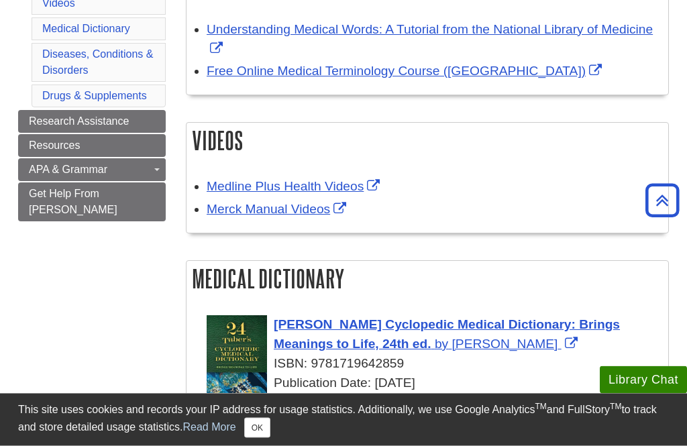
click at [316, 217] on link "Merck Manual Videos" at bounding box center [278, 210] width 143 height 14
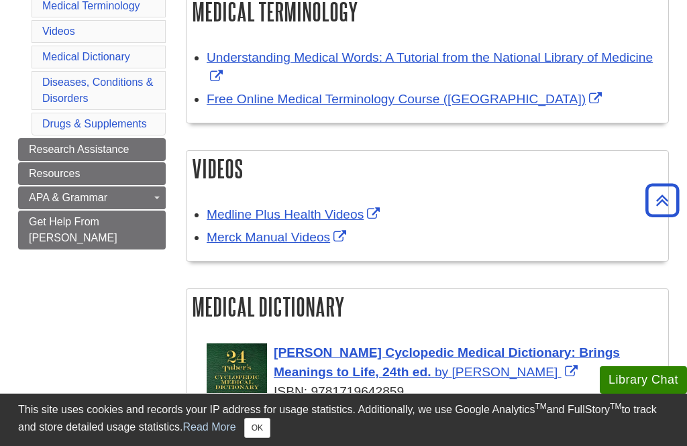
scroll to position [237, 0]
click at [342, 214] on link "Medline Plus Health Videos" at bounding box center [295, 215] width 176 height 14
click at [358, 215] on link "Medline Plus Health Videos" at bounding box center [295, 214] width 176 height 14
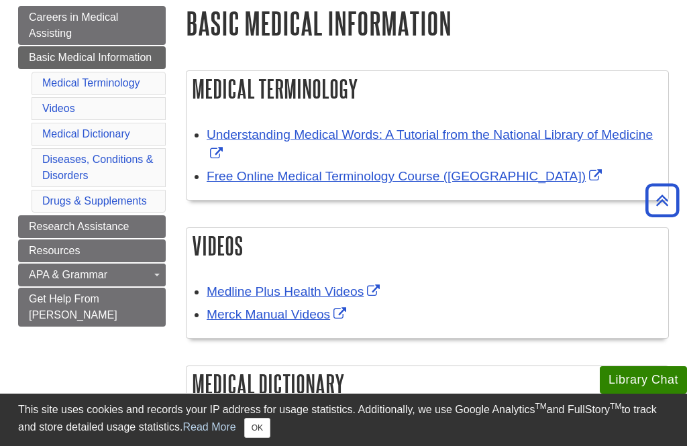
scroll to position [160, 0]
click at [480, 180] on link "Free Online Medical Terminology Course (Des Moines University)" at bounding box center [406, 177] width 398 height 14
click at [490, 144] on link "Understanding Medical Words: A Tutorial from the National Library of Medicine" at bounding box center [430, 144] width 446 height 34
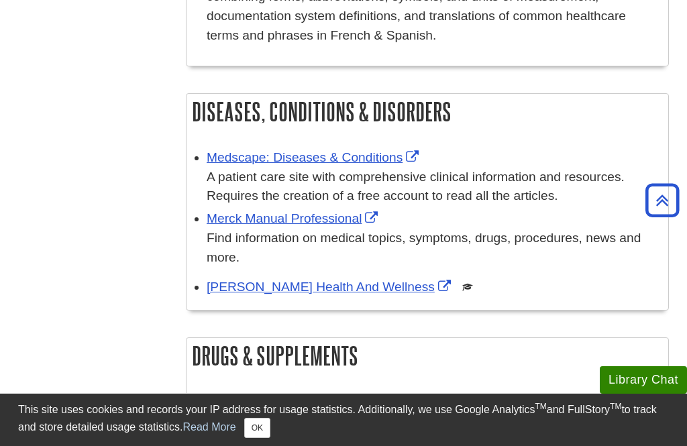
scroll to position [809, 0]
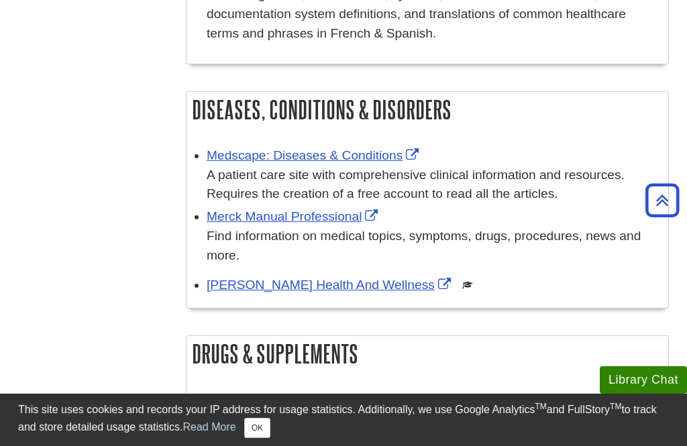
click at [387, 156] on link "Medscape: Diseases & Conditions" at bounding box center [314, 155] width 215 height 14
click at [354, 209] on link "Merck Manual Professional" at bounding box center [294, 216] width 174 height 14
click at [337, 282] on link "Gale Health And Wellness" at bounding box center [331, 285] width 248 height 14
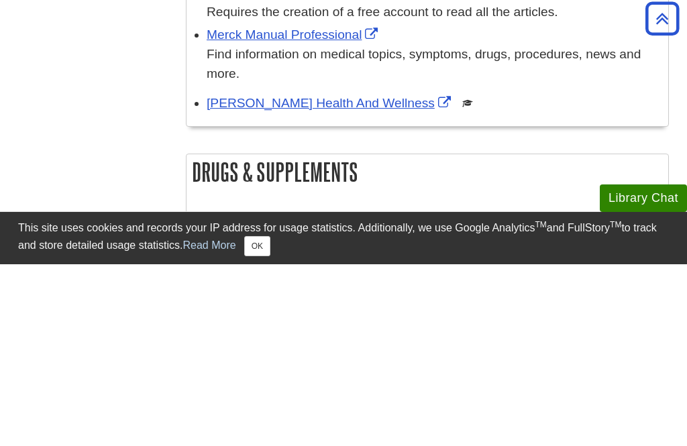
scroll to position [1032, 0]
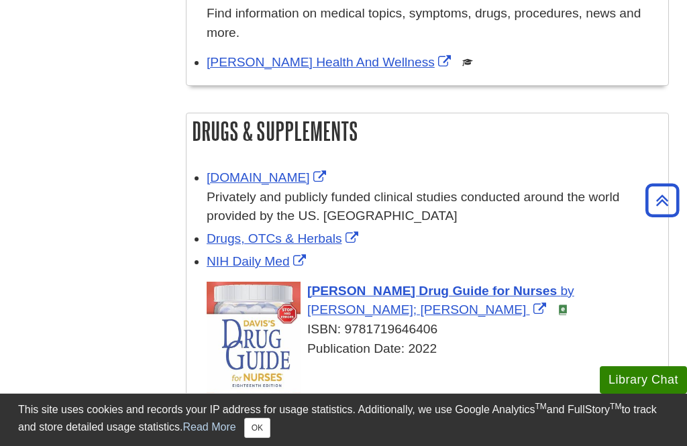
click at [331, 237] on link "Drugs, OTCs & Herbals" at bounding box center [284, 238] width 155 height 14
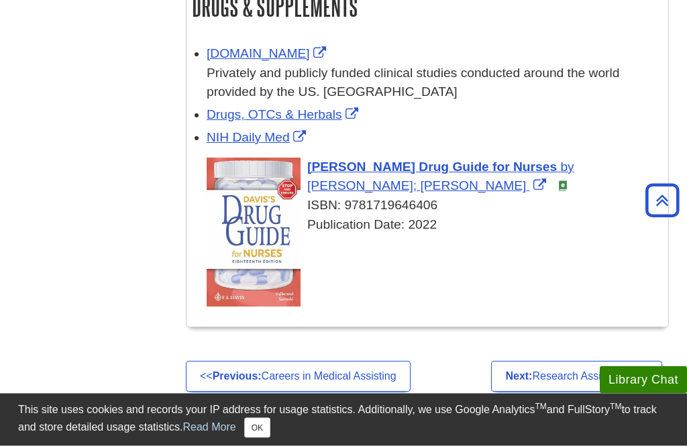
scroll to position [1156, 0]
click at [523, 178] on span "April Hazard Vallerand; Cynthia A. Sanoski" at bounding box center [416, 185] width 219 height 14
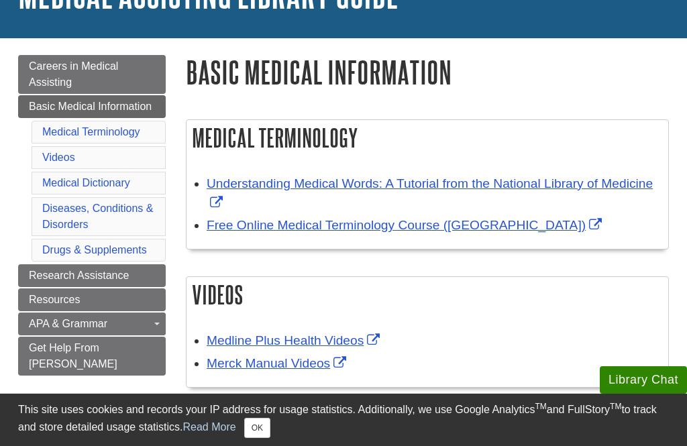
scroll to position [111, 0]
click at [97, 156] on li "Videos" at bounding box center [99, 158] width 134 height 23
click at [73, 160] on link "Videos" at bounding box center [58, 157] width 33 height 11
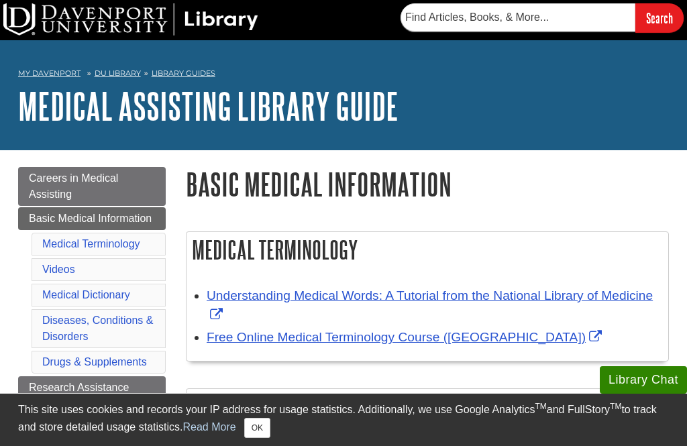
scroll to position [112, 0]
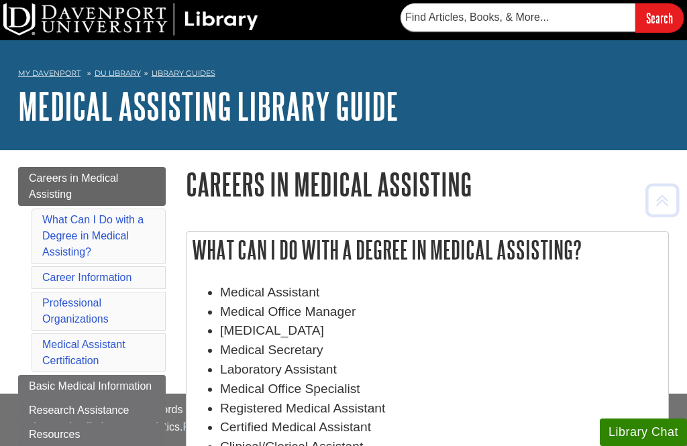
scroll to position [213, 0]
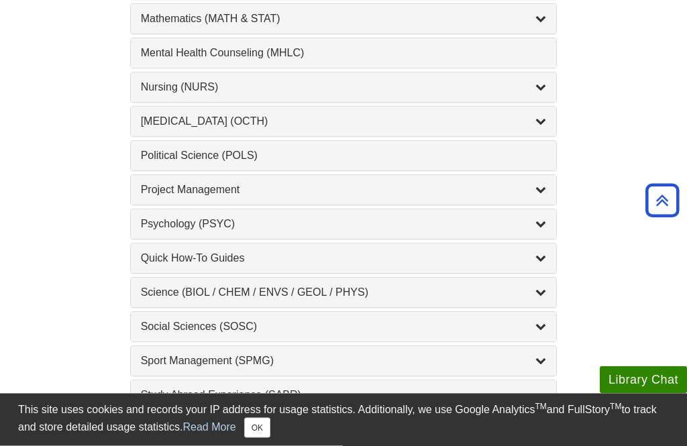
scroll to position [1310, 0]
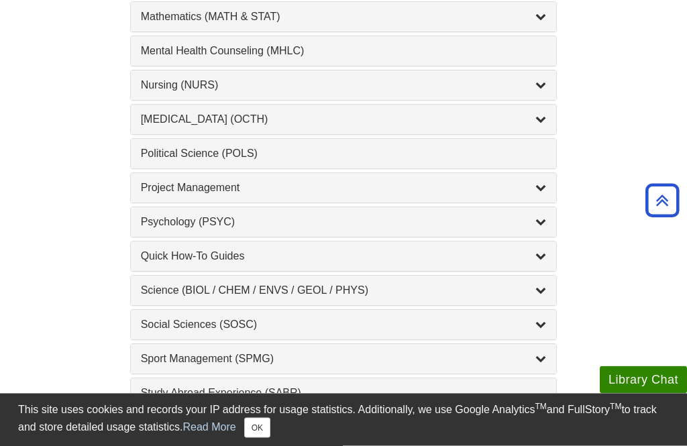
click at [322, 217] on div "Psychology (PSYC) , 2 guides" at bounding box center [344, 223] width 426 height 30
click at [295, 299] on div "Science (BIOL / CHEM / ENVS / GEOL / PHYS) , 7 guides" at bounding box center [344, 291] width 406 height 16
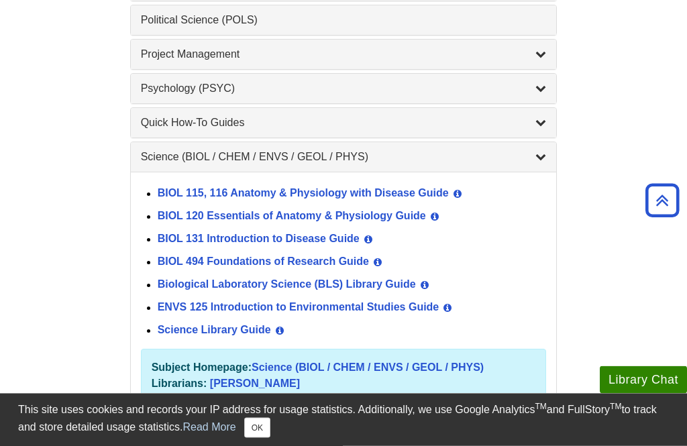
scroll to position [1446, 0]
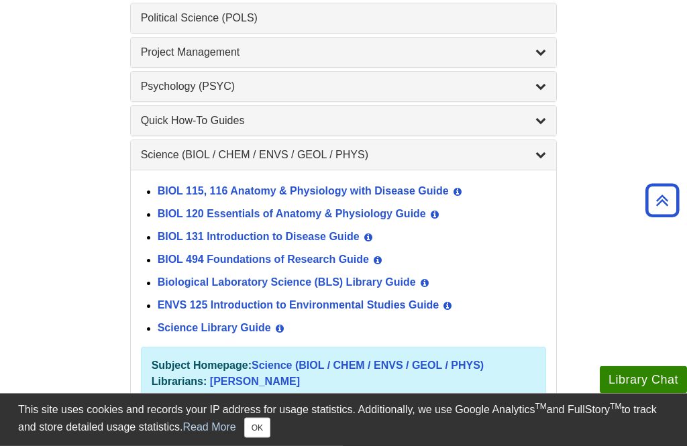
click at [260, 335] on link "Science Library Guide" at bounding box center [214, 328] width 113 height 11
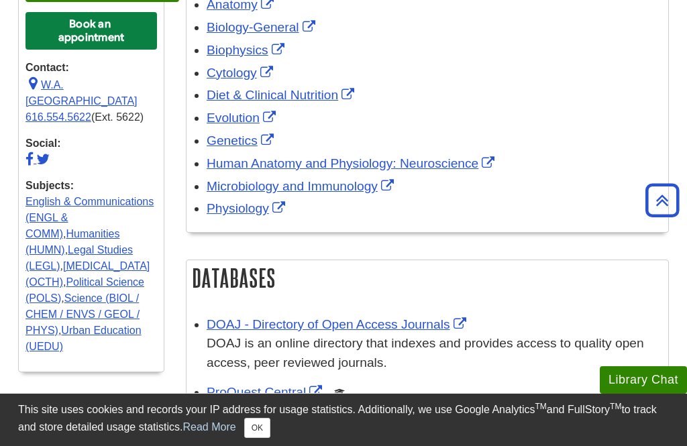
scroll to position [694, 0]
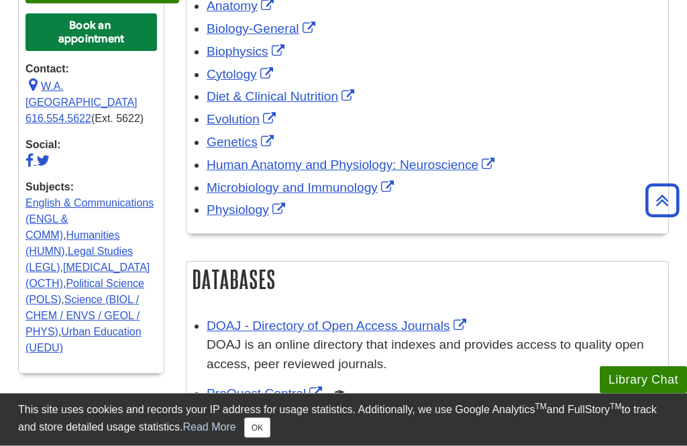
click at [352, 181] on link "Microbiology and Immunology" at bounding box center [302, 188] width 191 height 14
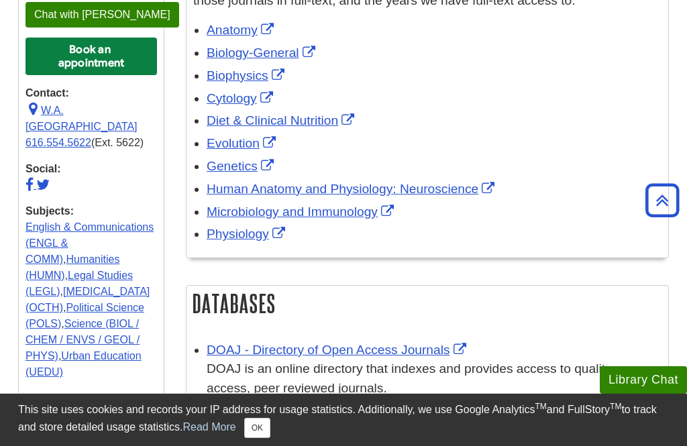
scroll to position [664, 0]
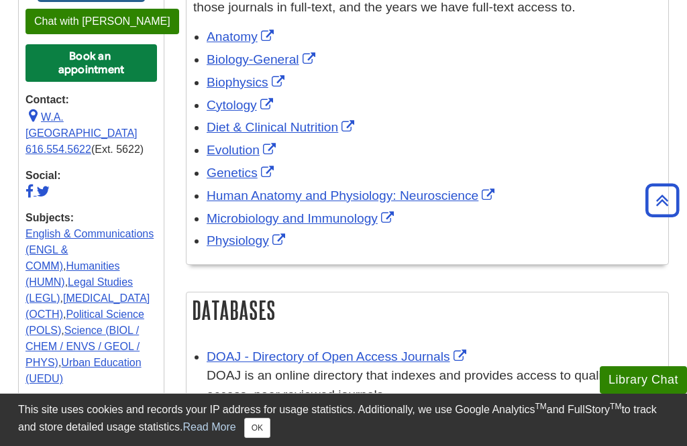
click at [263, 233] on link "Physiology" at bounding box center [248, 240] width 82 height 14
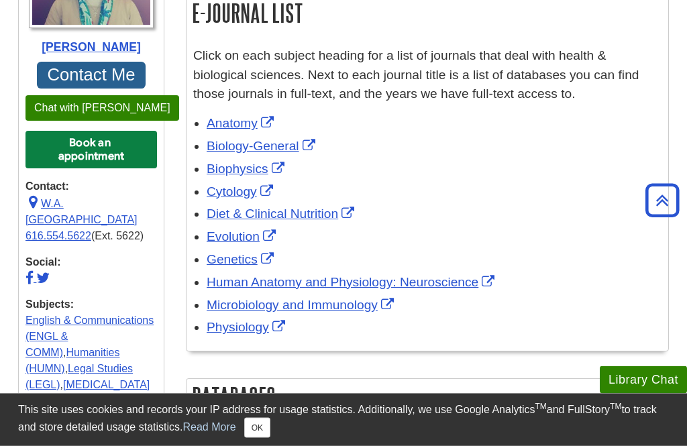
scroll to position [574, 0]
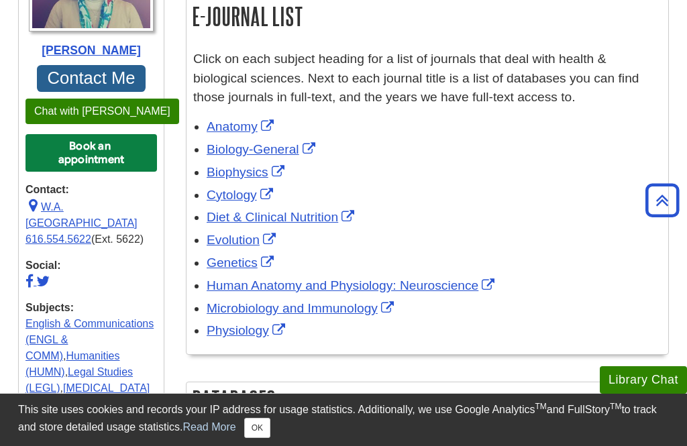
click at [366, 278] on link "Human Anatomy and Physiology: Neuroscience" at bounding box center [352, 285] width 291 height 14
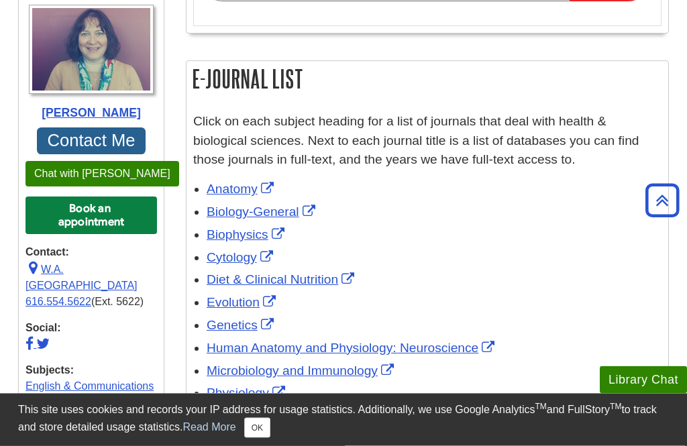
scroll to position [512, 0]
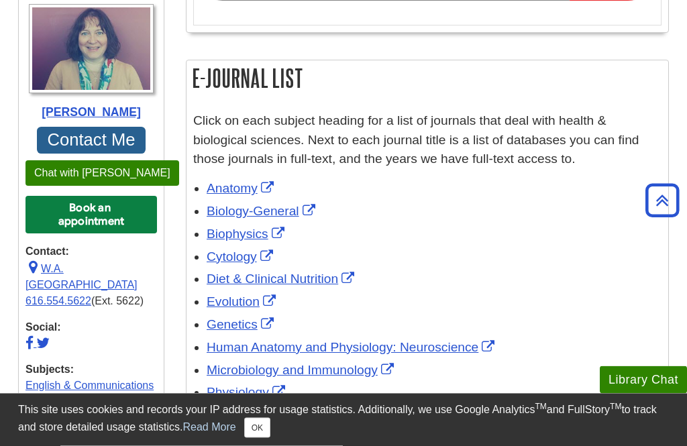
click at [364, 341] on link "Human Anatomy and Physiology: Neuroscience" at bounding box center [352, 348] width 291 height 14
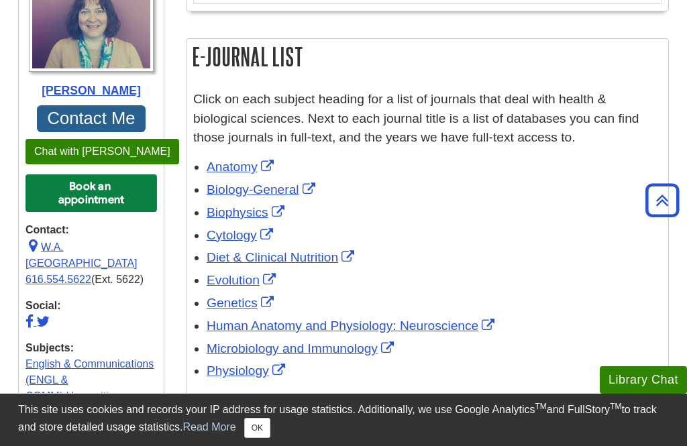
click at [321, 250] on link "Diet & Clinical Nutrition" at bounding box center [282, 257] width 151 height 14
click at [293, 182] on link "Biology-General" at bounding box center [263, 189] width 112 height 14
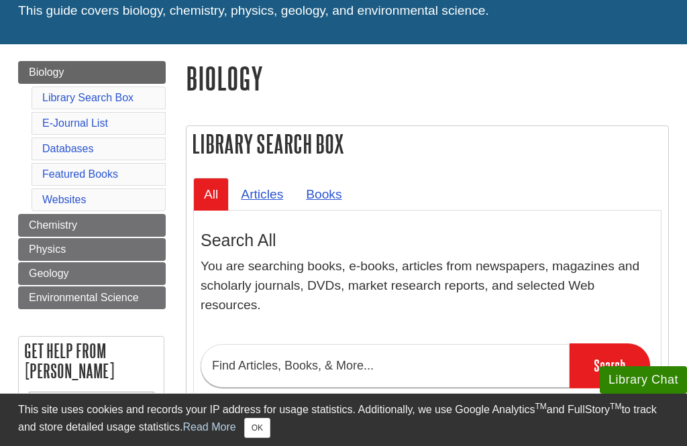
scroll to position [123, 0]
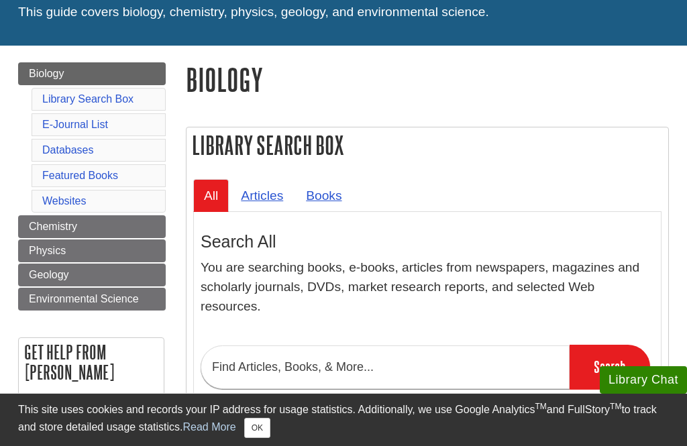
click at [123, 232] on link "Chemistry" at bounding box center [92, 226] width 148 height 23
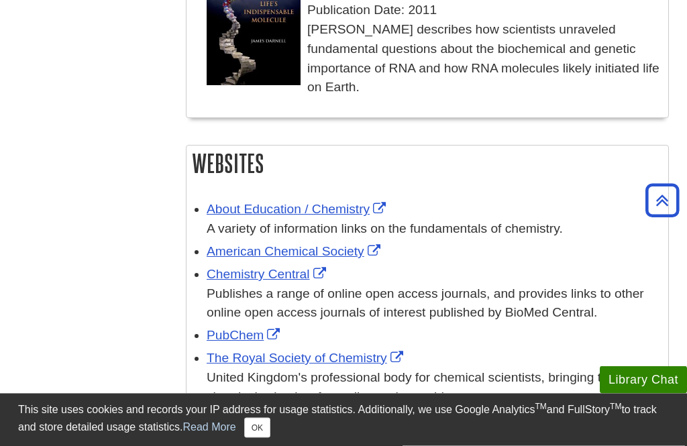
scroll to position [1594, 0]
click at [299, 268] on link "Chemistry Central" at bounding box center [268, 275] width 123 height 14
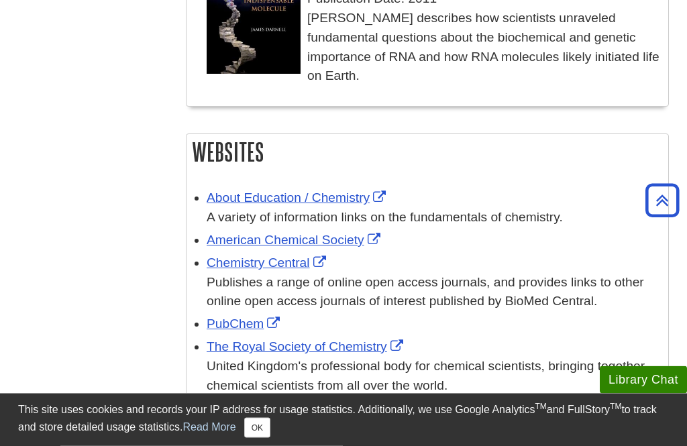
scroll to position [1607, 0]
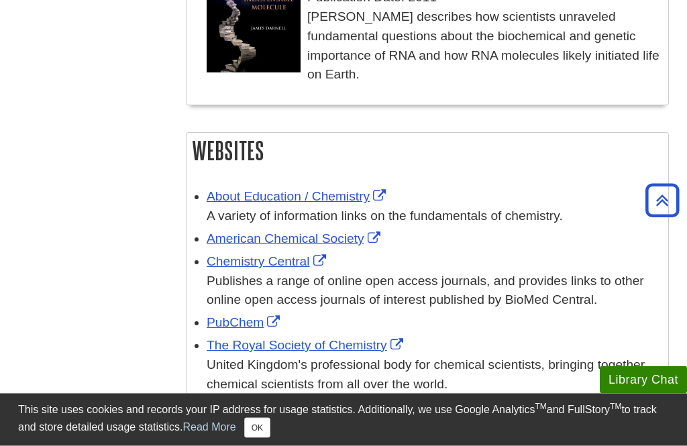
click at [343, 190] on link "About Education / Chemistry" at bounding box center [298, 197] width 182 height 14
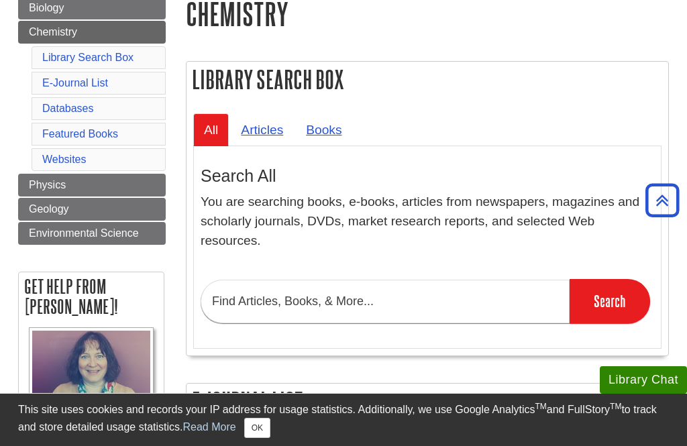
scroll to position [188, 0]
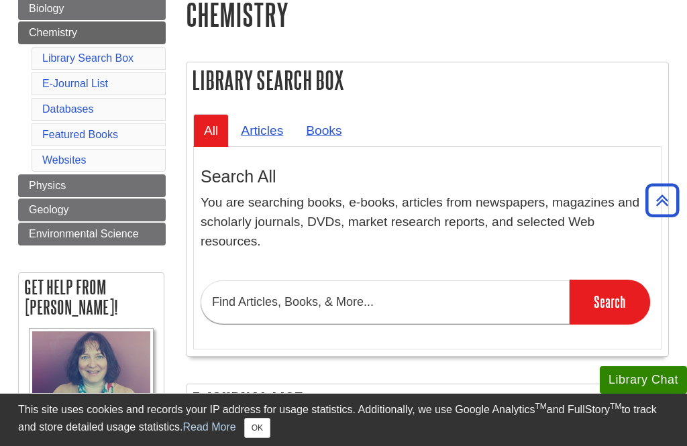
click at [89, 178] on link "Physics" at bounding box center [92, 185] width 148 height 23
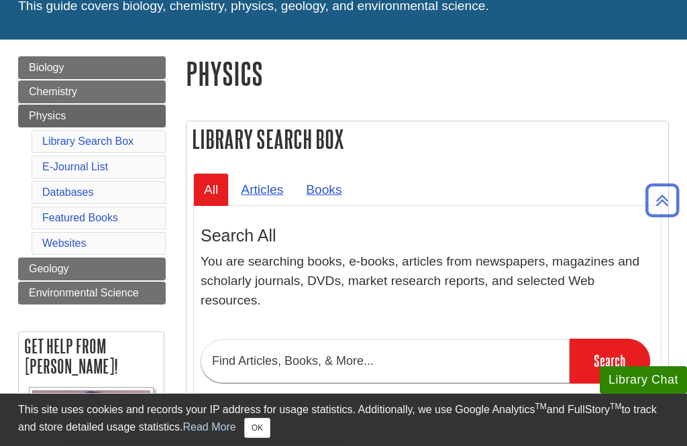
scroll to position [131, 0]
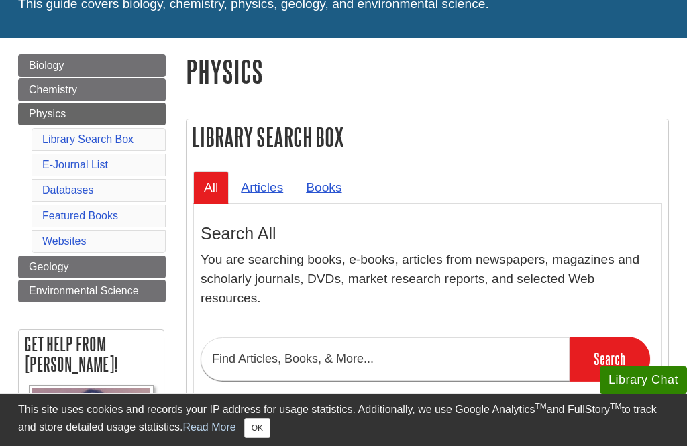
click at [54, 89] on span "Chemistry" at bounding box center [53, 89] width 48 height 11
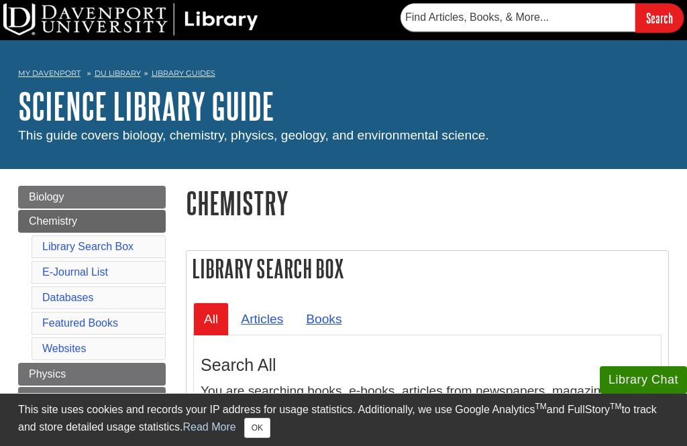
click at [72, 343] on link "Websites" at bounding box center [64, 348] width 44 height 11
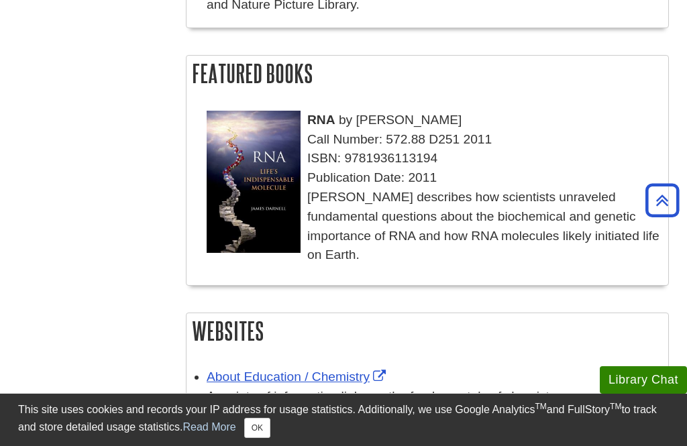
scroll to position [1417, 0]
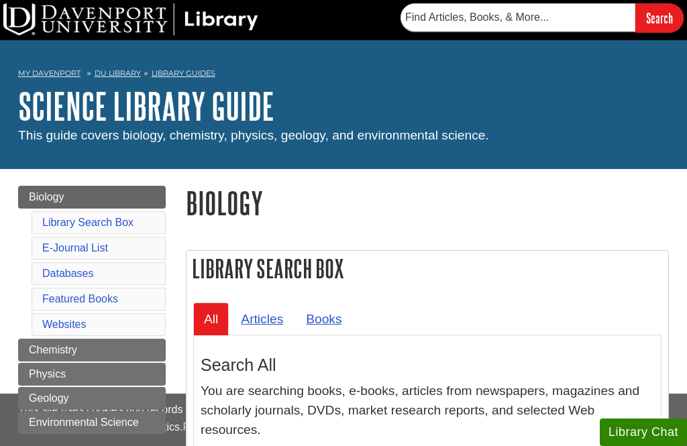
scroll to position [123, 0]
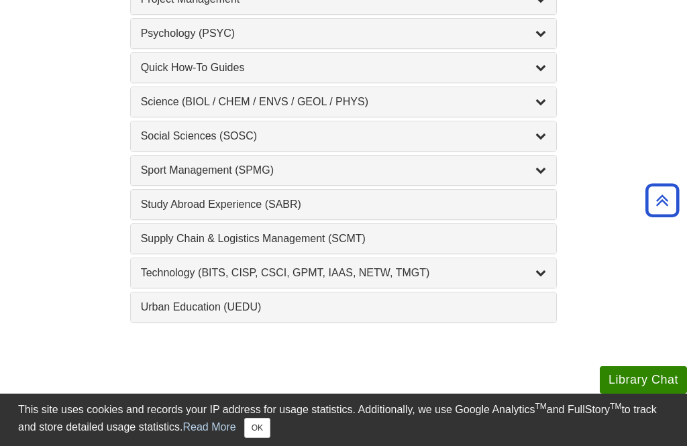
scroll to position [1509, 0]
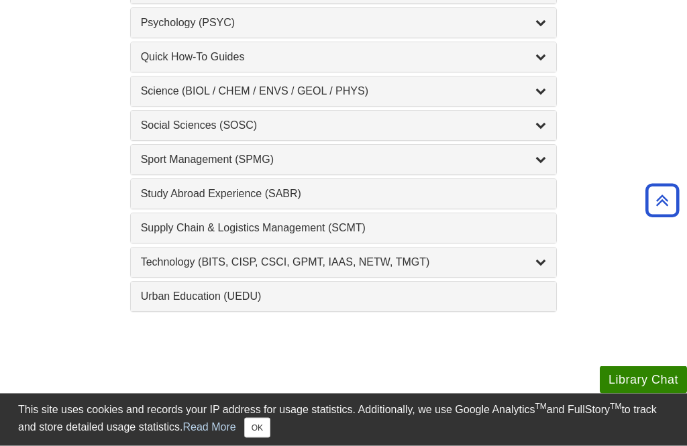
click at [431, 262] on div "Technology (BITS, CISP, CSCI, GPMT, IAAS, NETW, TMGT) , 22 guides" at bounding box center [344, 263] width 406 height 16
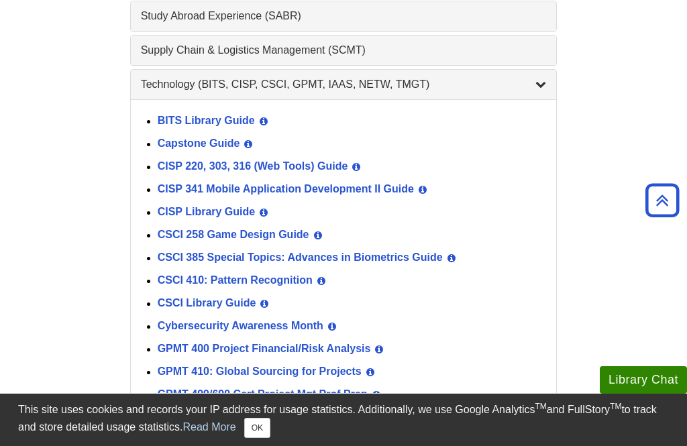
scroll to position [1653, 0]
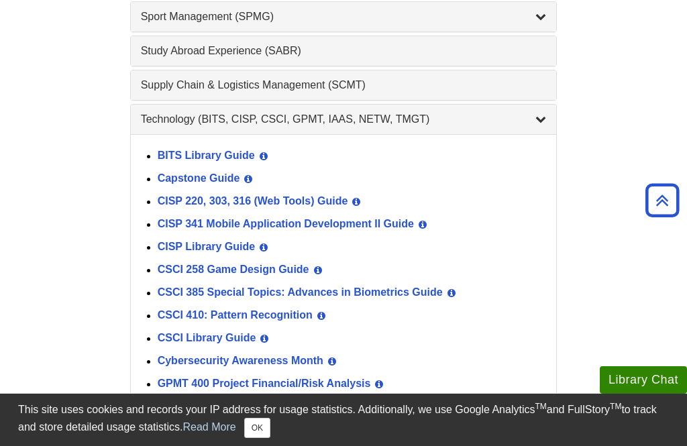
click at [246, 253] on link "CISP Library Guide" at bounding box center [207, 246] width 98 height 11
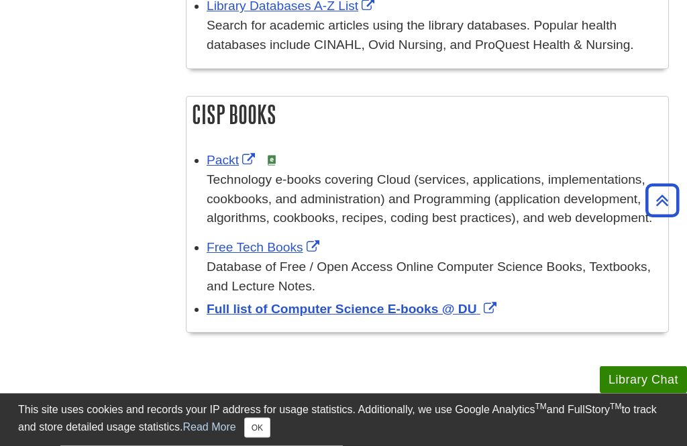
scroll to position [1277, 0]
click at [300, 239] on link "Free Tech Books" at bounding box center [265, 246] width 116 height 14
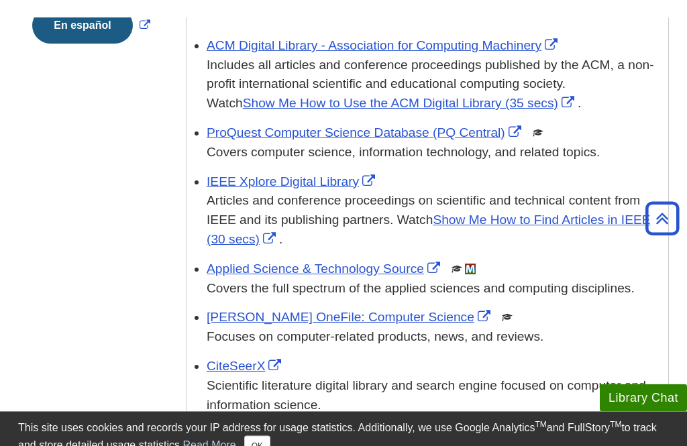
scroll to position [512, 0]
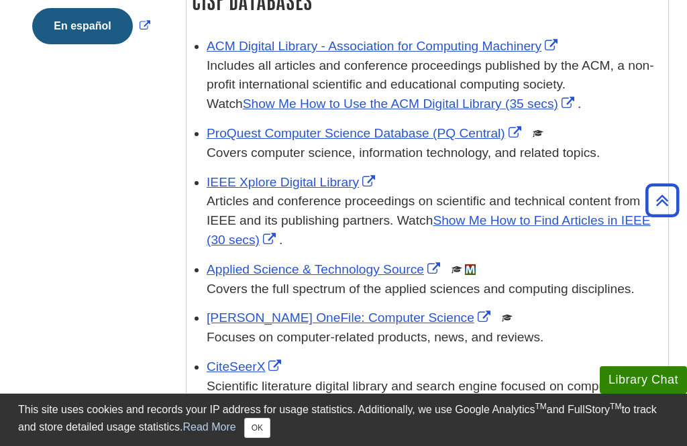
click at [248, 365] on link "CiteSeerX" at bounding box center [246, 367] width 78 height 14
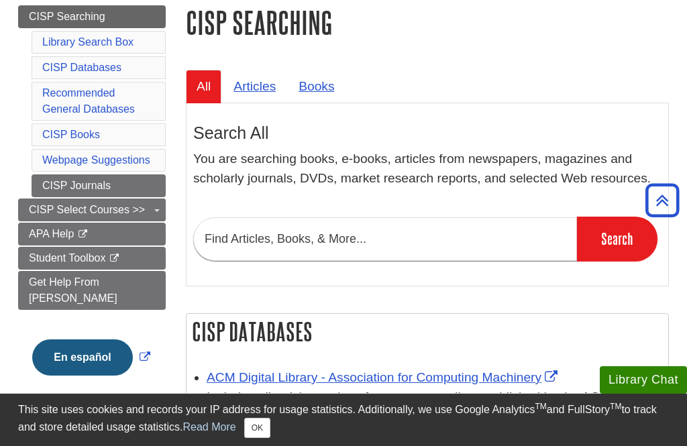
scroll to position [179, 0]
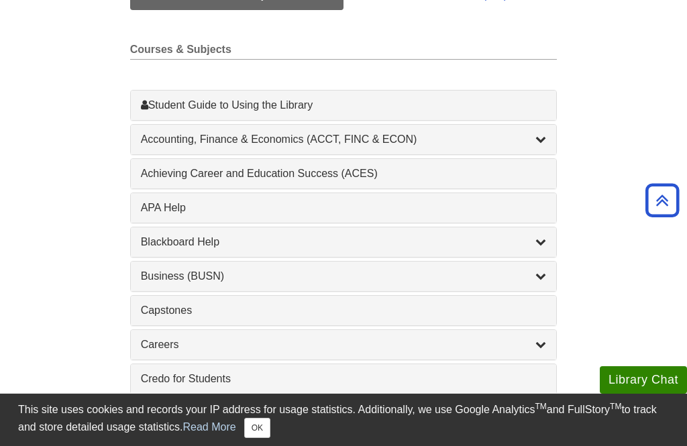
scroll to position [400, 0]
click at [441, 146] on div "Accounting, Finance & Economics (ACCT, FINC & ECON) , 4 guides" at bounding box center [344, 140] width 406 height 16
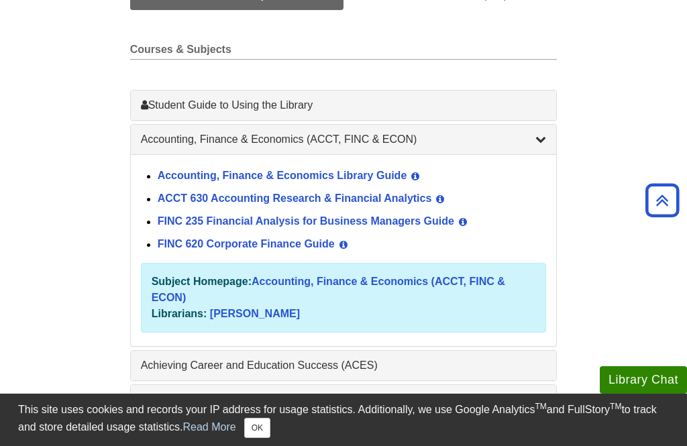
click at [321, 250] on link "FINC 620 Corporate Finance Guide" at bounding box center [246, 244] width 177 height 11
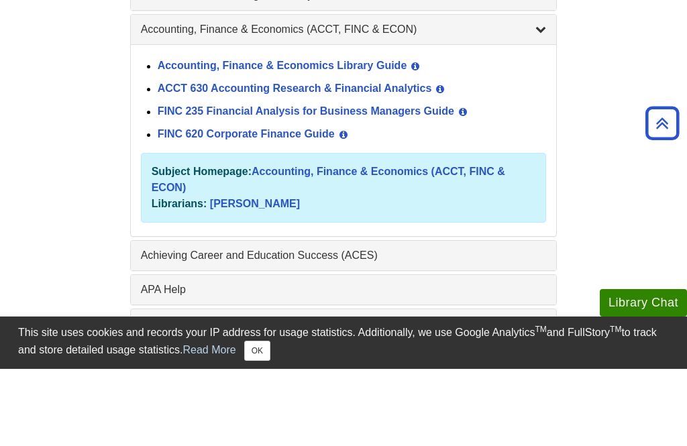
scroll to position [569, 0]
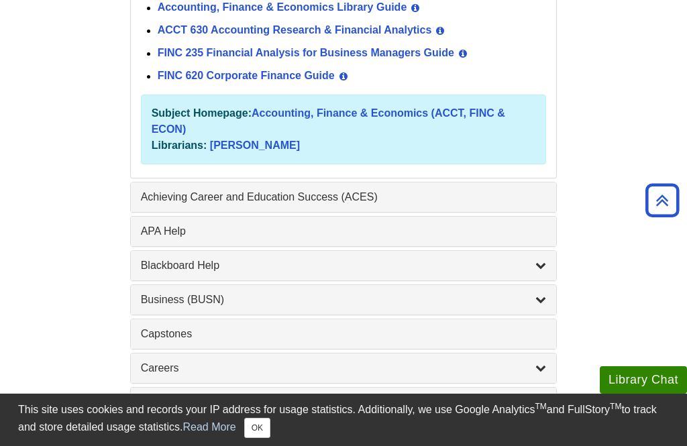
click at [467, 178] on div "Accounting, Finance & Economics Library Guide View Guide Info ACCT 630 Accounti…" at bounding box center [344, 82] width 426 height 192
click at [388, 201] on div "Achieving Career and Education Success (ACES) , 1 guides" at bounding box center [344, 197] width 406 height 16
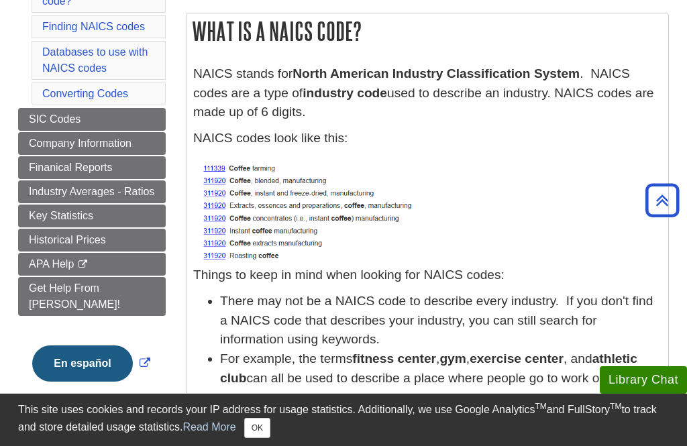
scroll to position [153, 0]
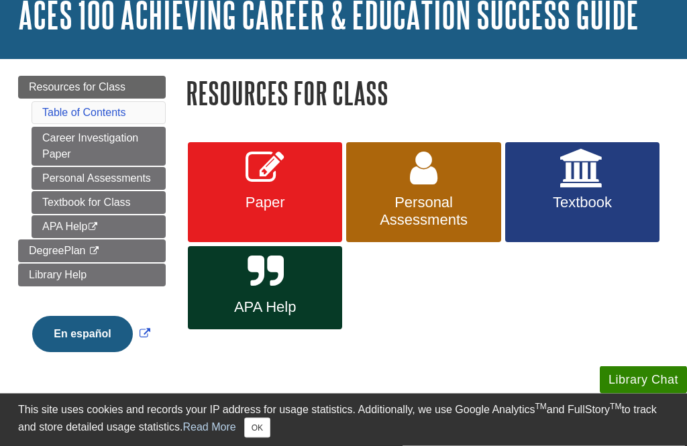
scroll to position [92, 0]
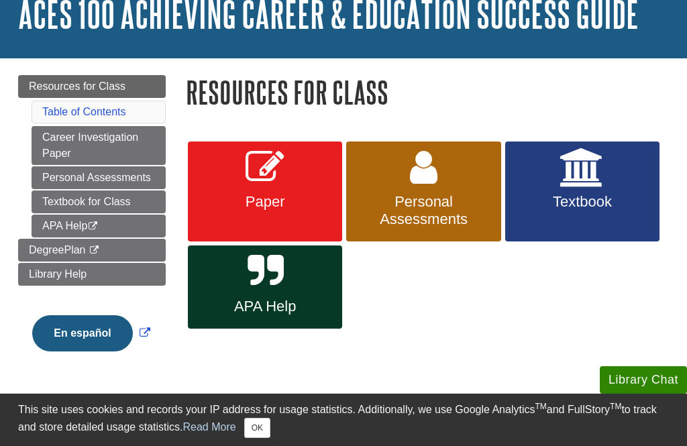
click at [452, 205] on span "Personal Assessments" at bounding box center [423, 210] width 134 height 35
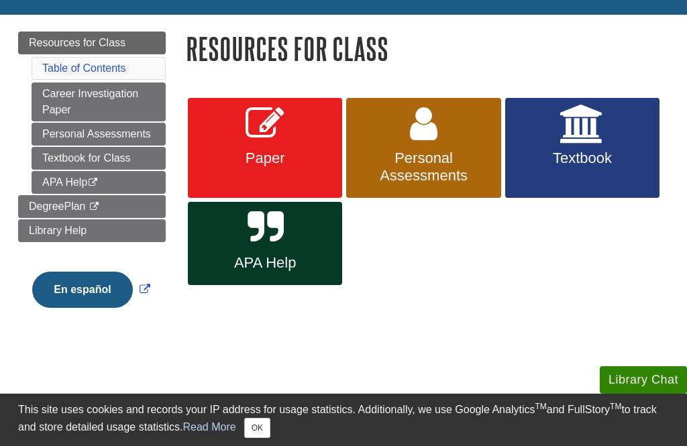
click at [582, 170] on link "Textbook" at bounding box center [582, 148] width 154 height 101
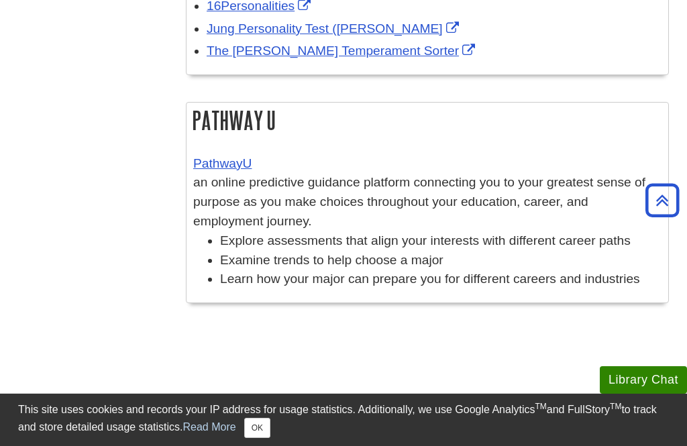
scroll to position [511, 0]
click at [247, 171] on link "PathwayU" at bounding box center [222, 164] width 58 height 14
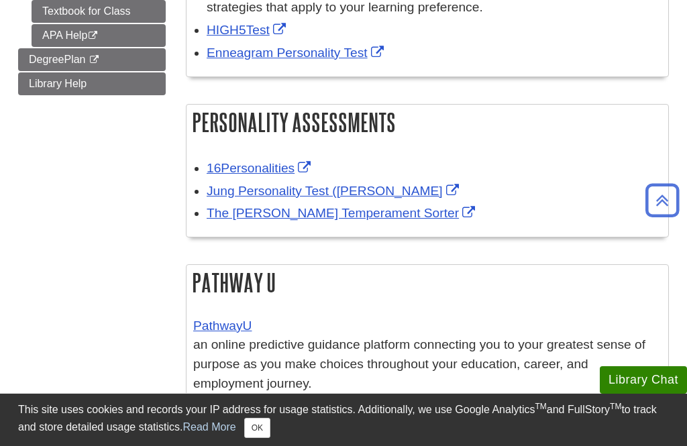
scroll to position [337, 0]
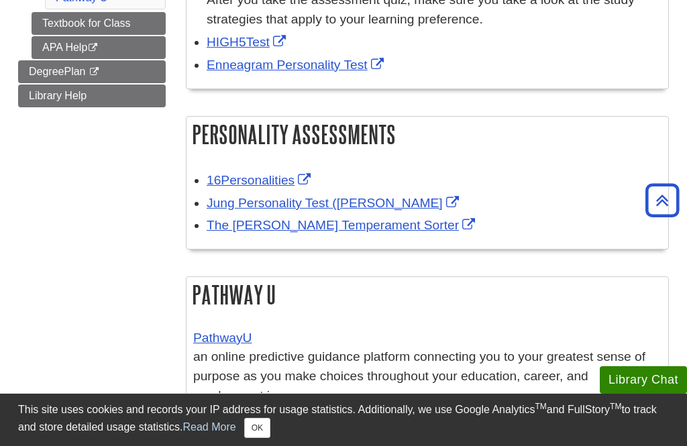
click at [384, 231] on link "The Keirsey Temperament Sorter" at bounding box center [343, 225] width 272 height 14
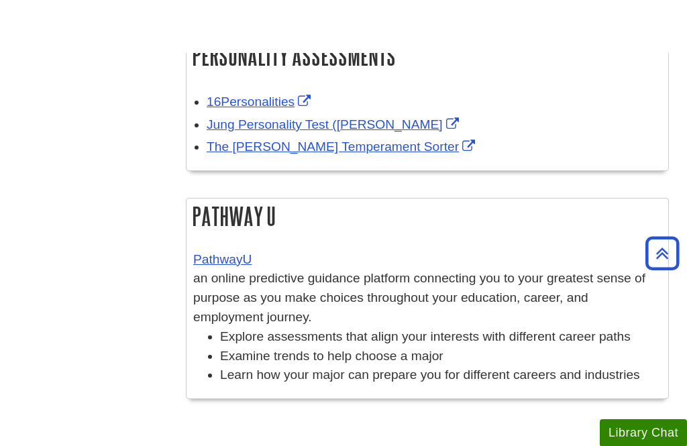
scroll to position [384, 0]
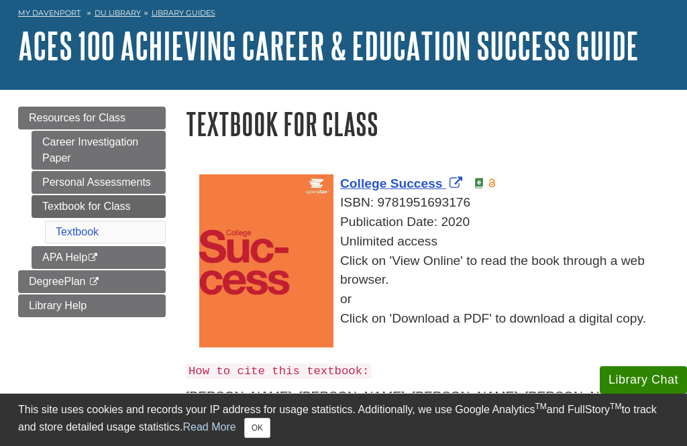
scroll to position [57, 0]
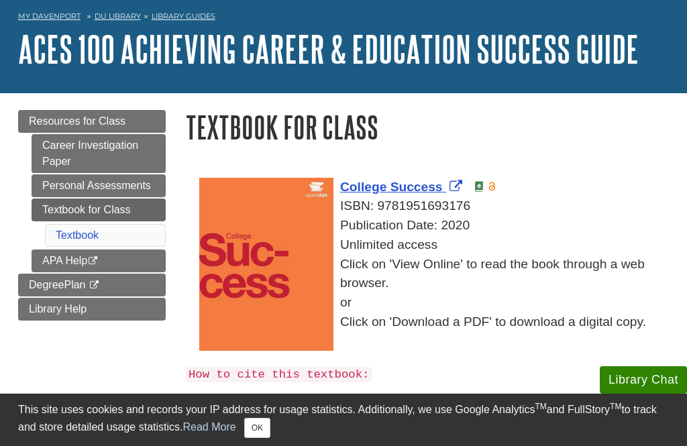
click at [95, 119] on span "Resources for Class" at bounding box center [77, 120] width 97 height 11
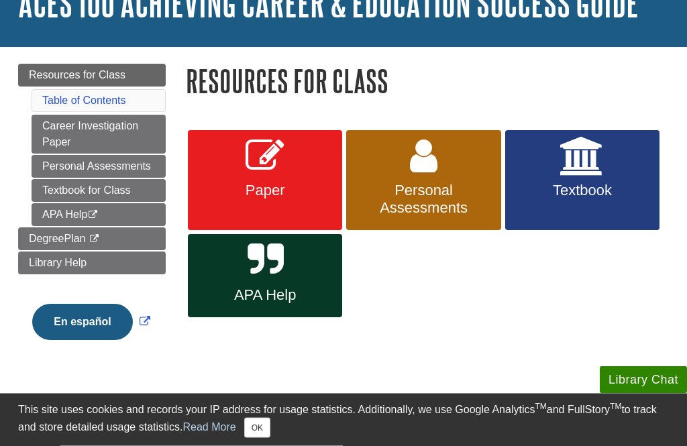
scroll to position [104, 0]
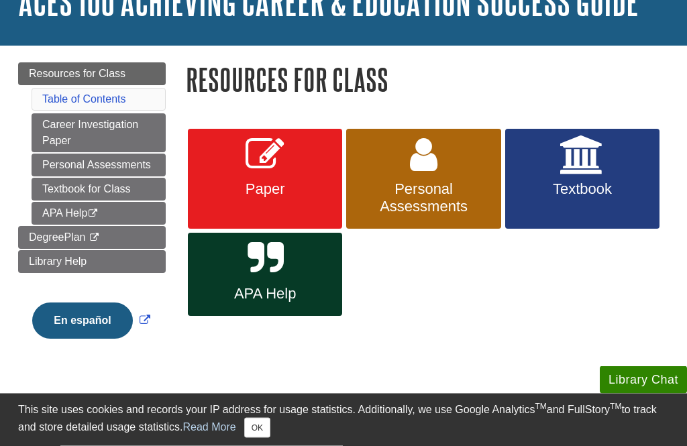
click at [285, 182] on span "Paper" at bounding box center [265, 189] width 134 height 17
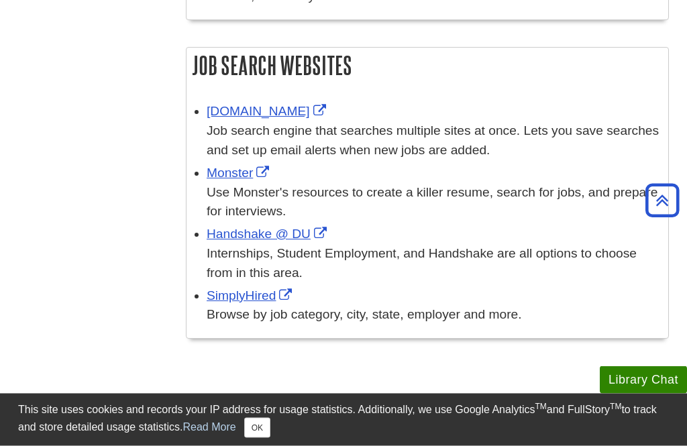
scroll to position [645, 0]
click at [266, 227] on link "Handshake @ DU" at bounding box center [268, 234] width 123 height 14
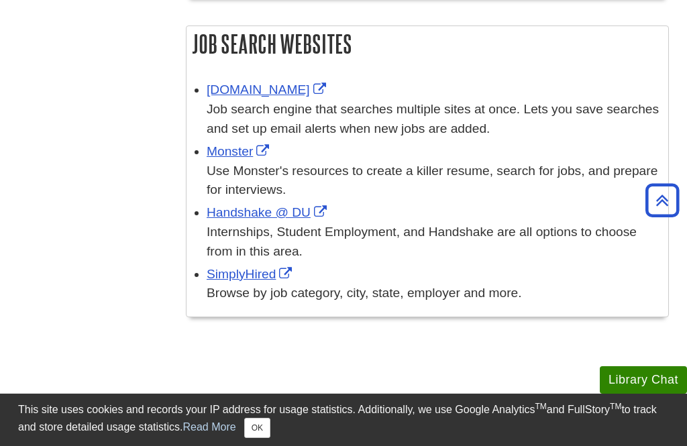
click at [269, 267] on link "SimplyHired" at bounding box center [251, 274] width 89 height 14
click at [252, 149] on link "Monster" at bounding box center [240, 151] width 66 height 14
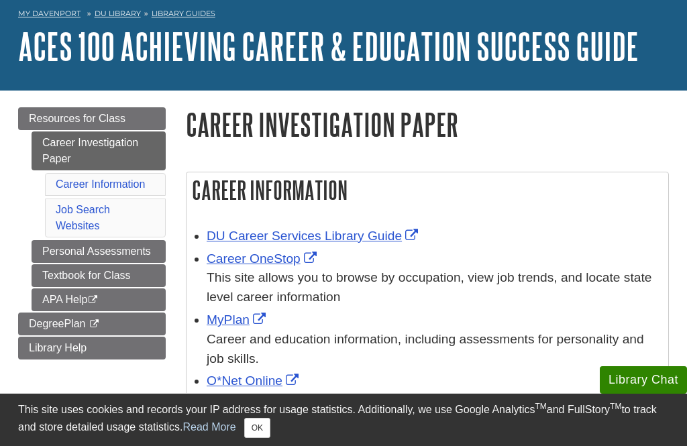
scroll to position [56, 0]
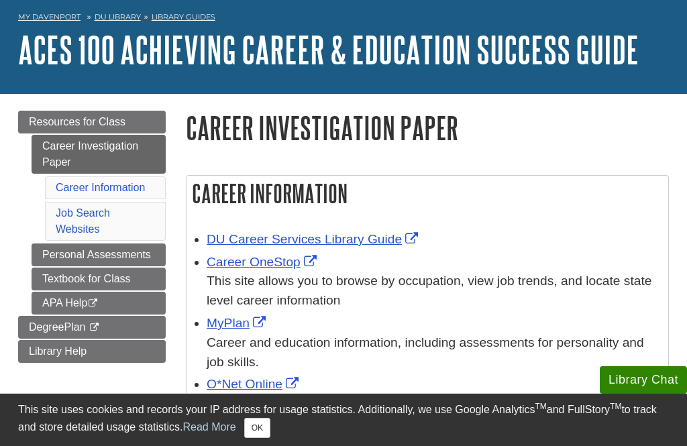
click at [147, 255] on link "Personal Assessments" at bounding box center [99, 254] width 134 height 23
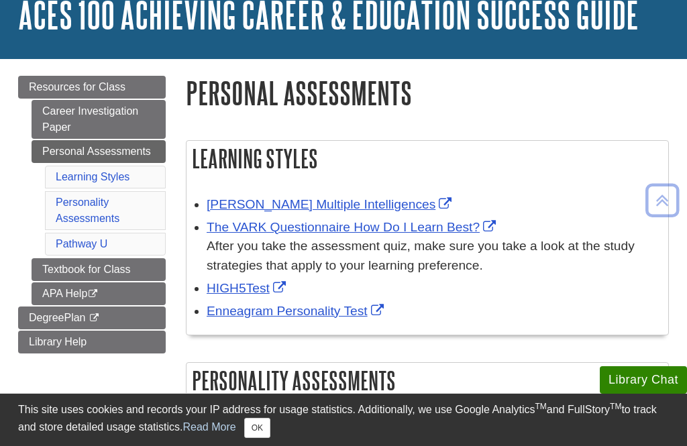
scroll to position [91, 0]
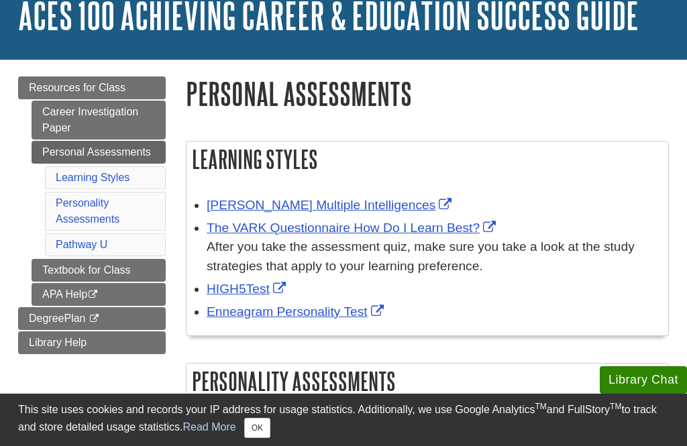
click at [137, 275] on link "Textbook for Class" at bounding box center [99, 270] width 134 height 23
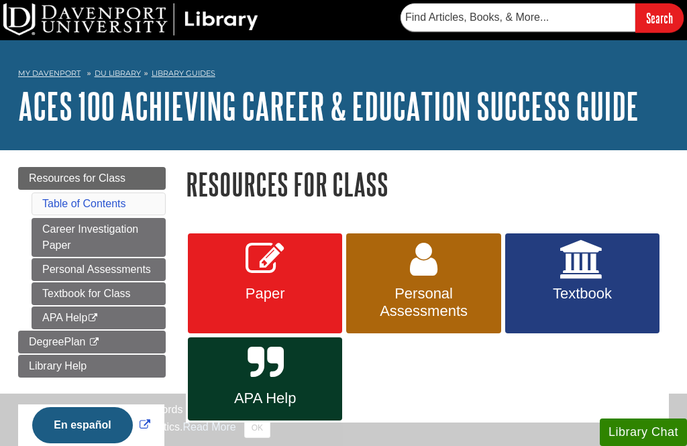
scroll to position [148, 0]
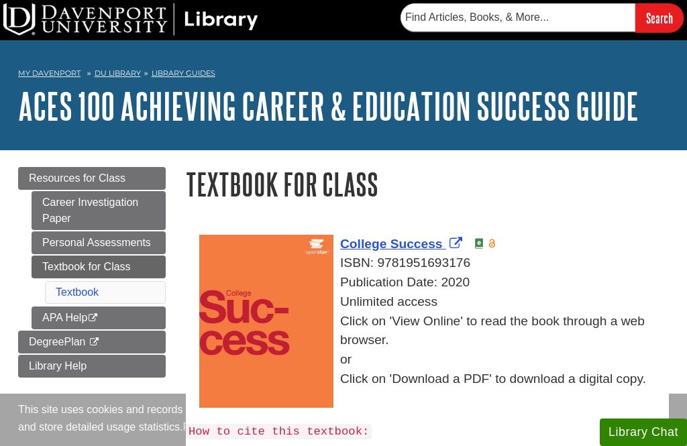
scroll to position [57, 0]
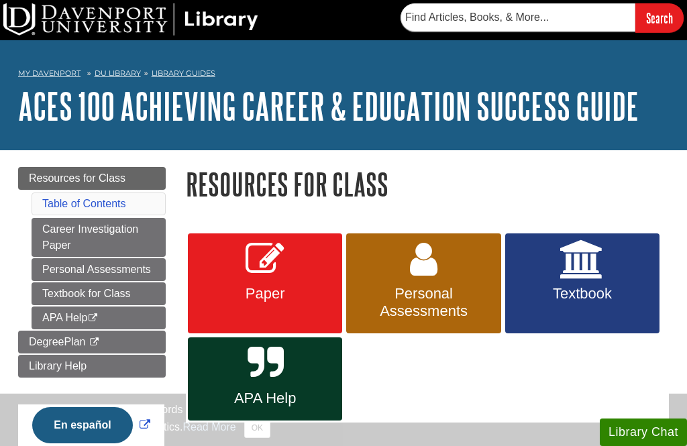
scroll to position [135, 0]
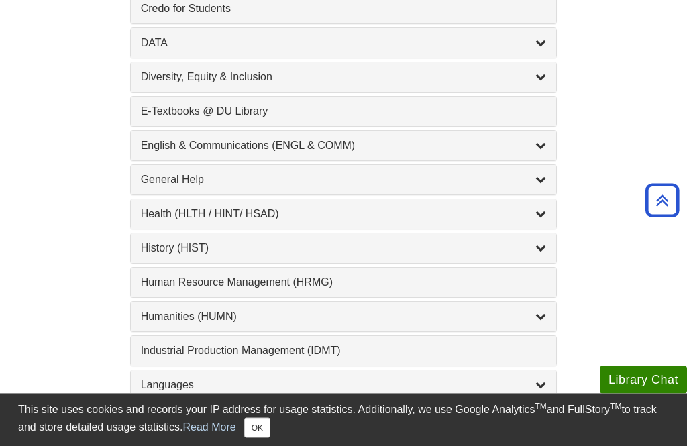
scroll to position [771, 0]
click at [278, 222] on div "Health (HLTH / HINT/ HSAD) , 12 guides" at bounding box center [344, 214] width 406 height 16
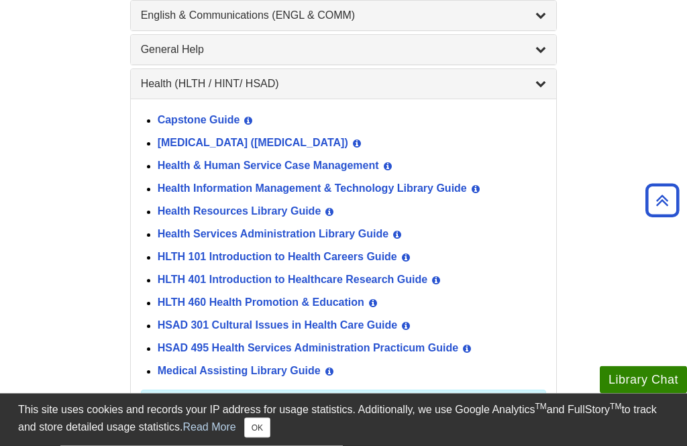
scroll to position [907, 0]
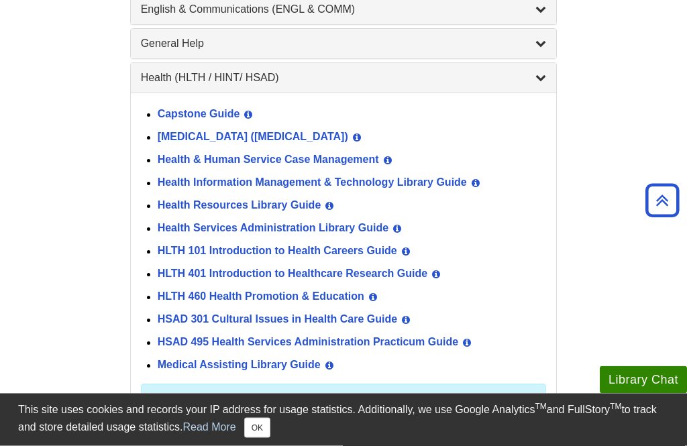
click at [406, 188] on link "Health Information Management & Technology Library Guide" at bounding box center [312, 183] width 309 height 11
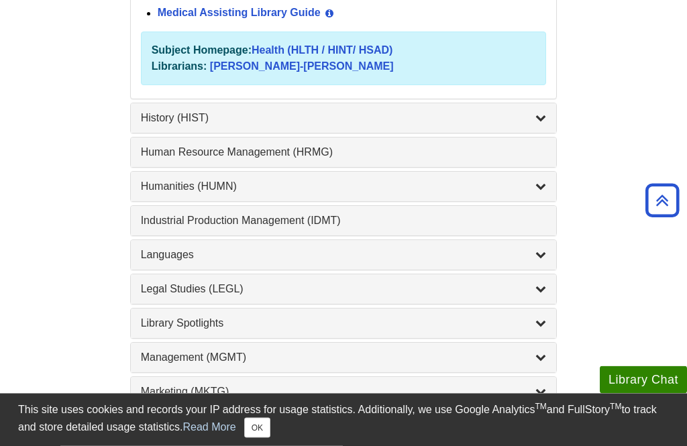
scroll to position [1260, 0]
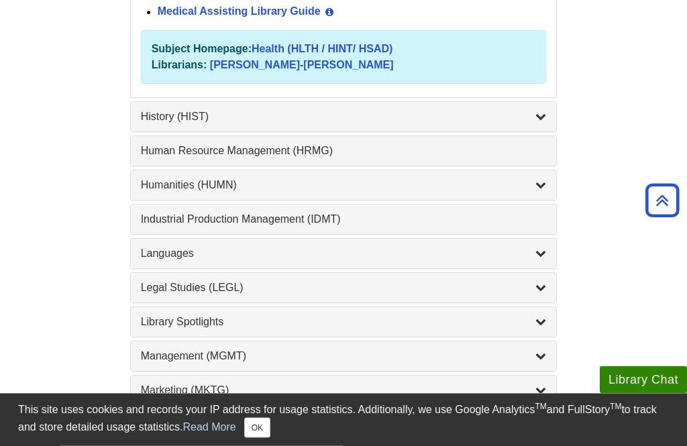
click at [492, 235] on div "1 Industrial Production Management (IDMT) , 1 guides IDMT 470 Production Metric…" at bounding box center [343, 220] width 427 height 31
click at [535, 259] on icon "List of Subjects" at bounding box center [540, 253] width 11 height 11
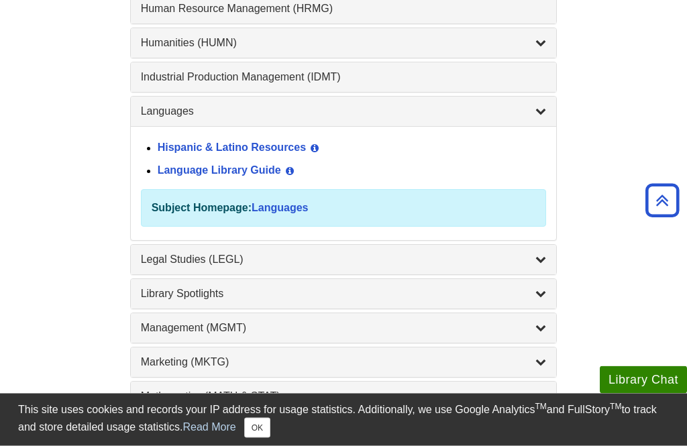
scroll to position [1035, 0]
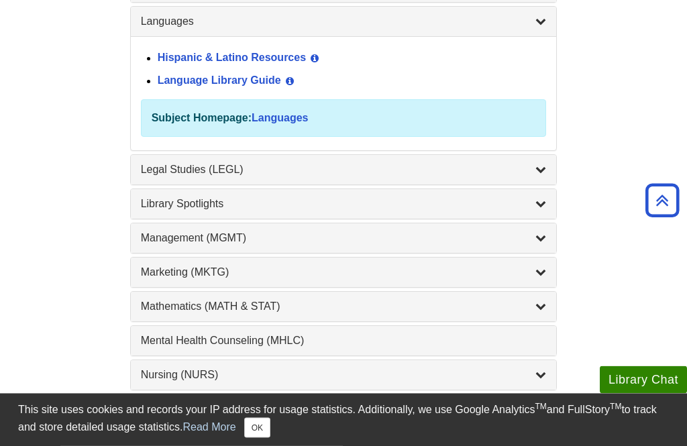
click at [508, 243] on div "Management (MGMT) , 9 guides" at bounding box center [344, 239] width 406 height 16
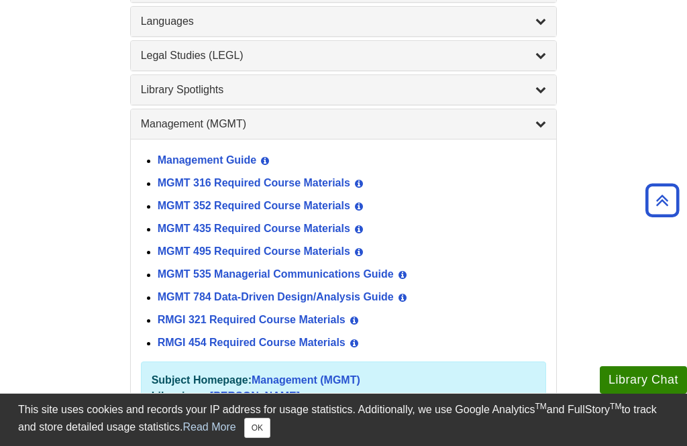
click at [370, 302] on link "MGMT 784 Data-Driven Design/Analysis Guide" at bounding box center [276, 297] width 236 height 11
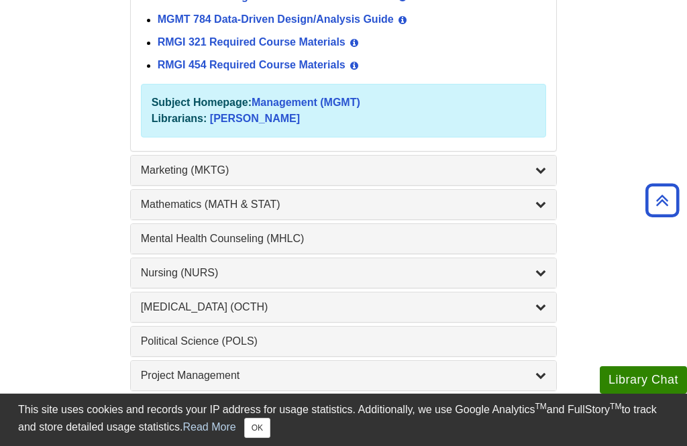
scroll to position [1429, 0]
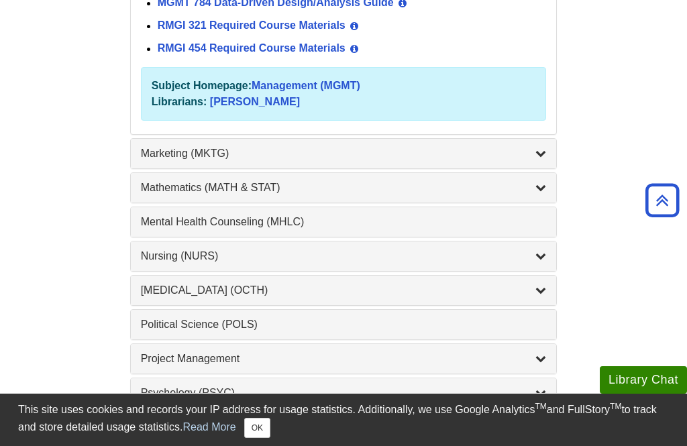
click at [389, 260] on div "Nursing (NURS) , 14 guides" at bounding box center [344, 256] width 406 height 16
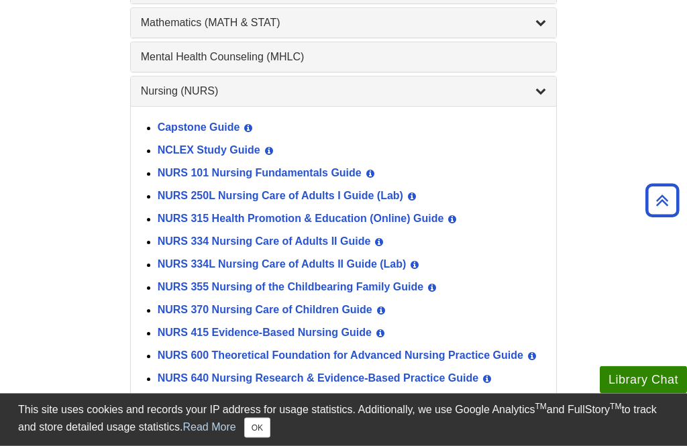
scroll to position [1305, 0]
click at [345, 178] on link "NURS 101 Nursing Fundamentals Guide" at bounding box center [260, 172] width 204 height 11
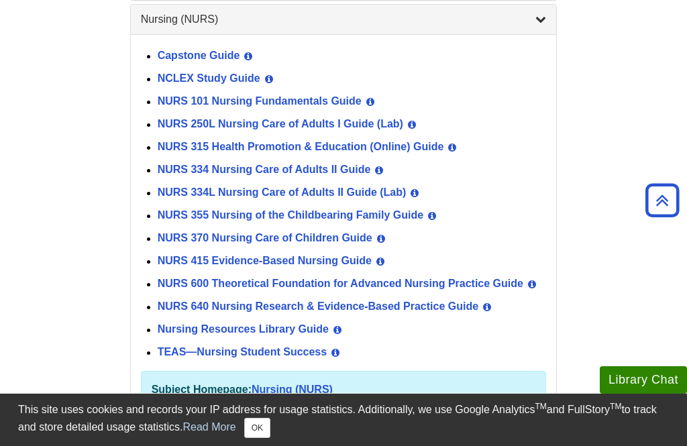
scroll to position [1375, 0]
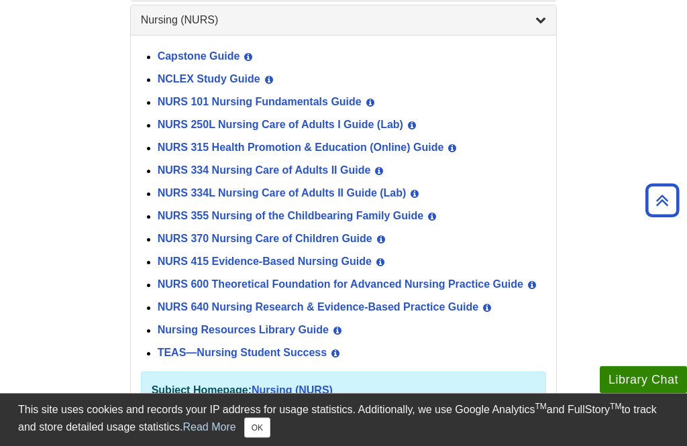
click at [207, 62] on link "Capstone Guide" at bounding box center [199, 57] width 83 height 11
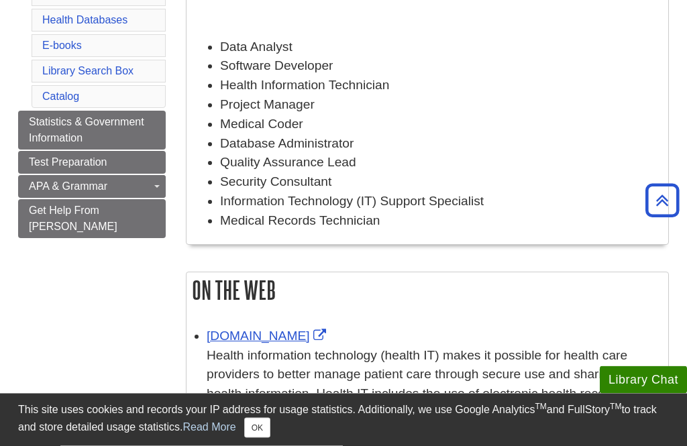
scroll to position [339, 0]
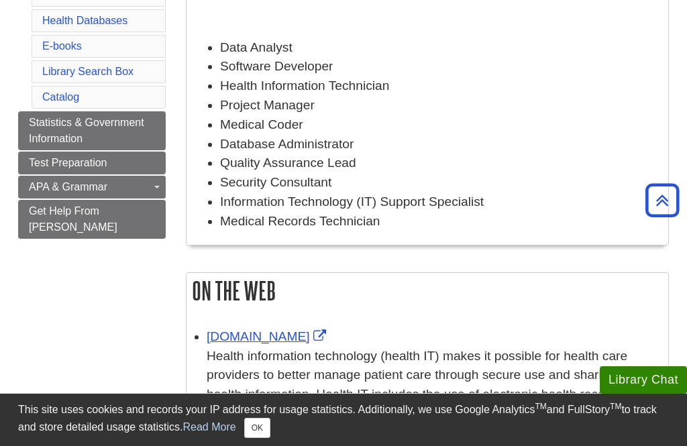
click at [281, 133] on li "Medical Coder" at bounding box center [440, 124] width 441 height 19
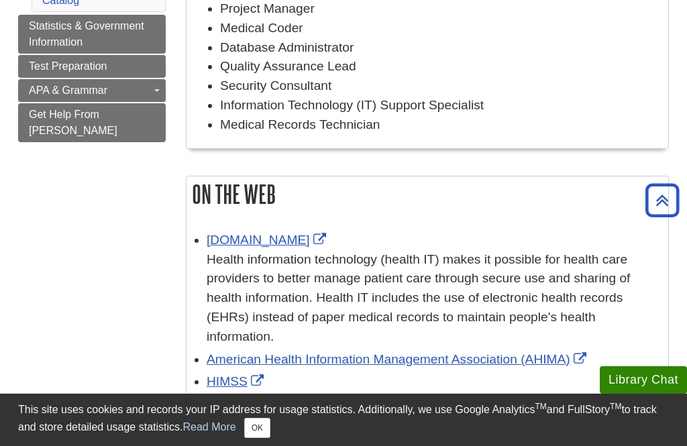
scroll to position [435, 0]
click at [268, 243] on link "[DOMAIN_NAME]" at bounding box center [268, 240] width 123 height 14
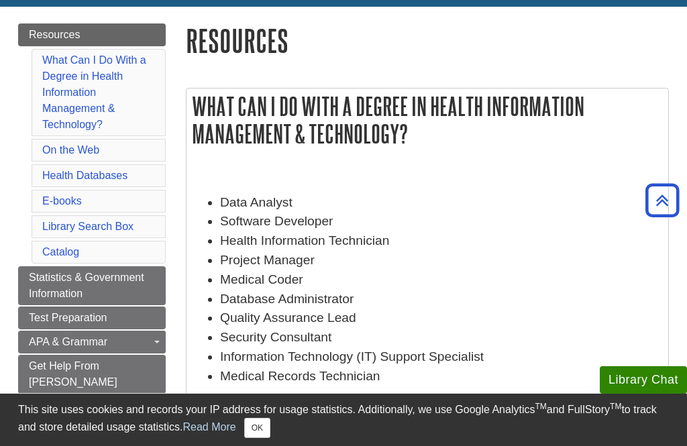
scroll to position [183, 0]
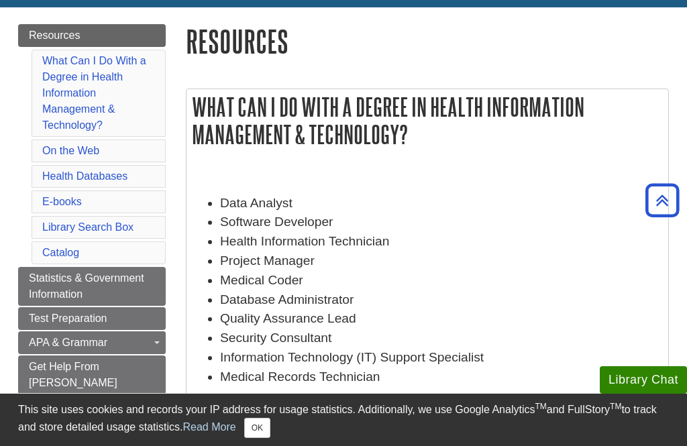
click at [117, 309] on link "Test Preparation" at bounding box center [92, 318] width 148 height 23
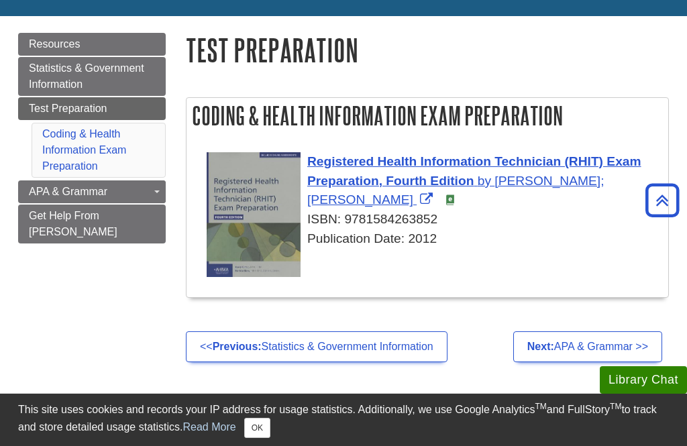
scroll to position [173, 0]
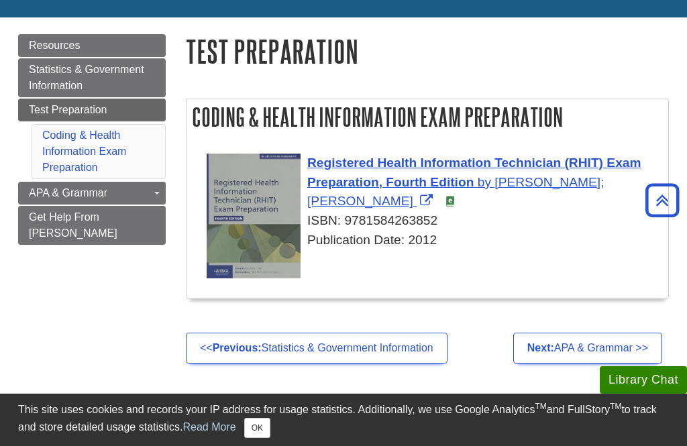
click at [533, 160] on span "Registered Health Information Technician (RHIT) Exam Preparation, Fourth Edition" at bounding box center [474, 173] width 334 height 34
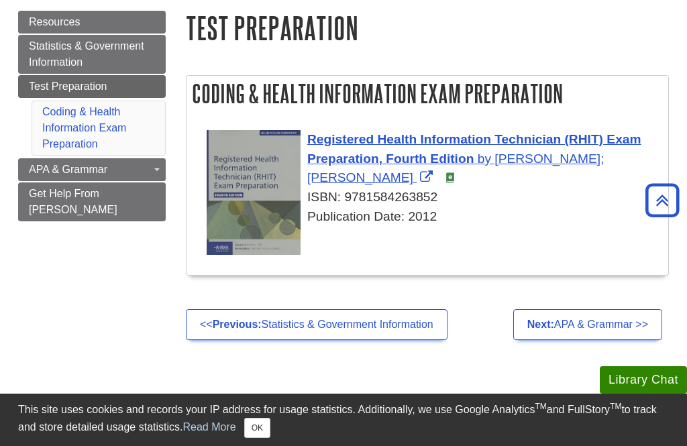
scroll to position [199, 0]
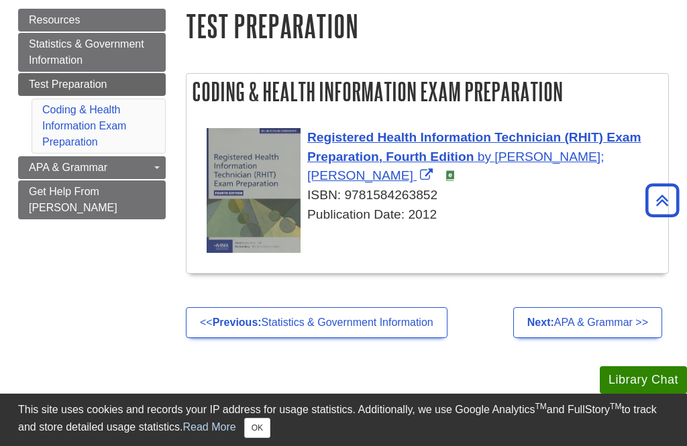
click at [126, 123] on link "Coding & Health Information Exam Preparation" at bounding box center [84, 126] width 84 height 44
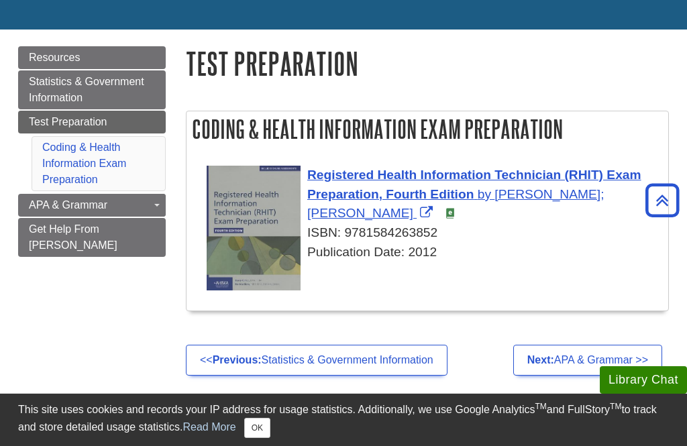
scroll to position [154, 0]
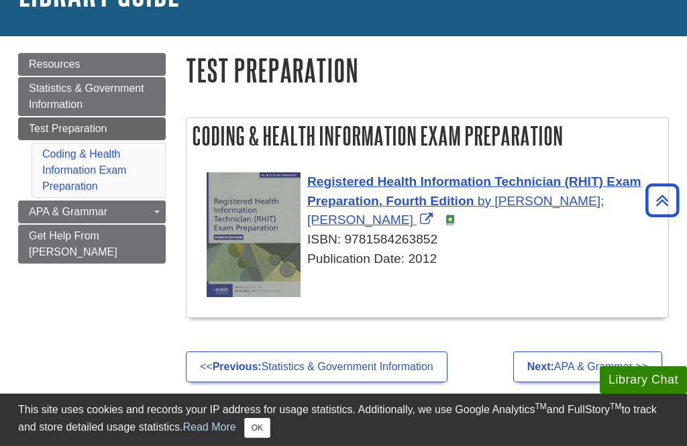
click at [0, 0] on link "Grammar, Writing & Notetaking Guide This link opens in a new window" at bounding box center [0, 0] width 0 height 0
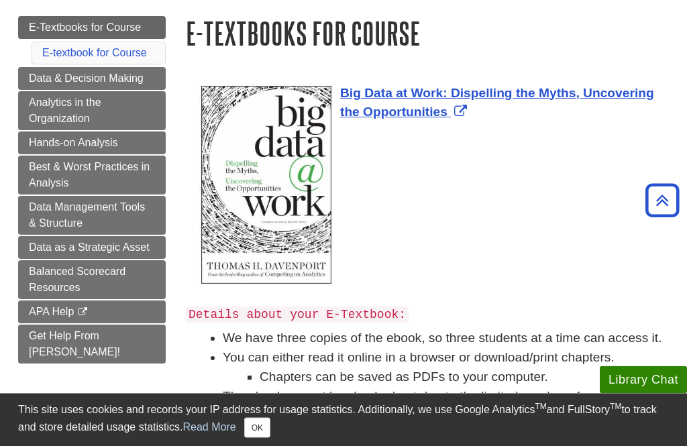
scroll to position [151, 0]
click at [105, 224] on link "Data Management Tools & Structure" at bounding box center [92, 215] width 148 height 39
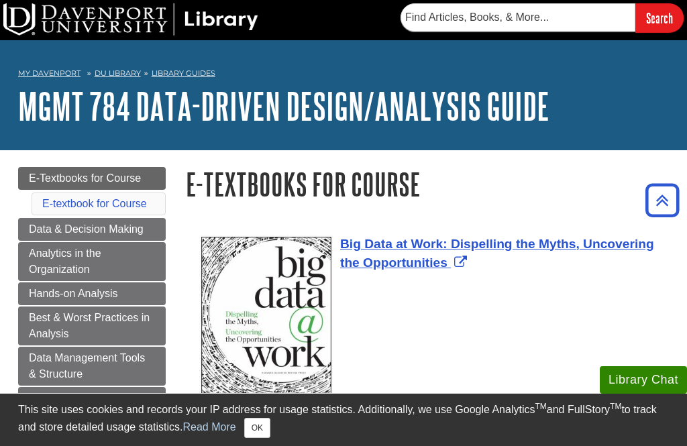
scroll to position [194, 0]
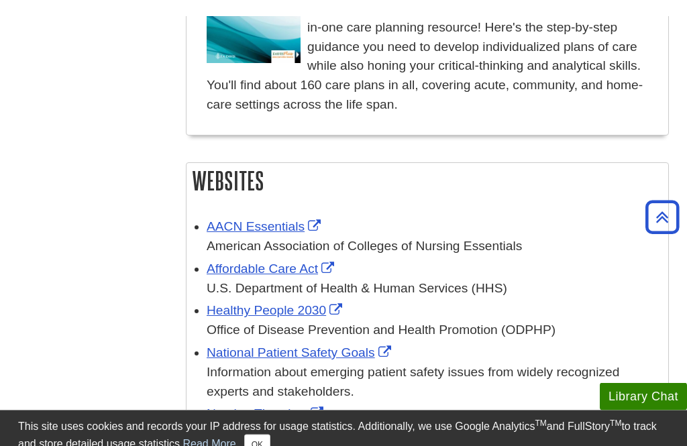
scroll to position [1971, 0]
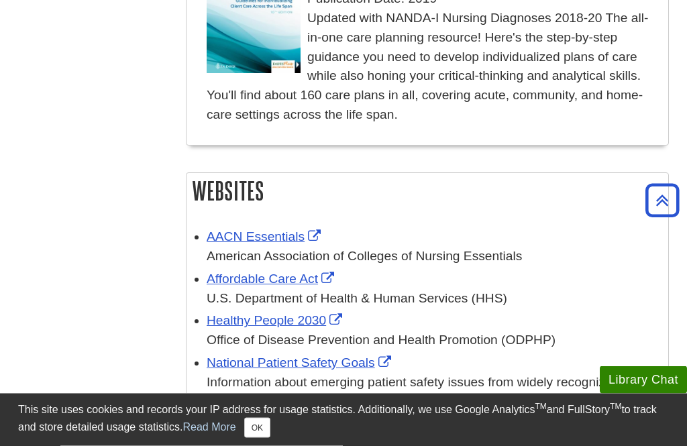
click at [292, 230] on link "AACN Essentials" at bounding box center [265, 237] width 117 height 14
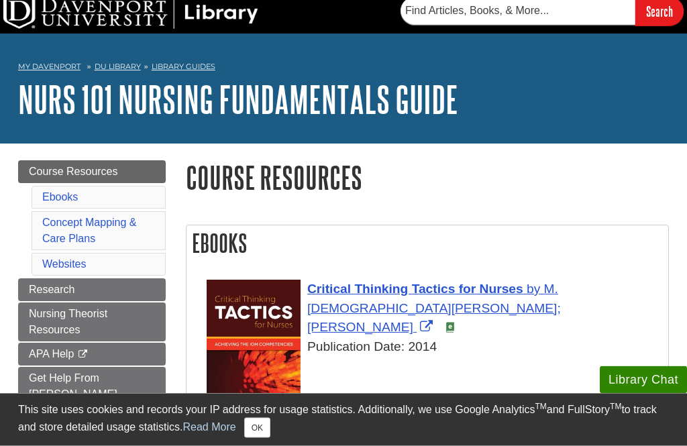
scroll to position [7, 0]
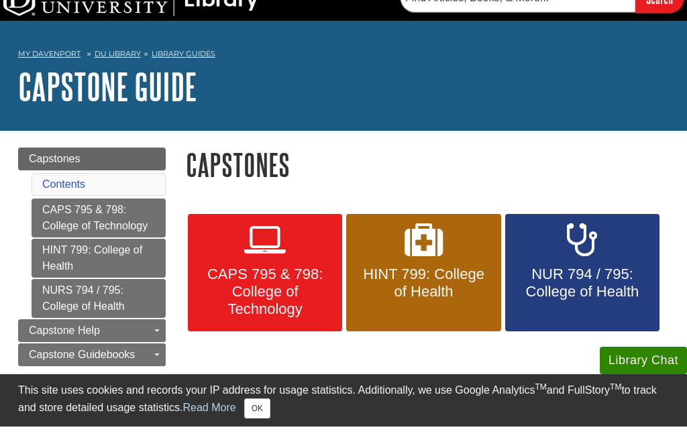
scroll to position [20, 0]
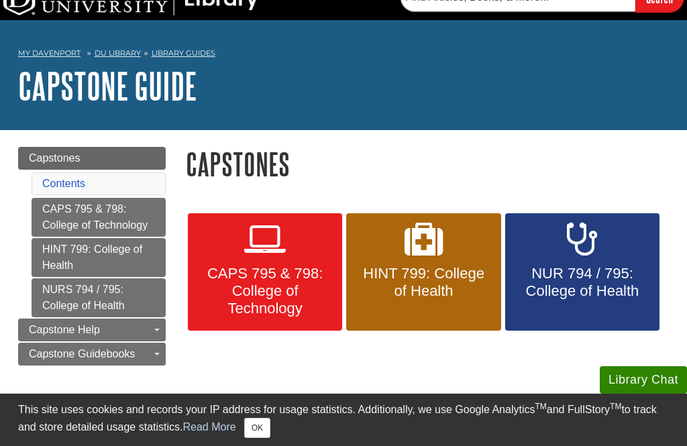
click at [288, 298] on span "CAPS 795 & 798: College of Technology" at bounding box center [265, 291] width 134 height 52
click at [414, 288] on span "HINT 799: College of Health" at bounding box center [423, 282] width 134 height 35
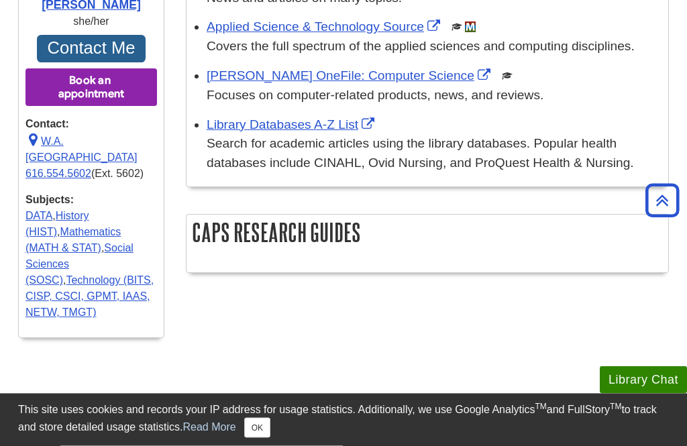
scroll to position [686, 0]
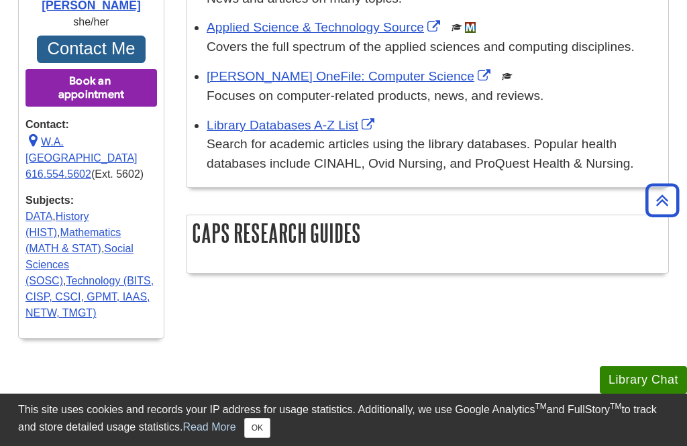
click at [325, 229] on h2 "CAPS Research Guides" at bounding box center [427, 233] width 482 height 36
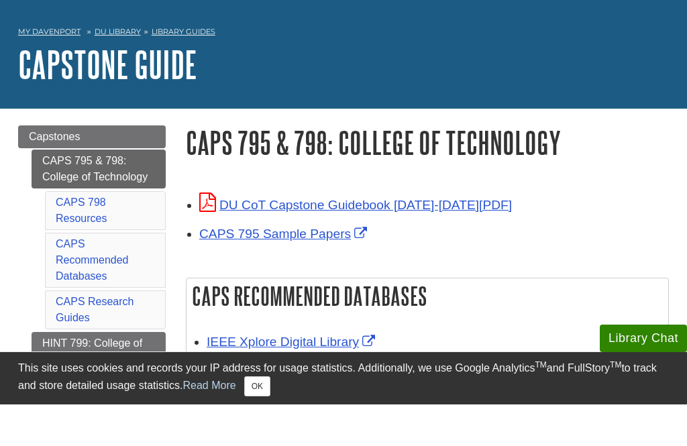
scroll to position [42, 0]
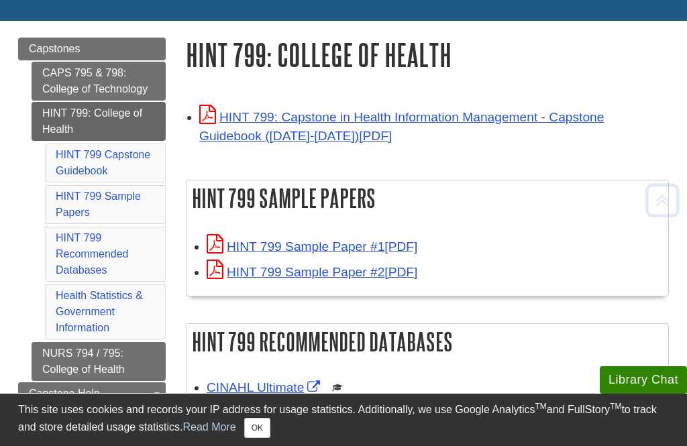
scroll to position [129, 0]
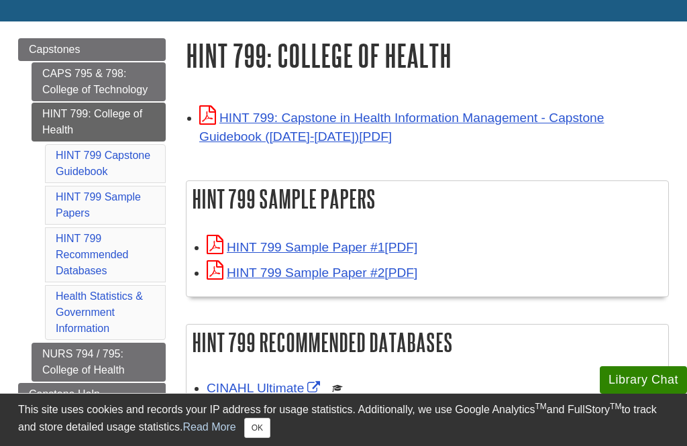
click at [351, 254] on link "HINT 799 Sample Paper #1" at bounding box center [312, 247] width 211 height 14
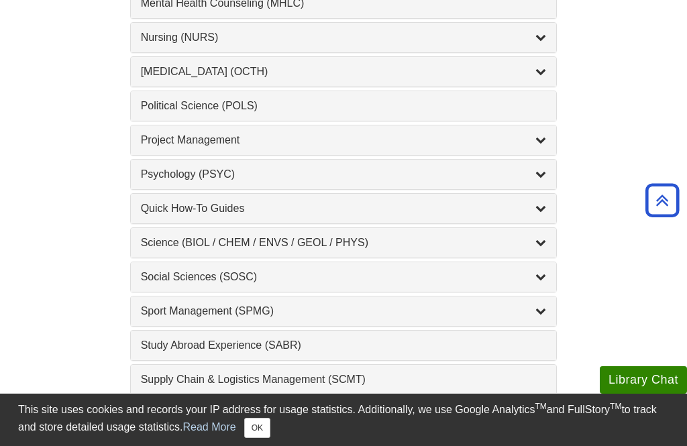
scroll to position [1355, 0]
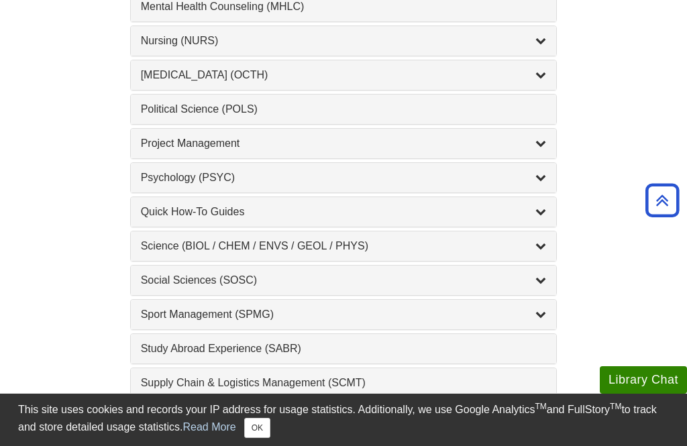
click at [340, 185] on div "Psychology (PSYC) , 2 guides" at bounding box center [344, 178] width 406 height 16
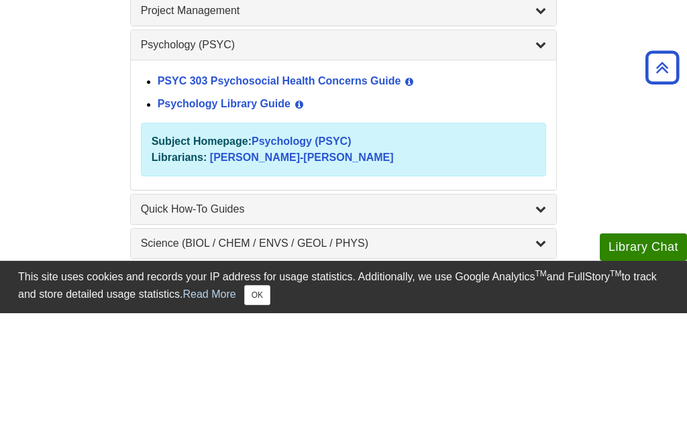
scroll to position [1557, 0]
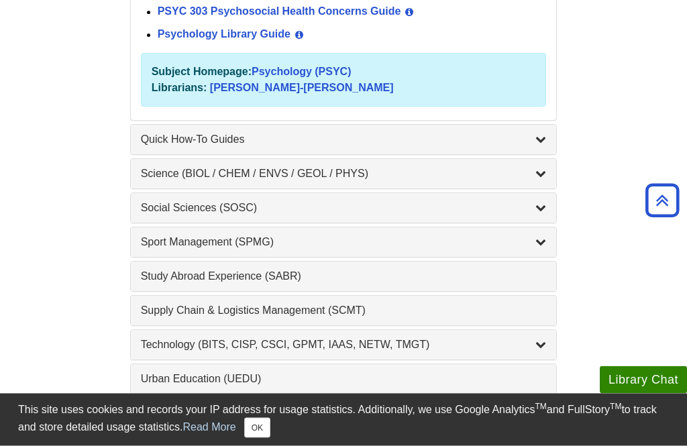
click at [350, 217] on div "Social Sciences (SOSC) , 5 guides" at bounding box center [344, 209] width 406 height 16
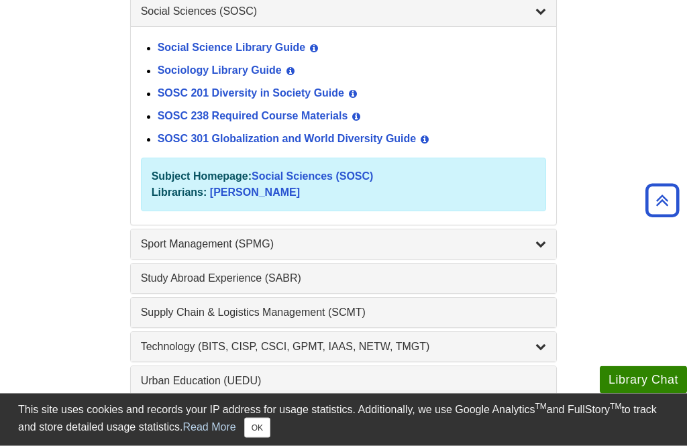
scroll to position [1625, 0]
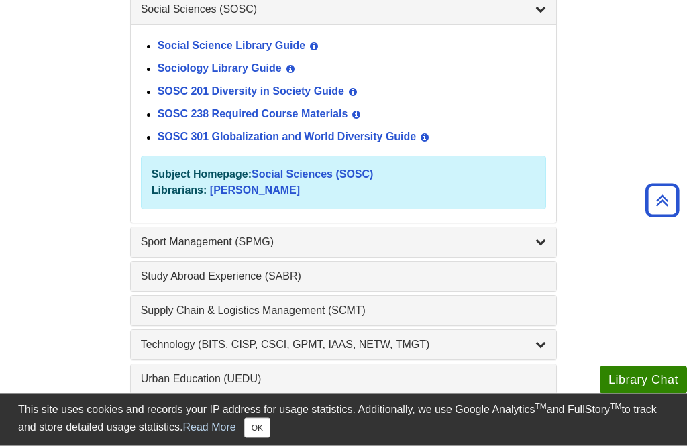
click at [387, 313] on div "Supply Chain & Logistics Management (SCMT) , 1 guides" at bounding box center [344, 311] width 406 height 16
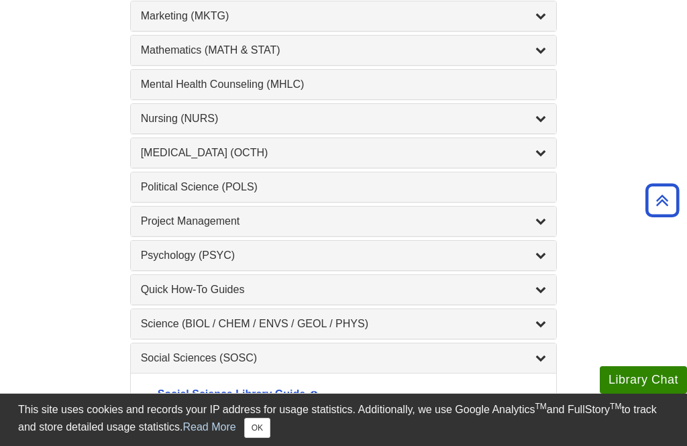
scroll to position [1274, 0]
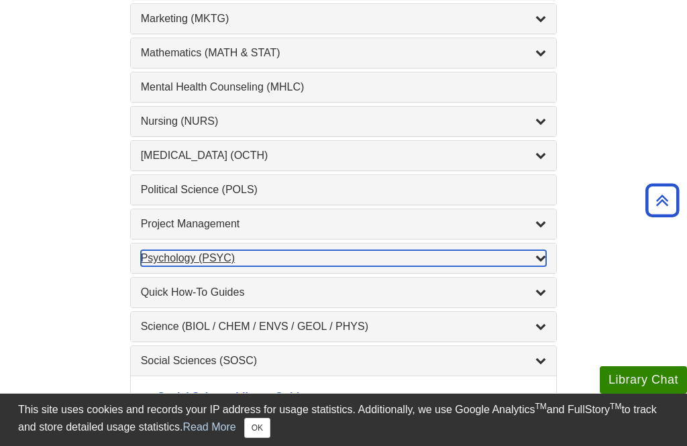
click at [284, 266] on div "Psychology (PSYC) , 2 guides" at bounding box center [344, 258] width 406 height 16
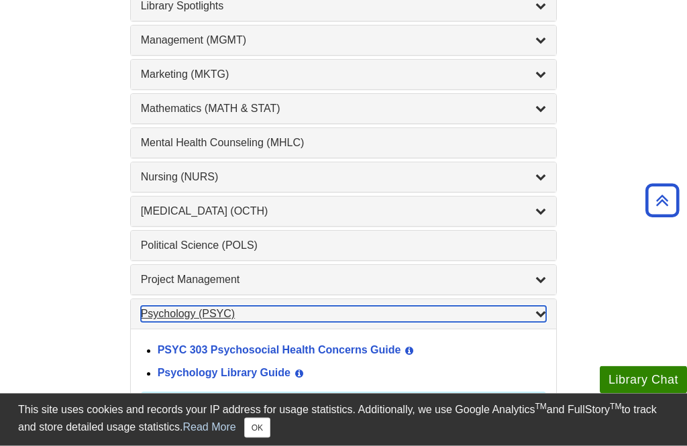
scroll to position [1208, 0]
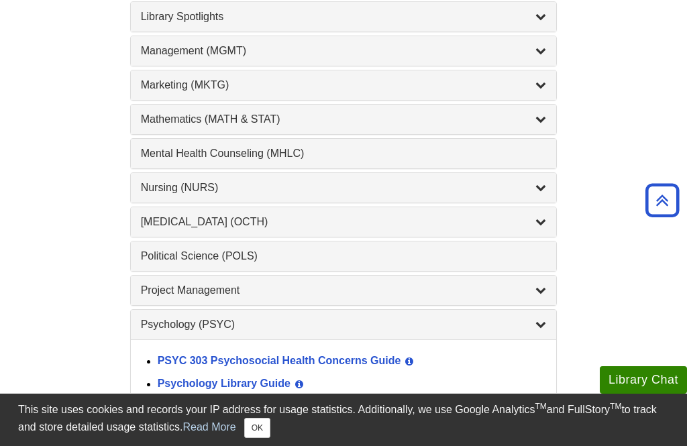
click at [382, 192] on div "Nursing (NURS) , 14 guides" at bounding box center [344, 188] width 406 height 16
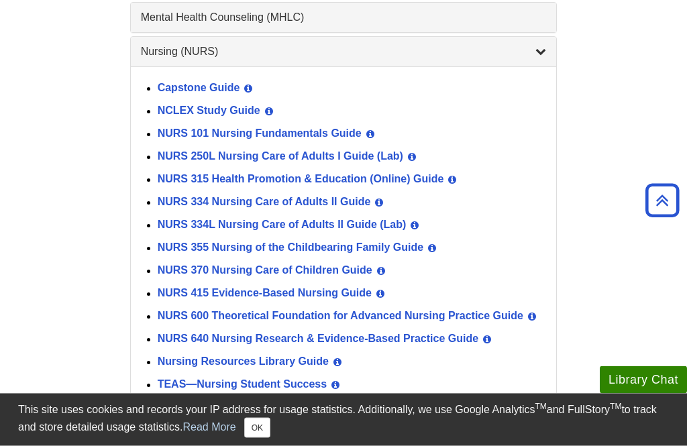
scroll to position [1344, 0]
click at [315, 367] on link "Nursing Resources Library Guide" at bounding box center [243, 361] width 171 height 11
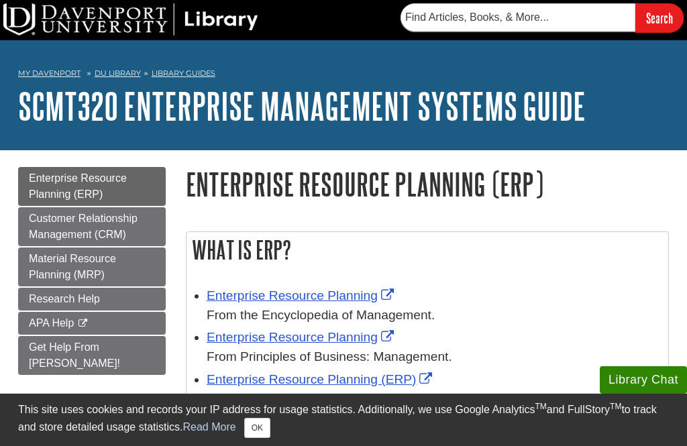
click at [87, 234] on span "Customer Relationship Management (CRM)" at bounding box center [83, 227] width 109 height 28
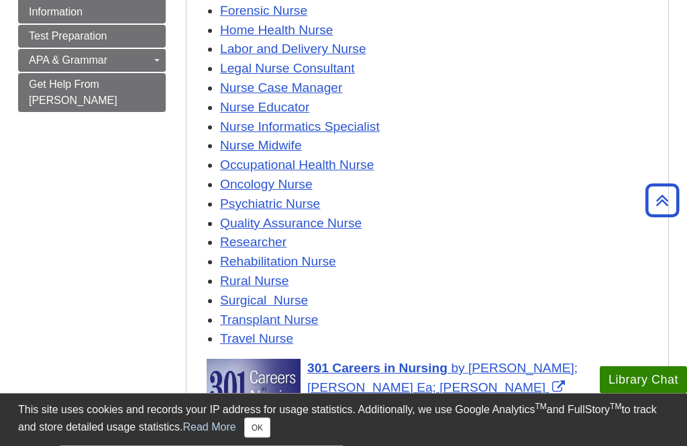
scroll to position [378, 0]
click at [309, 258] on link "Rehabilitation Nurse" at bounding box center [278, 261] width 116 height 14
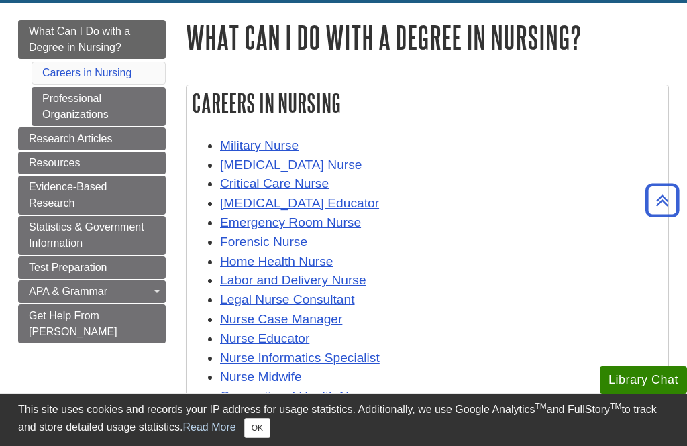
scroll to position [146, 0]
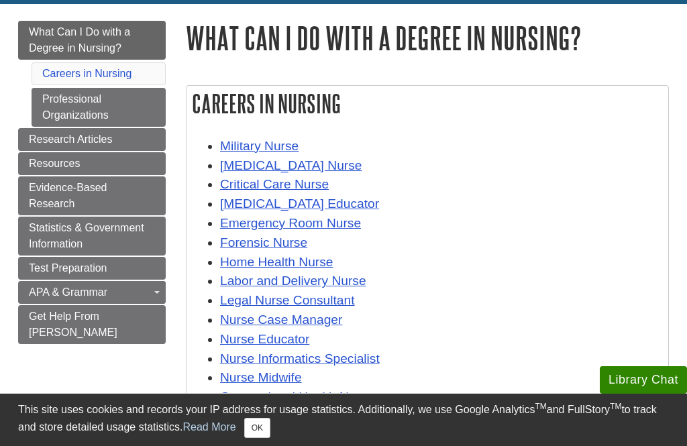
click at [60, 268] on span "Test Preparation" at bounding box center [68, 267] width 78 height 11
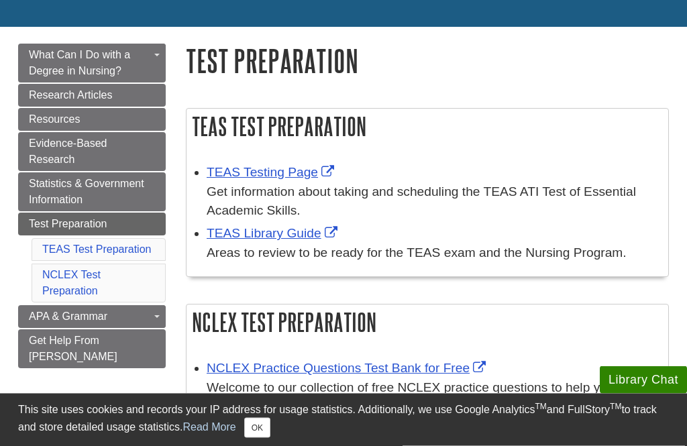
scroll to position [127, 0]
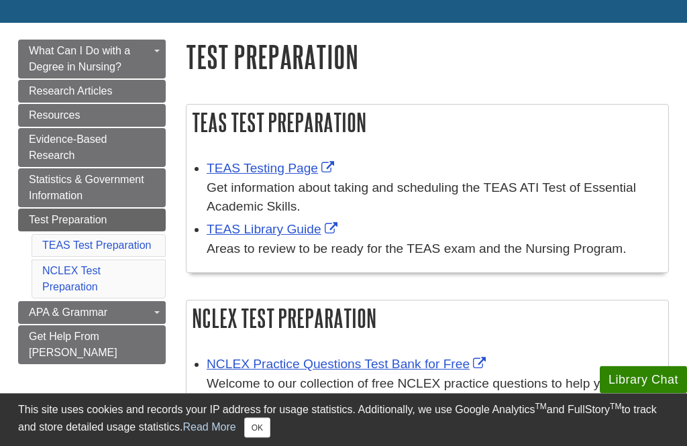
click at [313, 176] on link "TEAS Testing Page" at bounding box center [272, 169] width 131 height 14
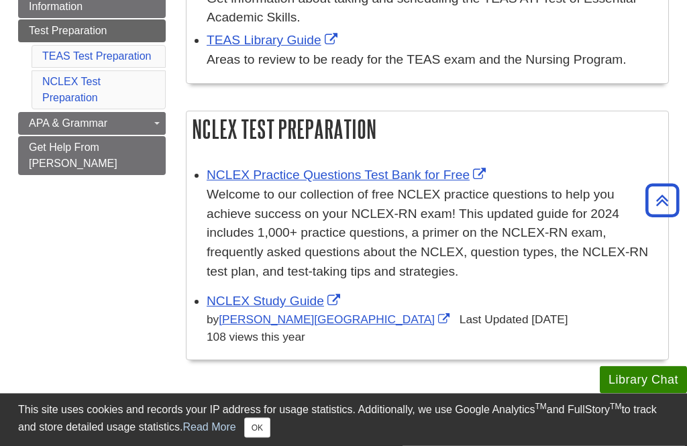
scroll to position [317, 0]
click at [398, 168] on link "NCLEX Practice Questions Test Bank for Free" at bounding box center [348, 175] width 282 height 14
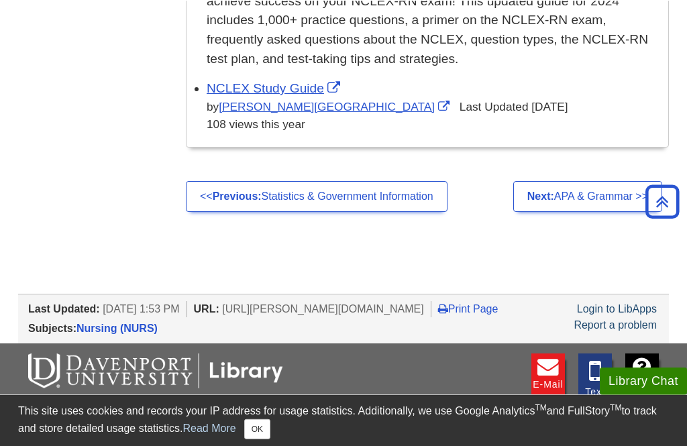
scroll to position [330, 0]
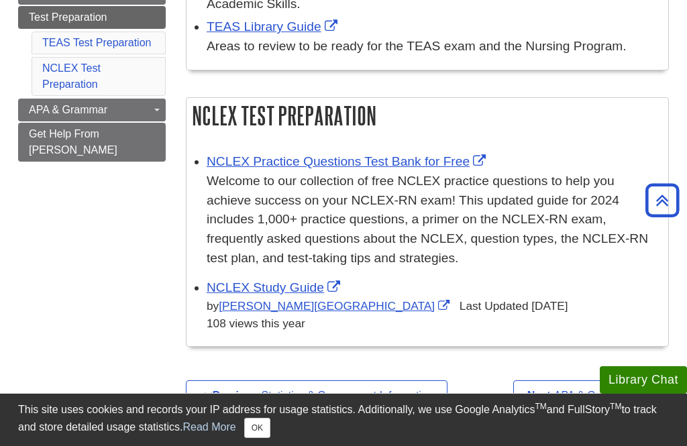
click at [291, 291] on link "NCLEX Study Guide" at bounding box center [275, 287] width 137 height 14
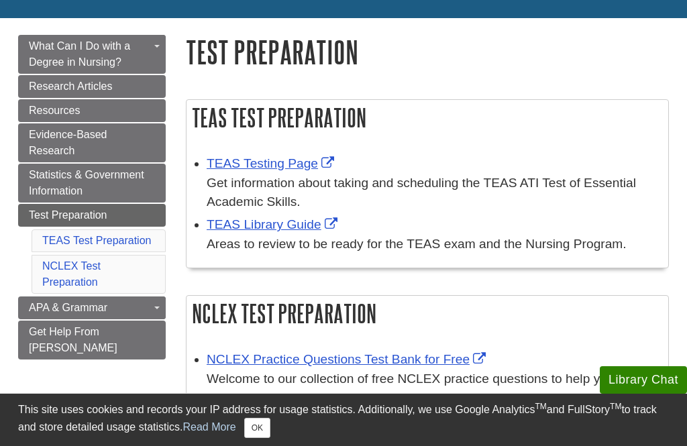
scroll to position [131, 0]
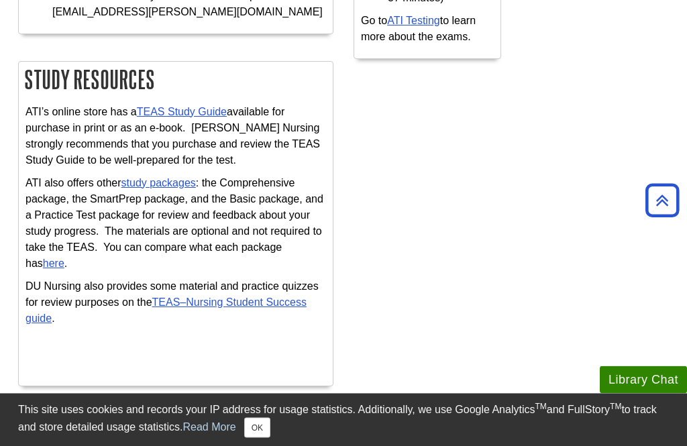
scroll to position [860, 0]
click at [261, 296] on link "TEAS–Nursing Student Success guide" at bounding box center [165, 310] width 281 height 28
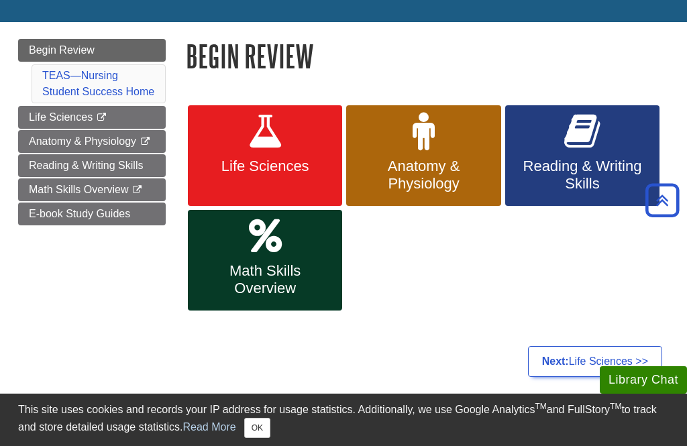
scroll to position [146, 0]
click at [276, 275] on span "Math Skills Overview" at bounding box center [265, 280] width 134 height 35
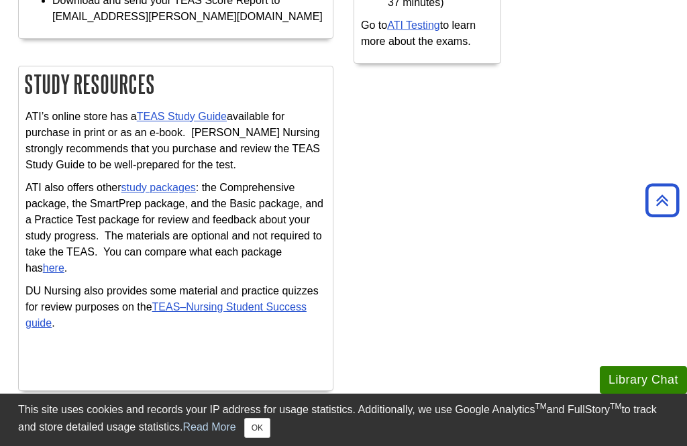
scroll to position [850, 0]
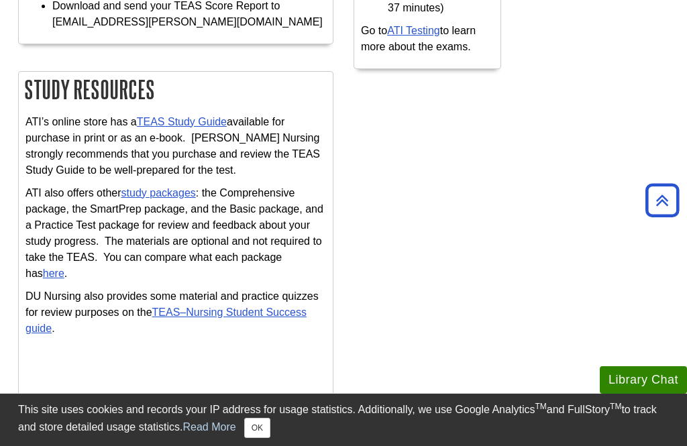
click at [181, 187] on link "study packages" at bounding box center [158, 192] width 74 height 11
click at [201, 116] on link "TEAS Study Guide" at bounding box center [182, 121] width 90 height 11
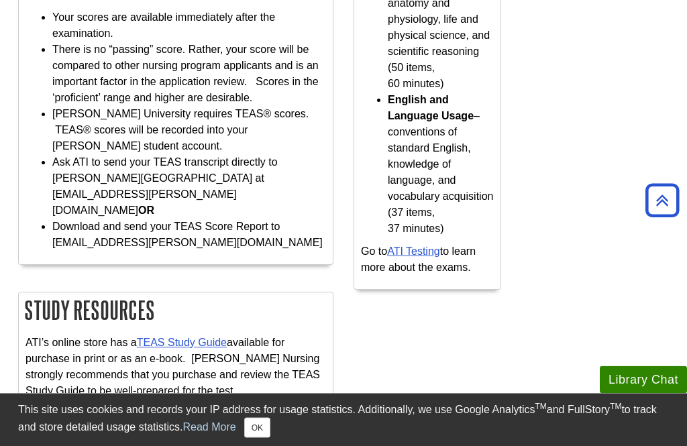
scroll to position [626, 0]
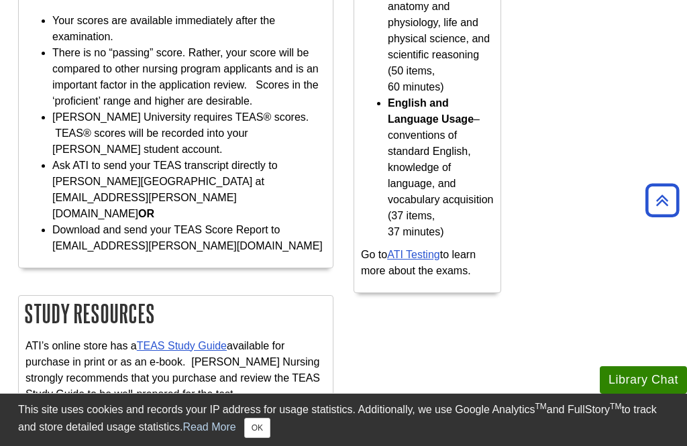
click at [193, 340] on link "TEAS Study Guide" at bounding box center [182, 345] width 90 height 11
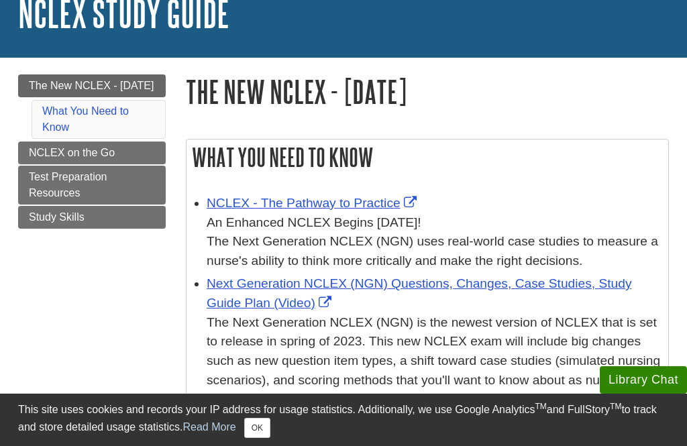
scroll to position [92, 0]
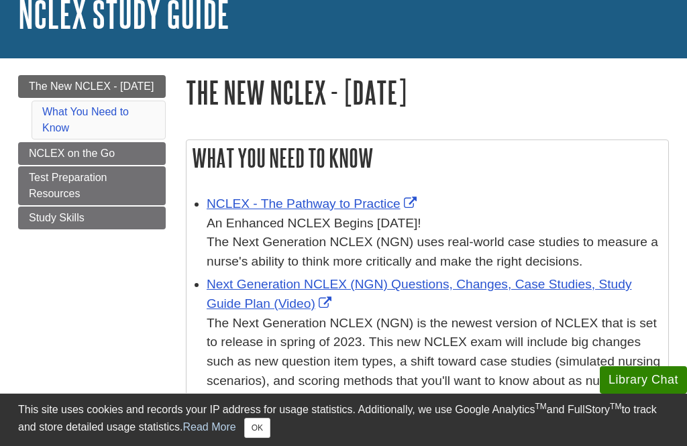
click at [103, 194] on span "Test Preparation Resources" at bounding box center [68, 186] width 78 height 28
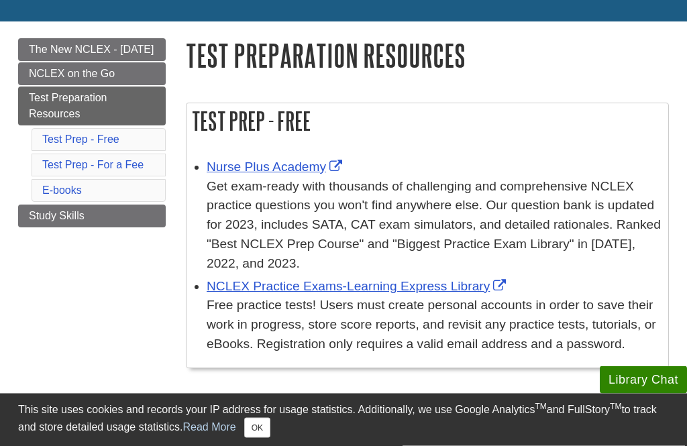
scroll to position [130, 0]
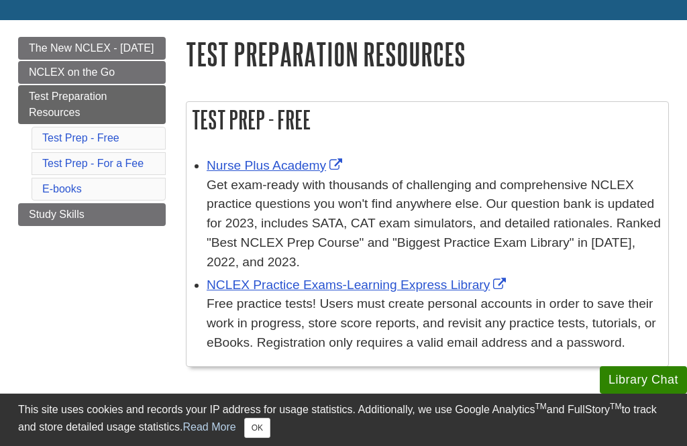
click at [320, 164] on link "Nurse Plus Academy" at bounding box center [276, 165] width 139 height 14
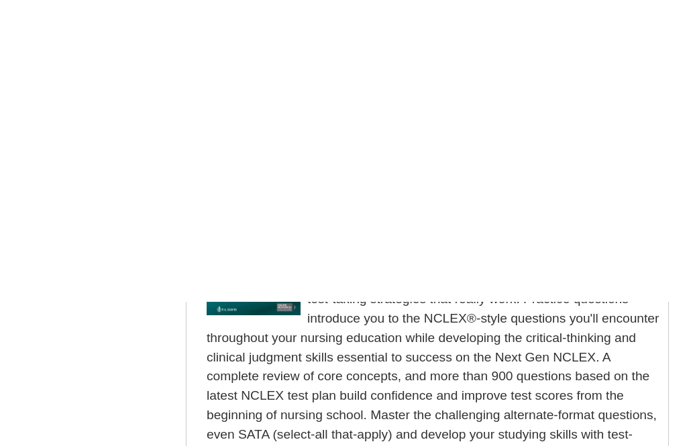
scroll to position [1766, 0]
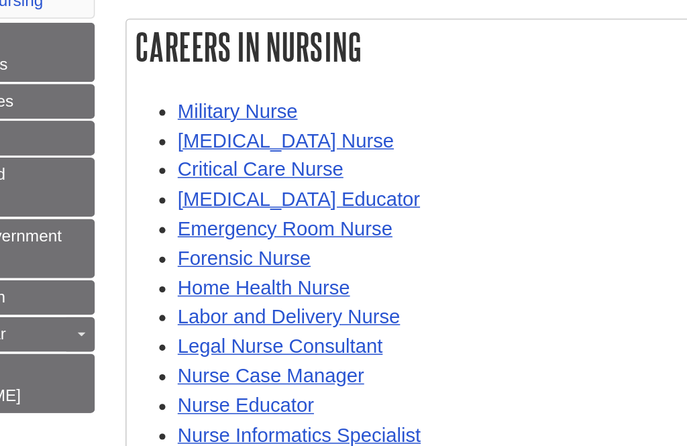
scroll to position [218, 0]
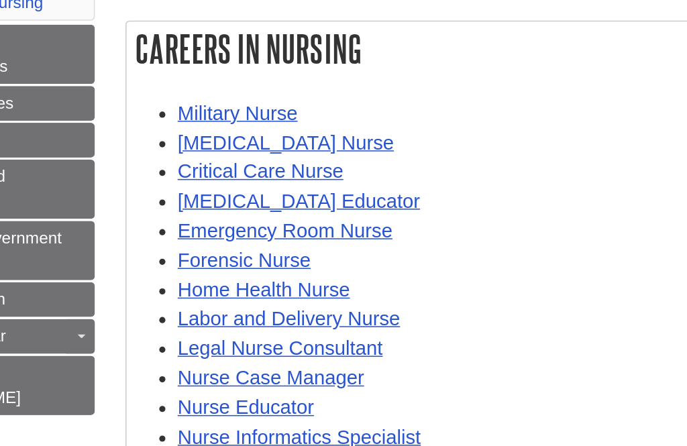
click at [220, 131] on link "Diabetes Educator" at bounding box center [299, 132] width 159 height 14
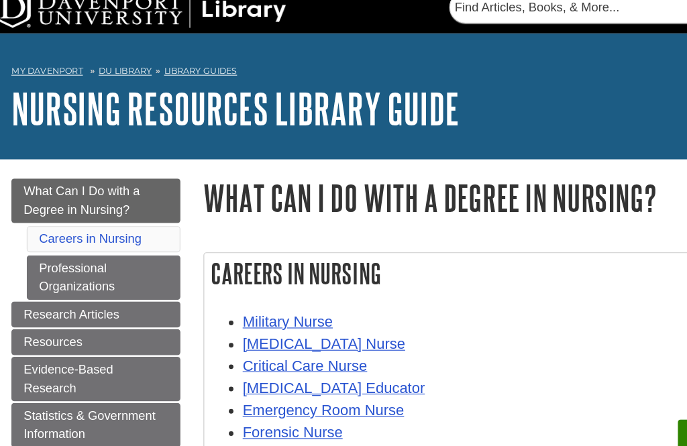
scroll to position [11, 0]
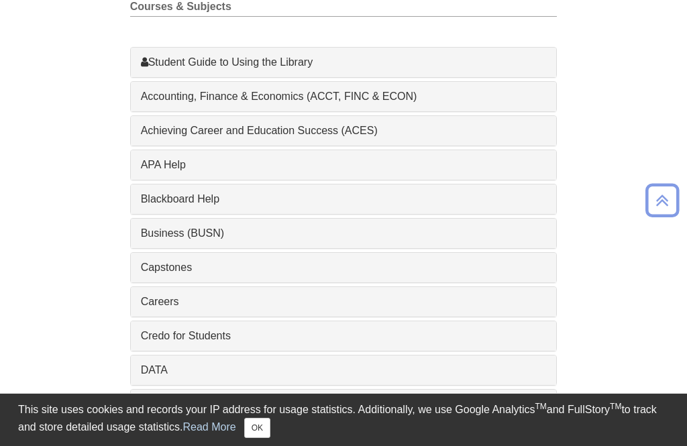
scroll to position [444, 0]
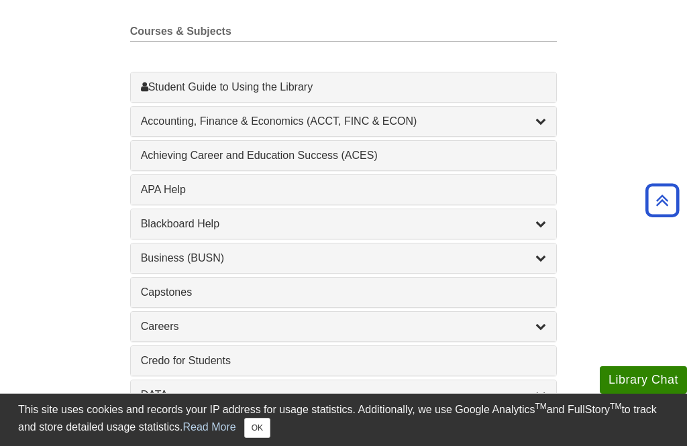
click at [248, 266] on div "Business (BUSN) , 9 guides" at bounding box center [344, 258] width 406 height 16
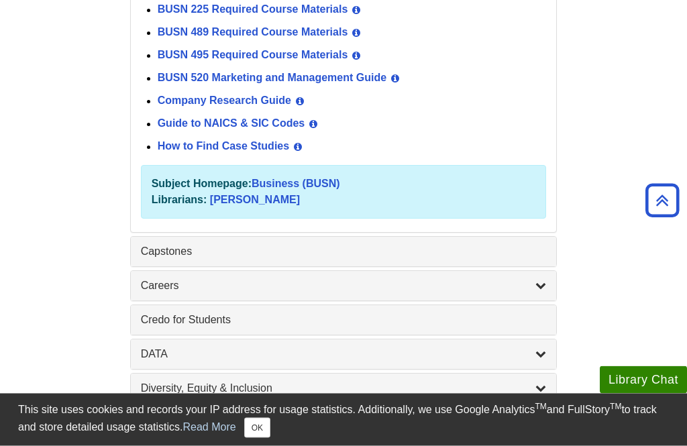
scroll to position [750, 0]
click at [284, 252] on div "Capstones , 1 guides" at bounding box center [344, 251] width 406 height 16
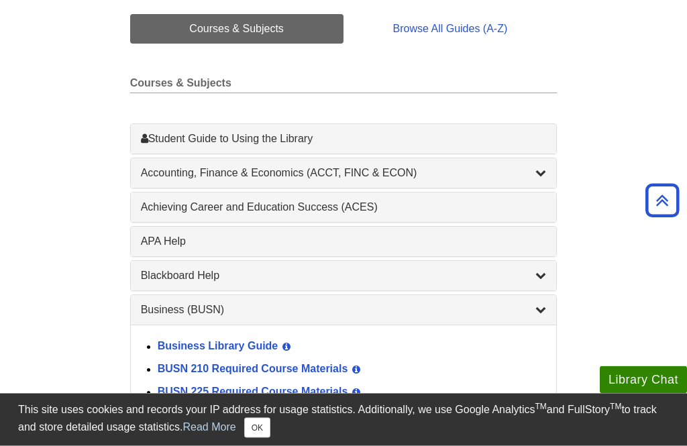
scroll to position [368, 0]
click at [335, 172] on div "Accounting, Finance & Economics (ACCT, FINC & ECON) , 4 guides" at bounding box center [344, 173] width 406 height 16
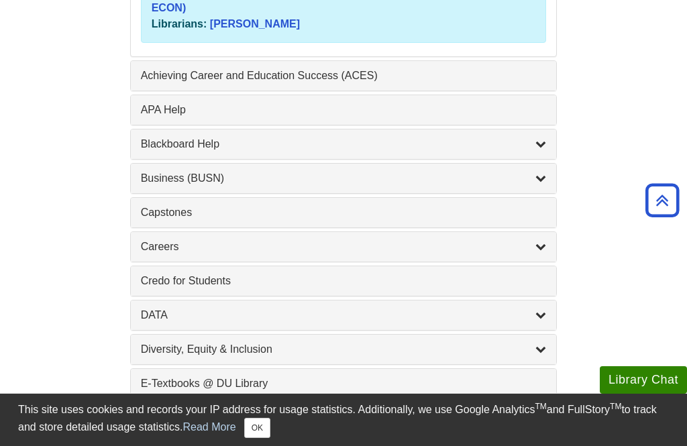
scroll to position [689, 0]
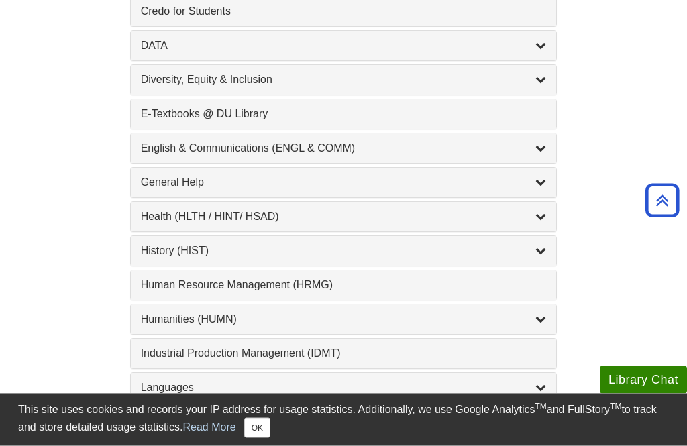
click at [352, 151] on div "English & Communications (ENGL & COMM) , 6 guides" at bounding box center [344, 149] width 406 height 16
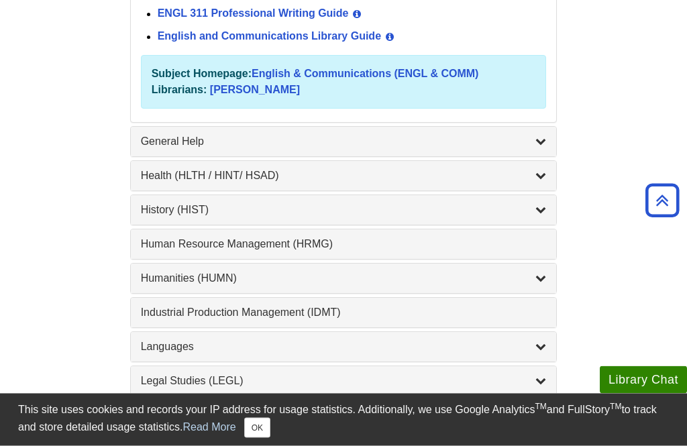
scroll to position [1030, 0]
click at [349, 142] on div "General Help , 16 guides" at bounding box center [344, 142] width 406 height 16
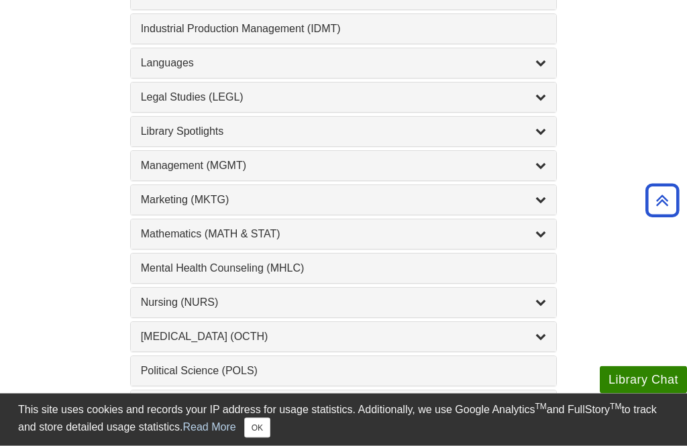
click at [295, 233] on div "Mathematics (MATH & STAT) , 3 guides" at bounding box center [344, 235] width 406 height 16
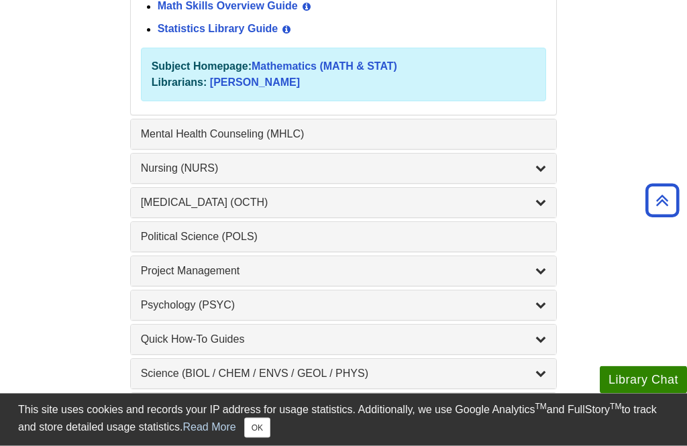
scroll to position [1380, 0]
click at [314, 205] on div "Occupational Therapy (OCTH) , 2 guides" at bounding box center [344, 203] width 406 height 16
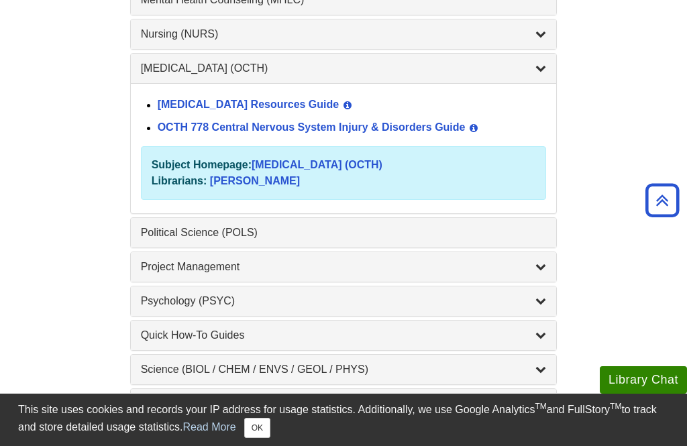
scroll to position [1361, 0]
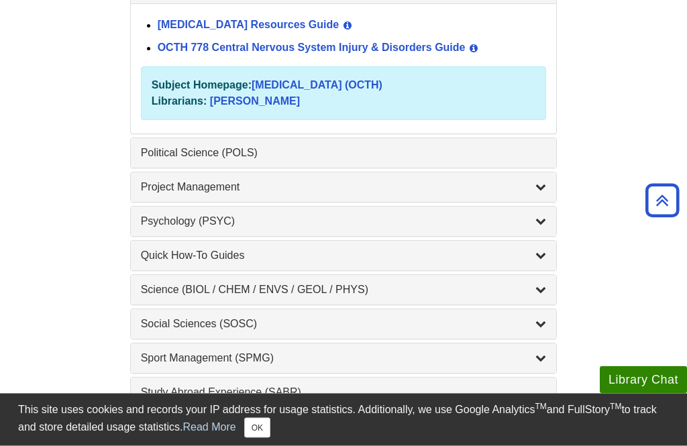
click at [313, 186] on div "Project Management , 3 guides" at bounding box center [344, 188] width 406 height 16
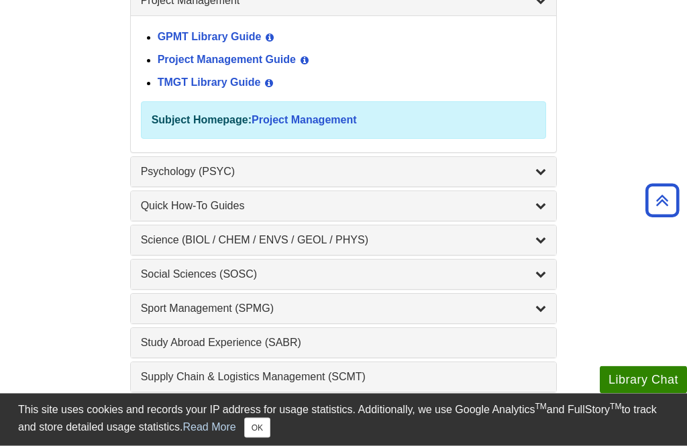
scroll to position [1498, 0]
click at [308, 240] on div "Science (BIOL / CHEM / ENVS / GEOL / PHYS) , 7 guides" at bounding box center [344, 240] width 406 height 16
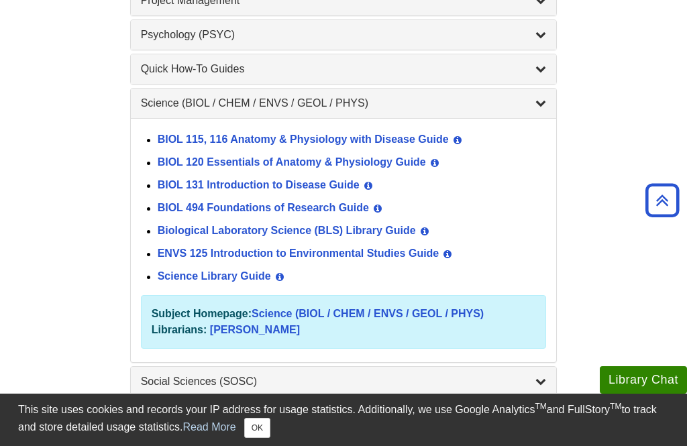
click at [350, 163] on link "BIOL 120 Essentials of Anatomy & Physiology Guide" at bounding box center [292, 162] width 268 height 11
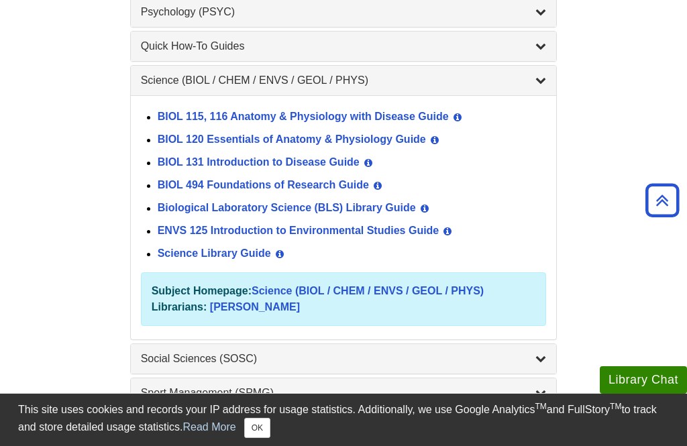
click at [396, 117] on link "BIOL 115, 116 Anatomy & Physiology with Disease Guide" at bounding box center [303, 116] width 291 height 11
click at [339, 168] on link "BIOL 131 Introduction to Disease Guide" at bounding box center [259, 162] width 202 height 11
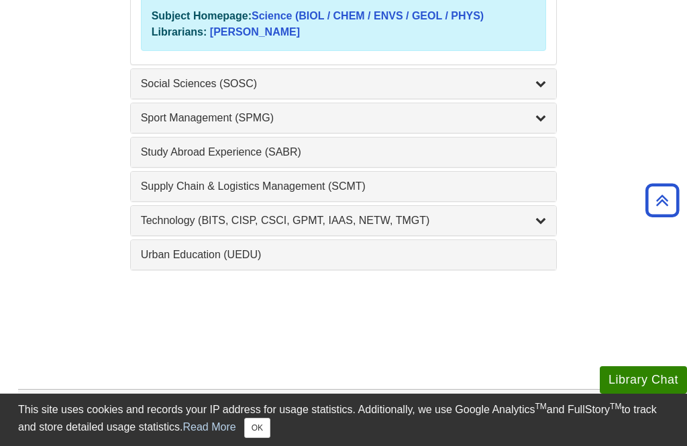
scroll to position [1795, 0]
click at [443, 83] on div "Social Sciences (SOSC) , 5 guides" at bounding box center [344, 84] width 406 height 16
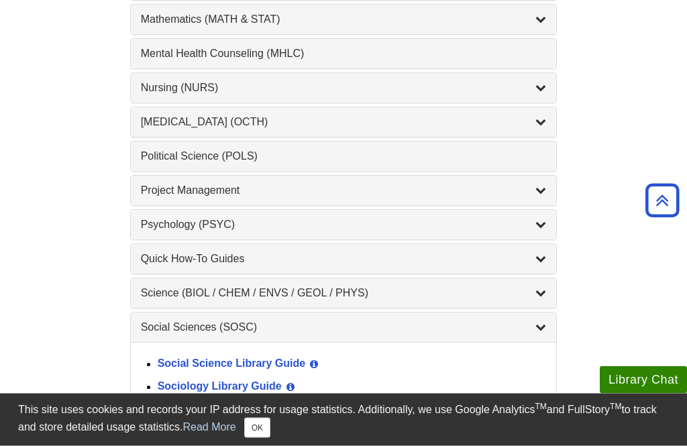
scroll to position [1313, 0]
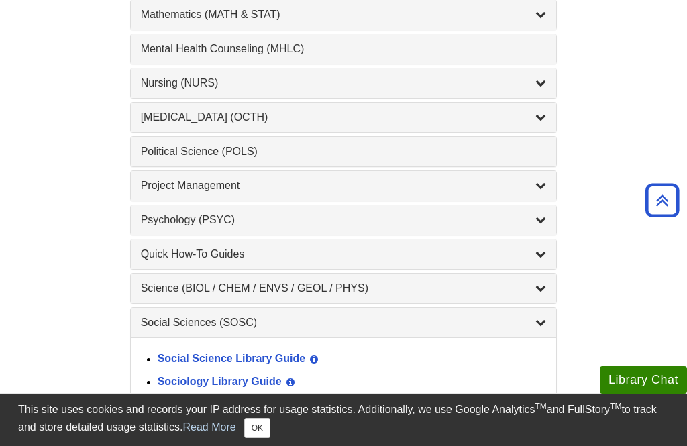
click at [323, 225] on div "Psychology (PSYC) , 2 guides" at bounding box center [344, 220] width 406 height 16
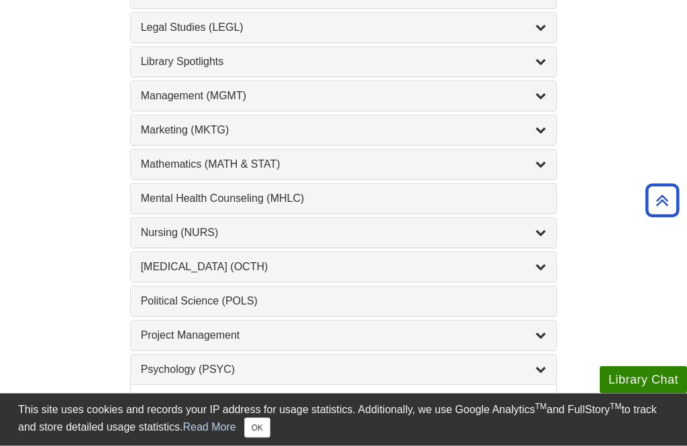
scroll to position [1158, 0]
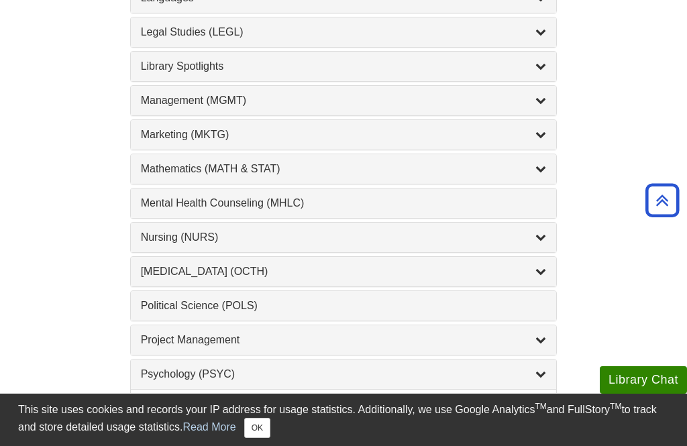
click at [339, 133] on div "Marketing (MKTG) , 4 guides" at bounding box center [344, 135] width 406 height 16
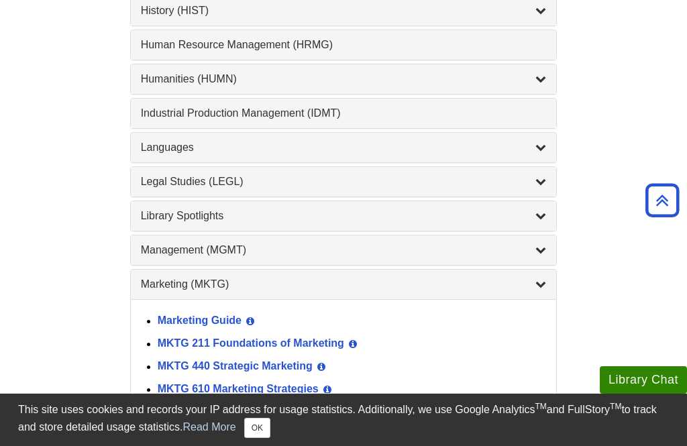
scroll to position [999, 0]
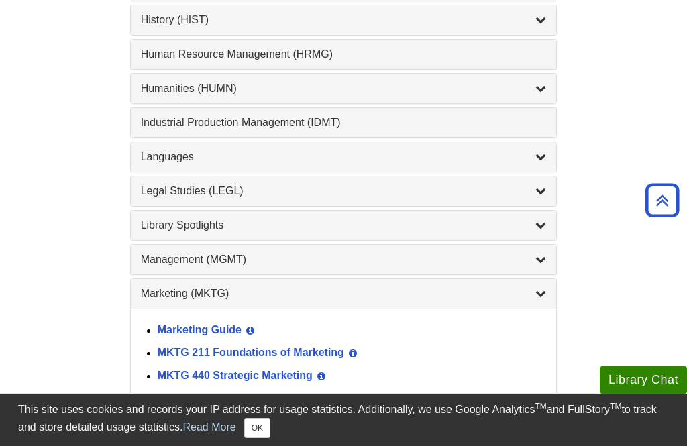
click at [306, 186] on div "Legal Studies (LEGL) , 2 guides" at bounding box center [344, 191] width 426 height 30
click at [267, 193] on div "Legal Studies (LEGL) , 2 guides" at bounding box center [344, 191] width 406 height 16
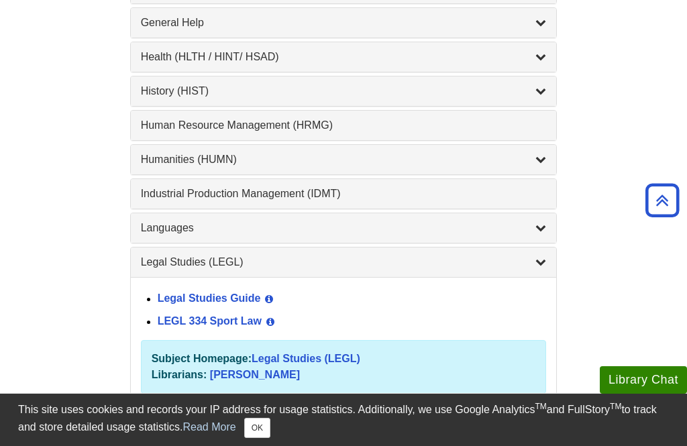
scroll to position [928, 0]
click at [321, 186] on div "1 Industrial Production Management (IDMT) , 1 guides" at bounding box center [344, 195] width 426 height 30
click at [366, 193] on div "Industrial Production Management (IDMT) , 1 guides" at bounding box center [344, 194] width 406 height 16
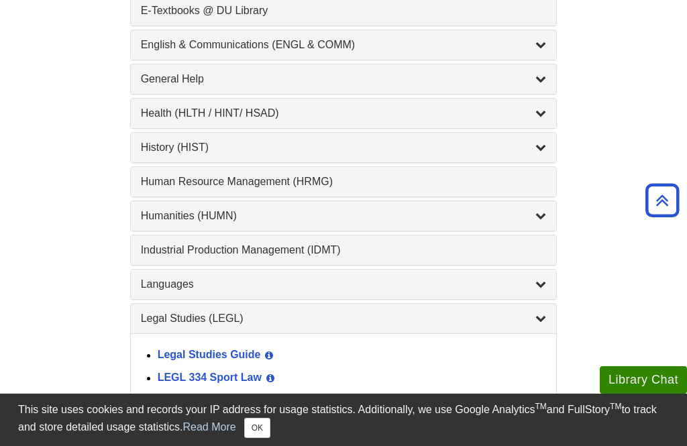
scroll to position [871, 0]
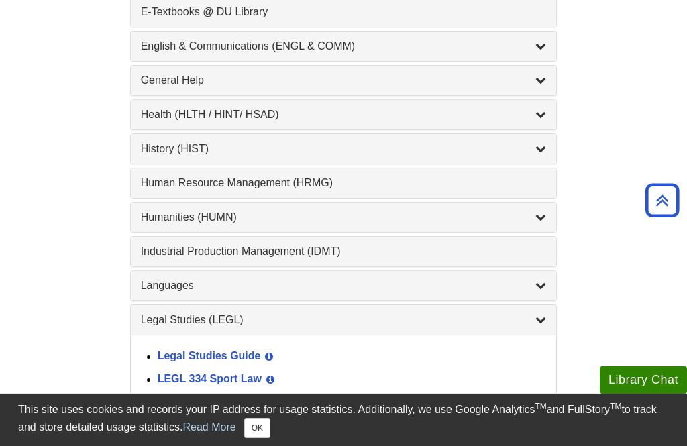
click at [310, 184] on div "Human Resource Management (HRMG) , 1 guides" at bounding box center [344, 183] width 406 height 16
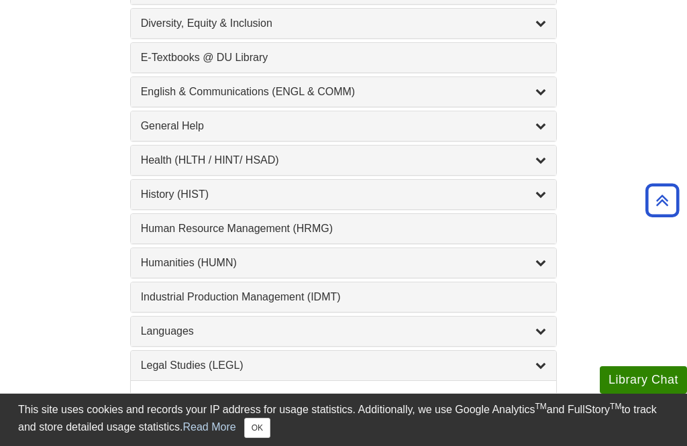
scroll to position [824, 0]
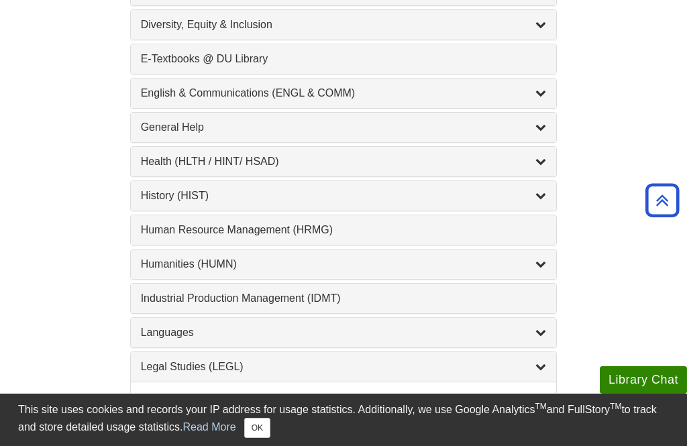
click at [313, 125] on div "General Help , 16 guides" at bounding box center [344, 127] width 406 height 16
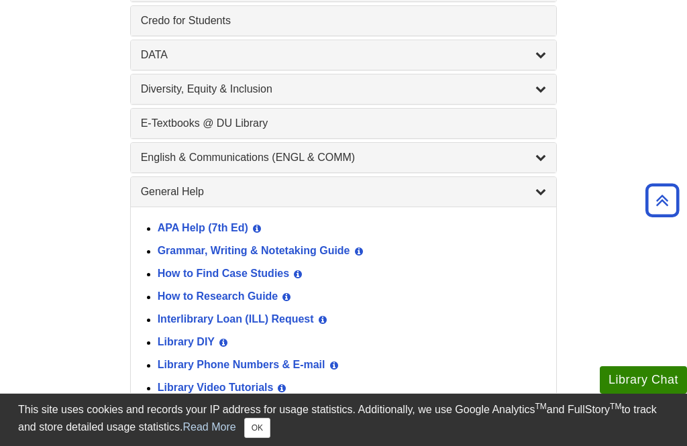
scroll to position [757, 0]
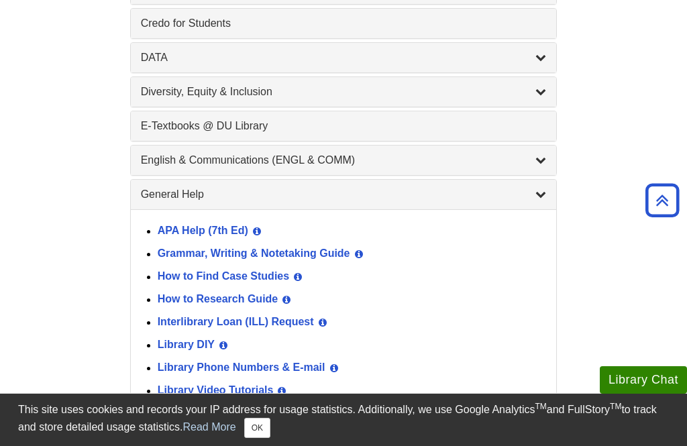
click at [346, 123] on div "E-Textbooks @ DU Library , 1 guides" at bounding box center [344, 126] width 406 height 16
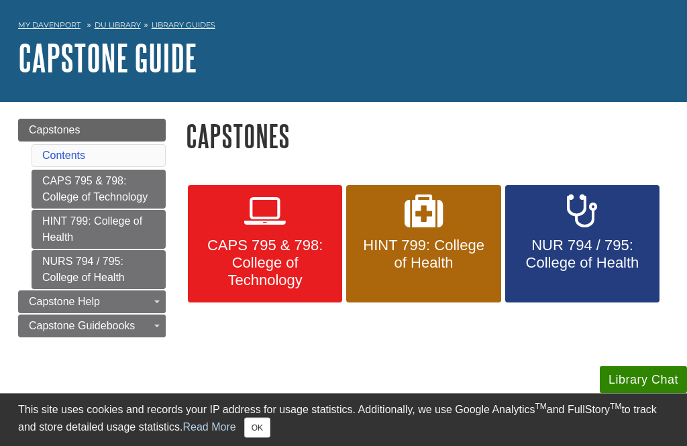
scroll to position [47, 0]
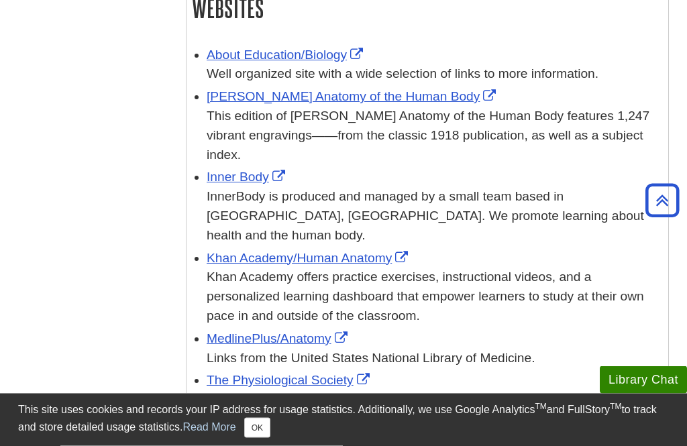
scroll to position [1104, 0]
click at [382, 89] on link "[PERSON_NAME] Anatomy of the Human Body" at bounding box center [353, 96] width 292 height 14
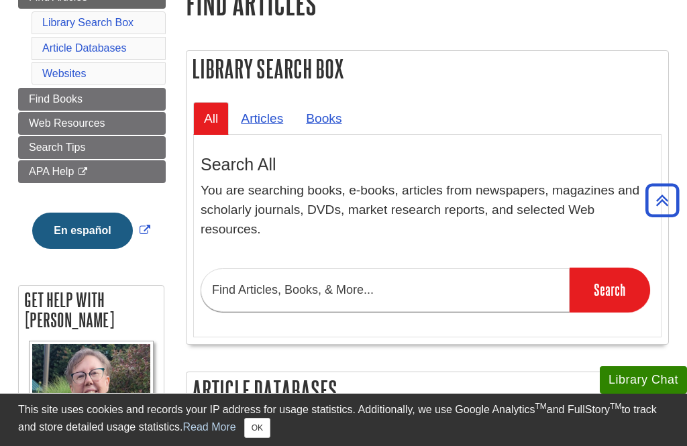
scroll to position [180, 0]
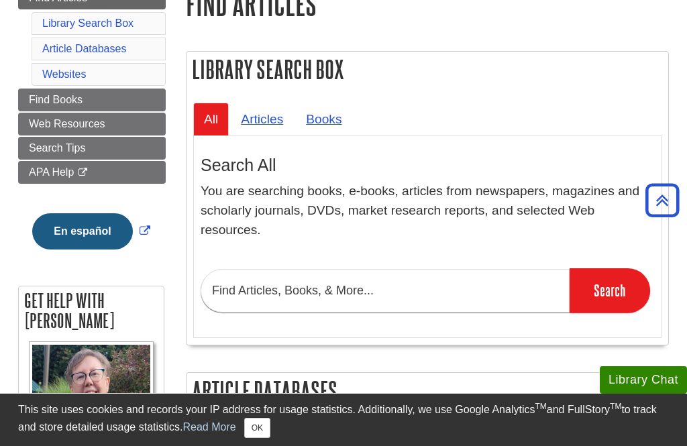
click at [101, 119] on span "Web Resources" at bounding box center [67, 123] width 76 height 11
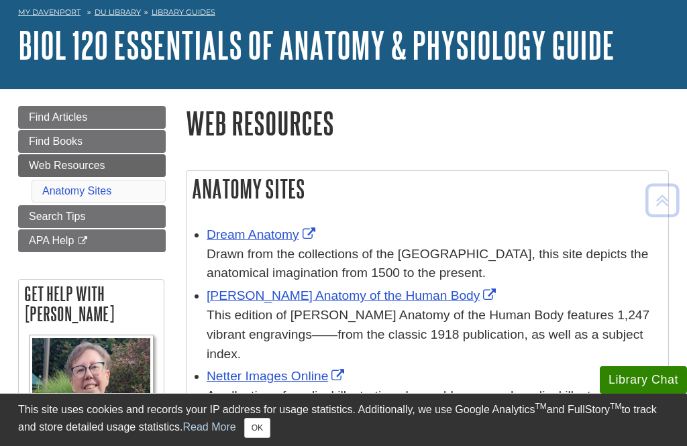
scroll to position [60, 0]
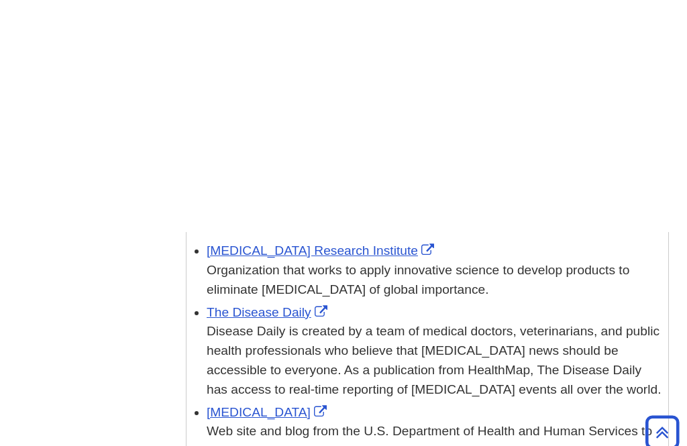
scroll to position [1466, 0]
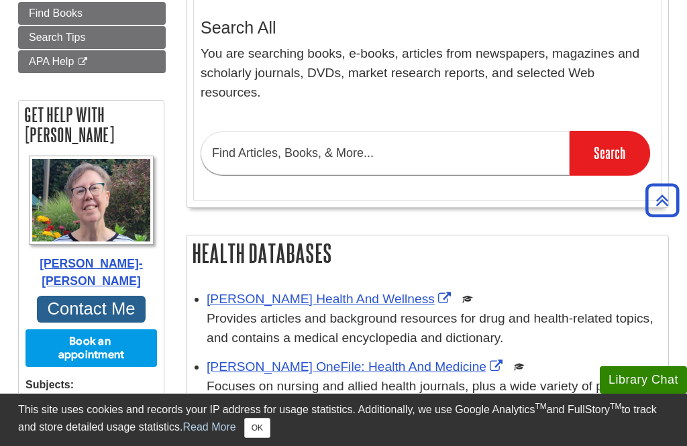
scroll to position [303, 0]
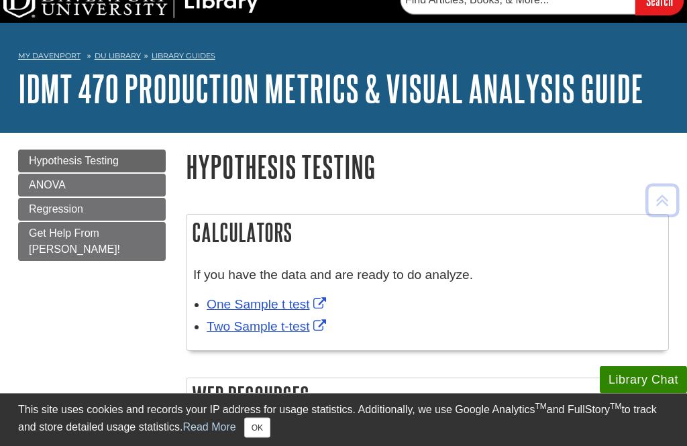
scroll to position [17, 0]
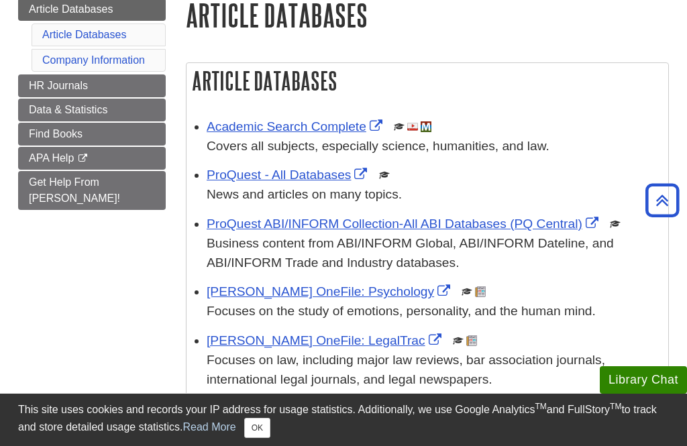
scroll to position [168, 0]
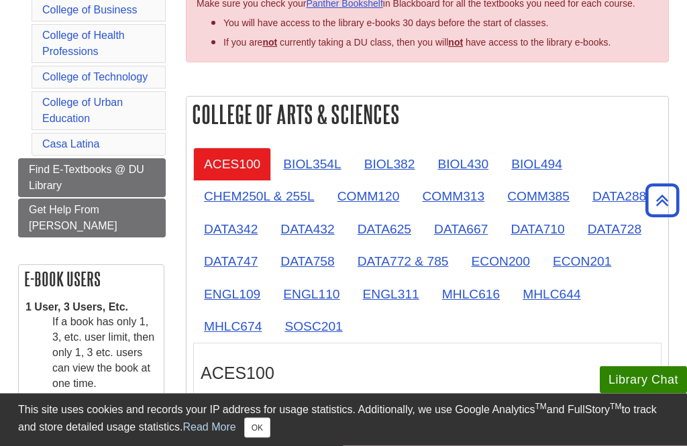
scroll to position [272, 0]
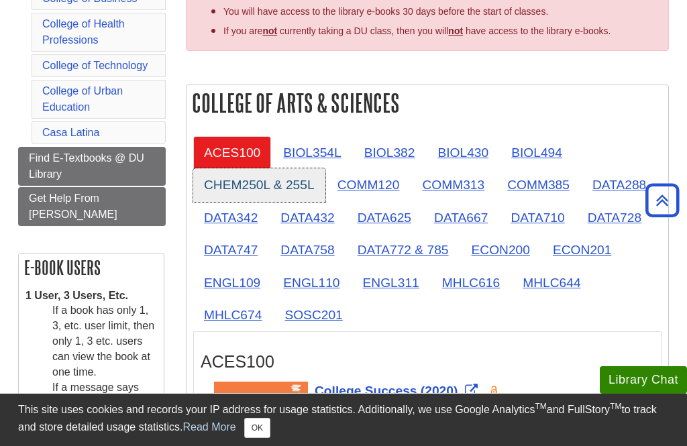
click at [257, 178] on link "CHEM250L & 255L" at bounding box center [259, 184] width 132 height 33
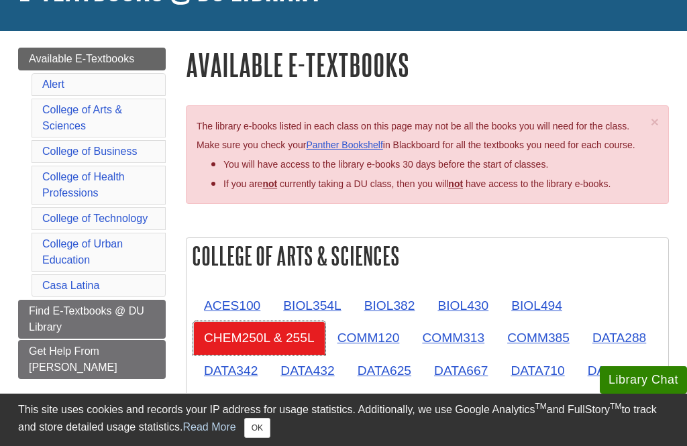
scroll to position [119, 0]
click at [121, 180] on link "College of Health Professions" at bounding box center [83, 185] width 83 height 28
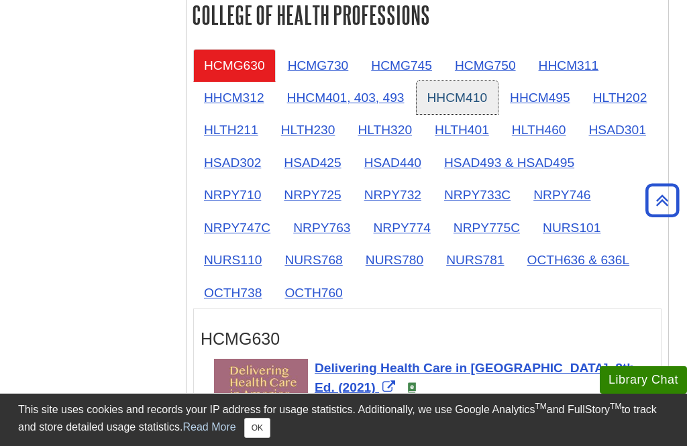
click at [451, 103] on link "HHCM410" at bounding box center [458, 97] width 82 height 33
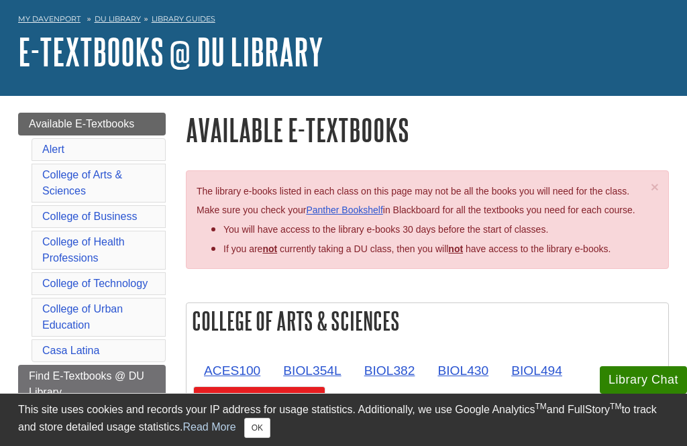
scroll to position [119, 0]
